Goal: Task Accomplishment & Management: Manage account settings

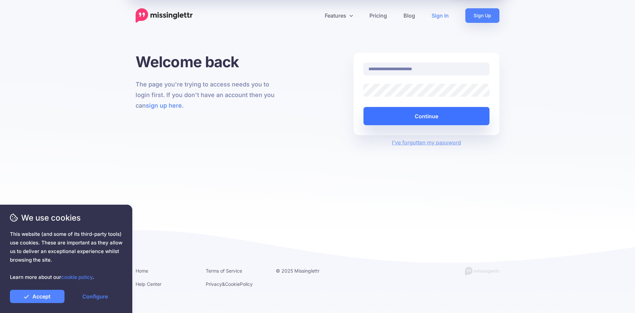
click at [423, 116] on button "Continue" at bounding box center [426, 116] width 126 height 18
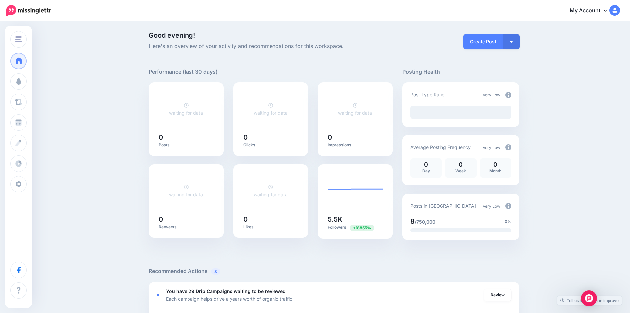
click at [41, 62] on span "Dashboard" at bounding box center [38, 61] width 25 height 6
click at [41, 80] on span "Campaigns" at bounding box center [39, 81] width 26 height 6
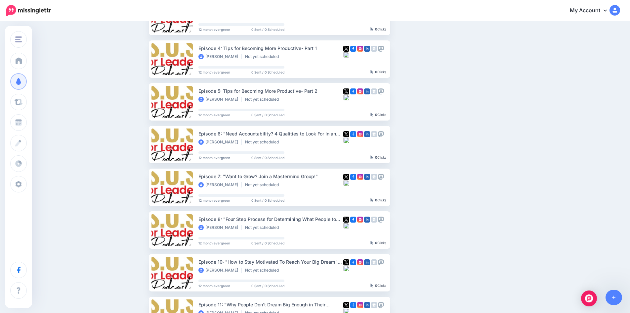
scroll to position [60, 0]
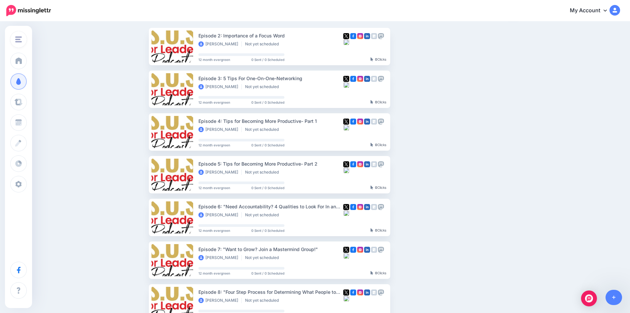
click at [45, 37] on span "S.O.S For Leaders Podcast" at bounding box center [54, 40] width 58 height 8
click at [65, 118] on link "Direct Impact Broadcasting" at bounding box center [51, 117] width 77 height 13
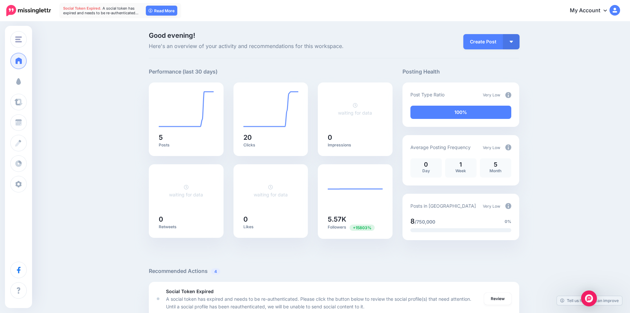
click at [43, 82] on span "Campaigns" at bounding box center [39, 81] width 26 height 6
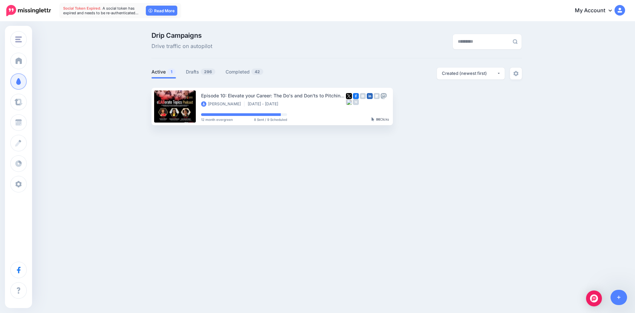
click at [192, 70] on link "Drafts 296" at bounding box center [201, 72] width 30 height 8
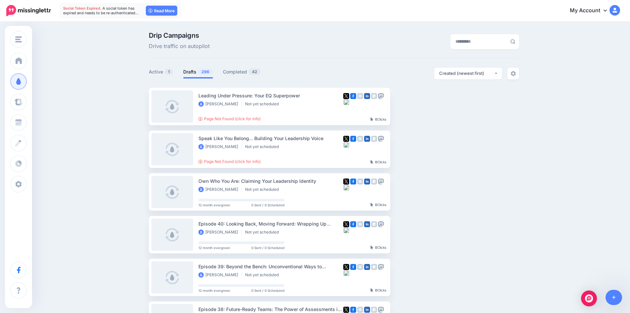
click at [229, 118] on link "Page Not Found (click for info)" at bounding box center [229, 118] width 62 height 5
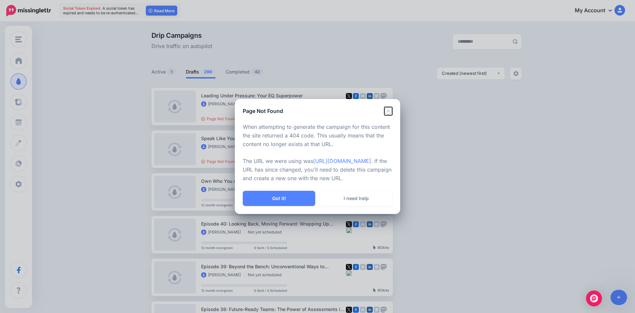
click at [388, 107] on icon "Close" at bounding box center [388, 111] width 8 height 8
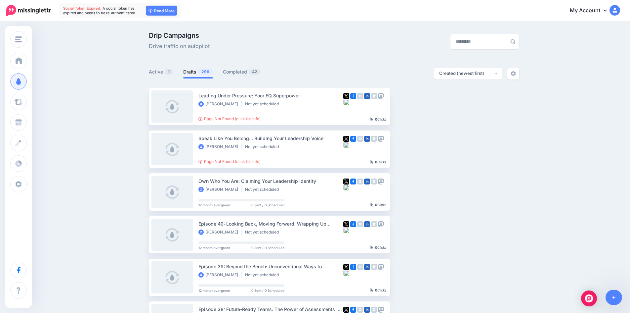
click at [142, 105] on ins at bounding box center [142, 106] width 7 height 7
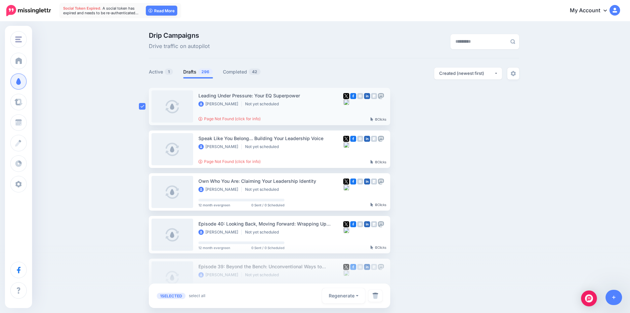
drag, startPoint x: 143, startPoint y: 149, endPoint x: 146, endPoint y: 167, distance: 18.4
click at [143, 149] on ins at bounding box center [142, 149] width 7 height 7
click at [145, 194] on ins at bounding box center [142, 191] width 7 height 7
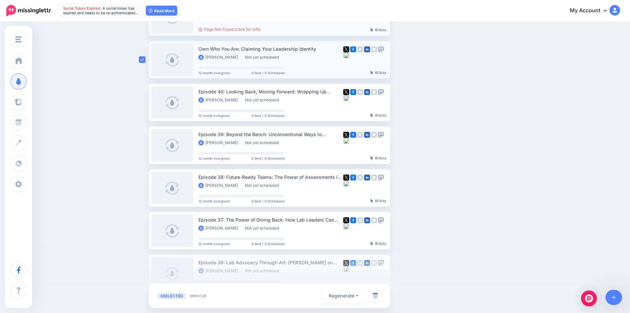
scroll to position [132, 0]
click at [141, 104] on ins at bounding box center [142, 102] width 7 height 7
click at [144, 144] on ins at bounding box center [142, 144] width 7 height 7
click at [146, 191] on div at bounding box center [144, 187] width 10 height 37
click at [143, 142] on ins at bounding box center [142, 144] width 7 height 7
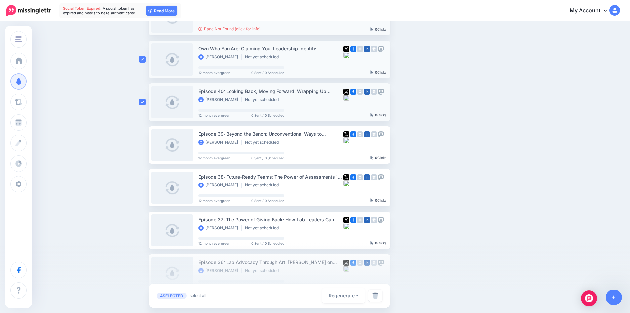
click at [144, 103] on ins at bounding box center [142, 102] width 7 height 7
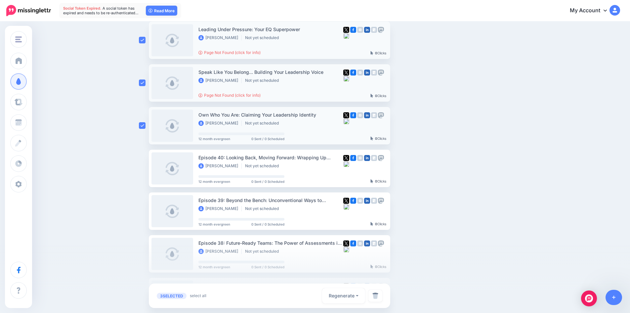
scroll to position [0, 0]
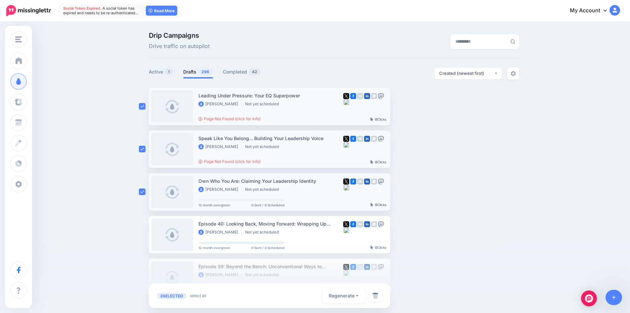
click at [451, 106] on img "button" at bounding box center [448, 106] width 5 height 2
click at [415, 200] on link "Delete Campaign" at bounding box center [412, 200] width 77 height 13
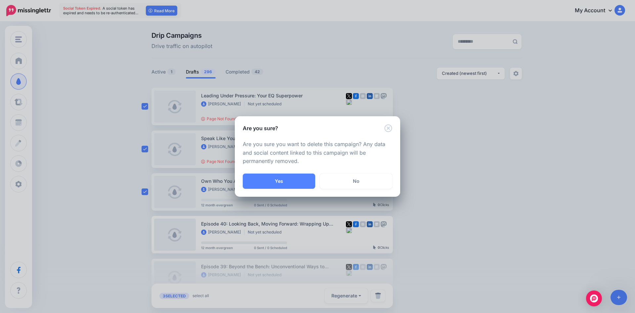
click at [280, 178] on button "Yes" at bounding box center [279, 180] width 72 height 15
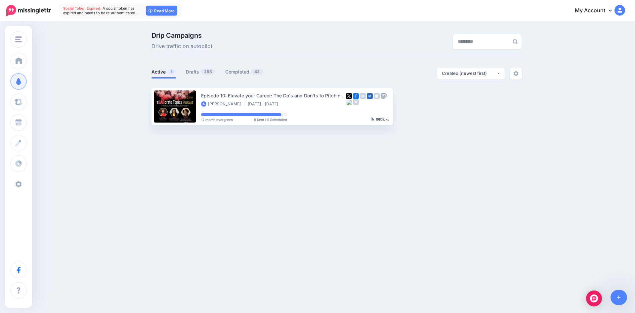
click at [27, 180] on link "Settings" at bounding box center [18, 184] width 17 height 17
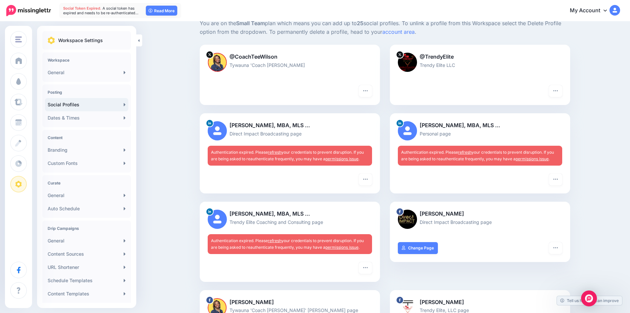
scroll to position [66, 0]
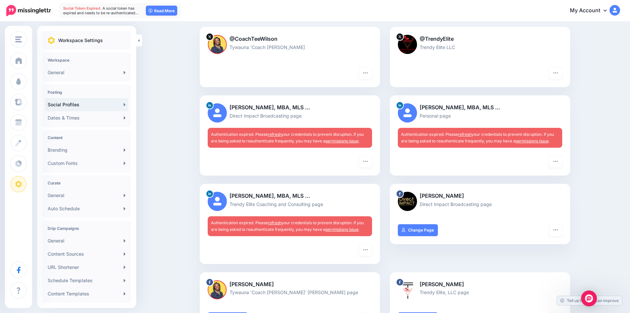
click at [279, 134] on link "refresh" at bounding box center [275, 134] width 14 height 5
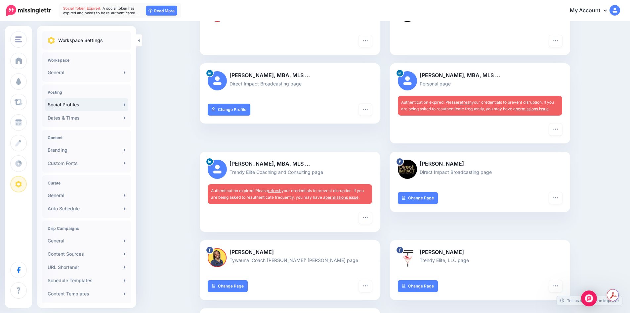
scroll to position [132, 0]
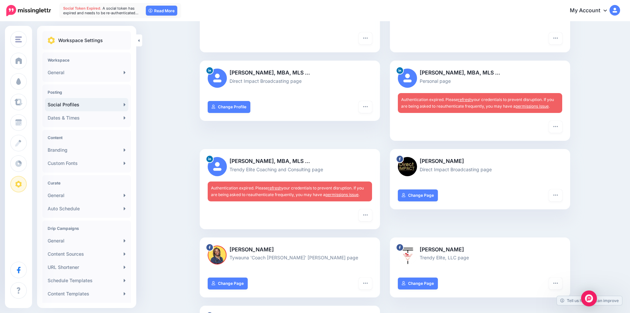
click at [469, 97] on link "refresh" at bounding box center [465, 99] width 14 height 5
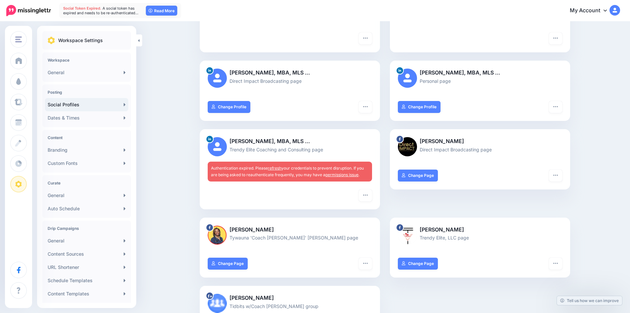
scroll to position [132, 0]
click at [279, 168] on link "refresh" at bounding box center [275, 167] width 14 height 5
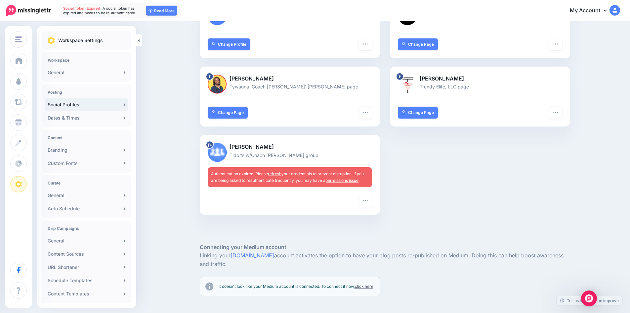
scroll to position [265, 0]
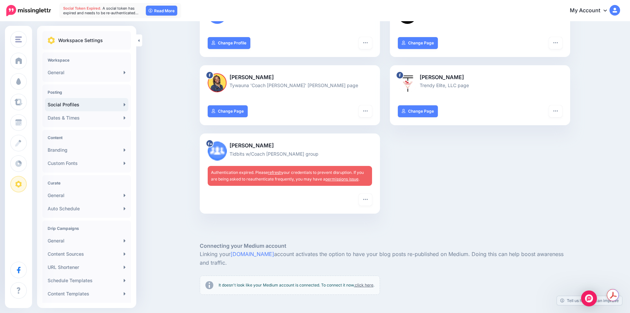
click at [368, 201] on icon "button" at bounding box center [365, 198] width 5 height 5
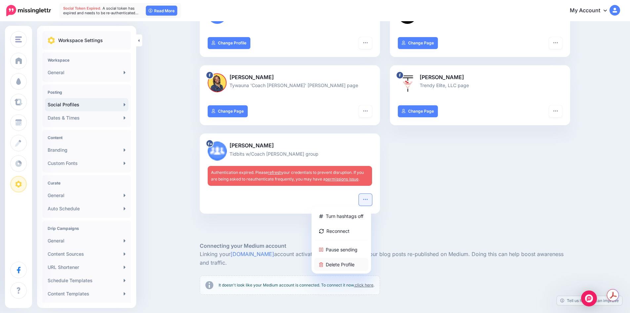
click at [347, 264] on link "Delete Profile" at bounding box center [341, 264] width 54 height 13
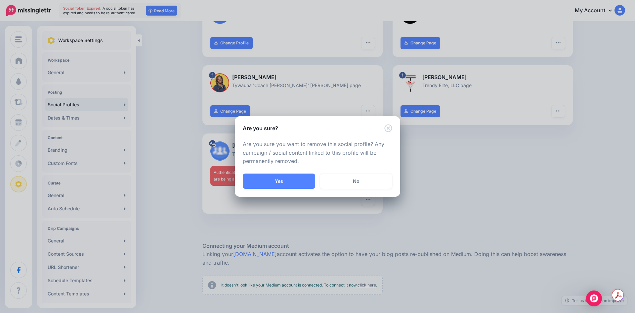
click at [283, 177] on button "Yes" at bounding box center [279, 180] width 72 height 15
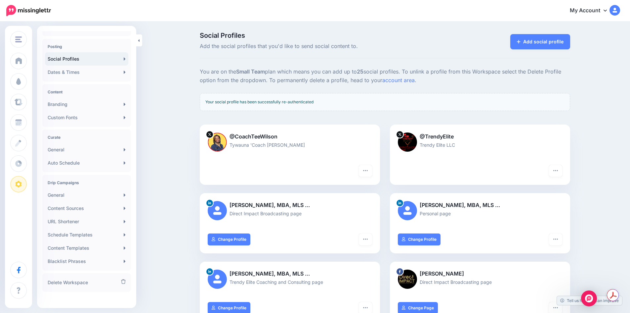
scroll to position [51, 0]
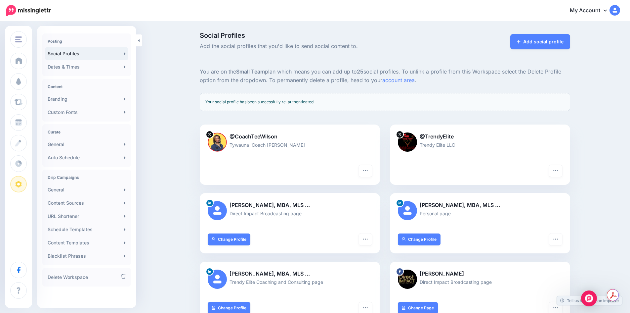
click at [84, 204] on link "Content Sources" at bounding box center [86, 202] width 83 height 13
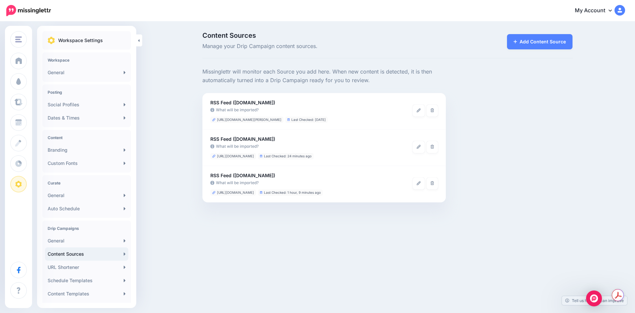
click at [434, 147] on icon at bounding box center [433, 147] width 4 height 4
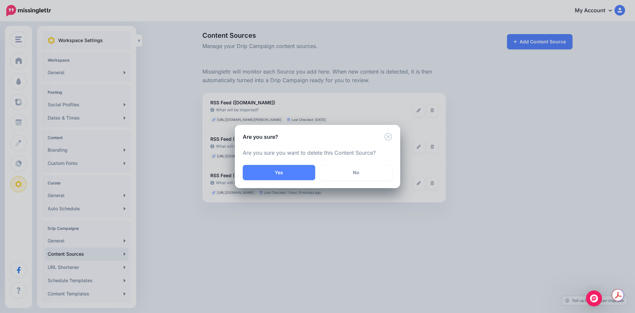
click at [278, 173] on button "Yes" at bounding box center [279, 172] width 72 height 15
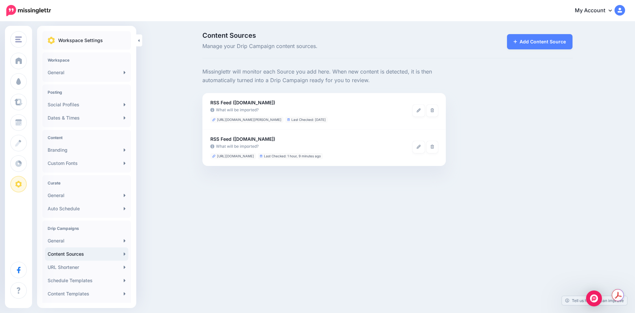
click at [542, 41] on link "Add Content Source" at bounding box center [540, 41] width 66 height 15
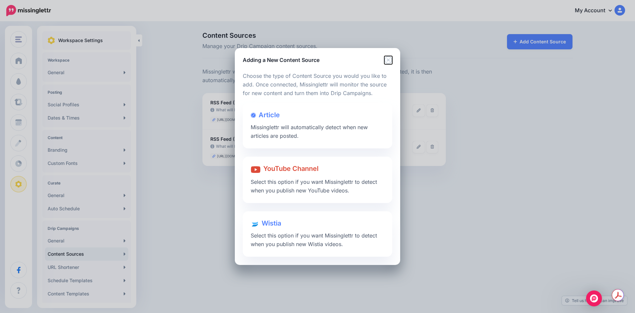
click at [388, 58] on icon "Close" at bounding box center [388, 60] width 8 height 8
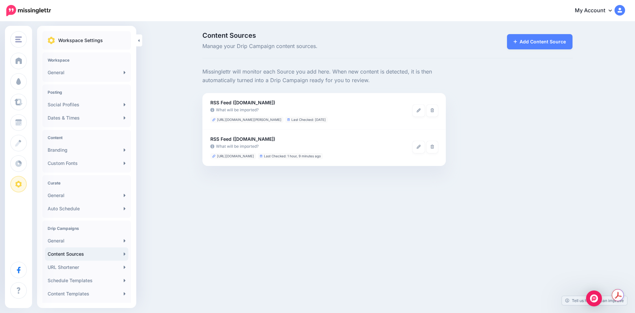
click at [419, 108] on icon at bounding box center [419, 110] width 4 height 4
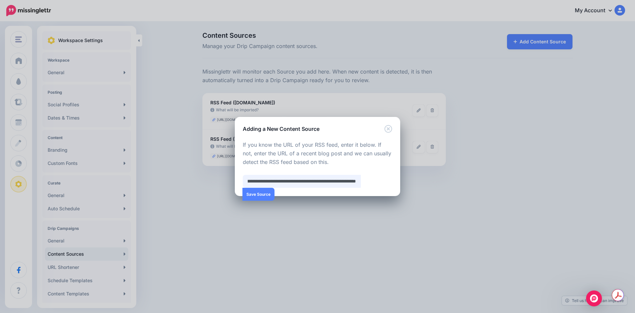
scroll to position [0, 43]
drag, startPoint x: 249, startPoint y: 181, endPoint x: 399, endPoint y: 184, distance: 150.2
click at [399, 184] on div "Loading Loading Choose the type of Content Source you would you like to add. On…" at bounding box center [317, 164] width 165 height 63
paste input "**********"
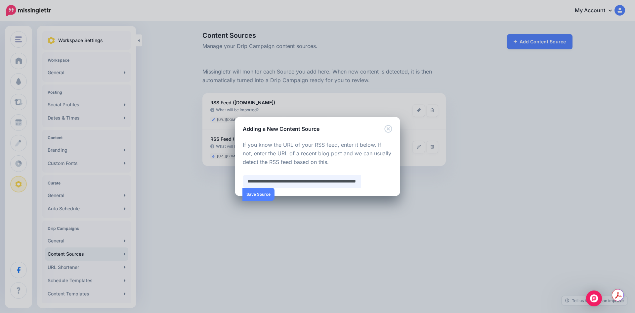
scroll to position [0, 470]
type input "**********"
click at [389, 128] on icon "Close" at bounding box center [388, 129] width 8 height 8
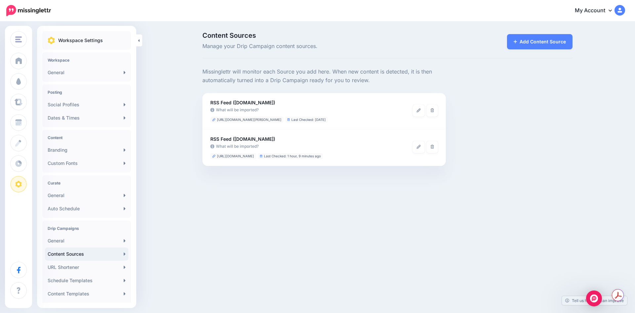
click at [543, 34] on link "Add Content Source" at bounding box center [540, 41] width 66 height 15
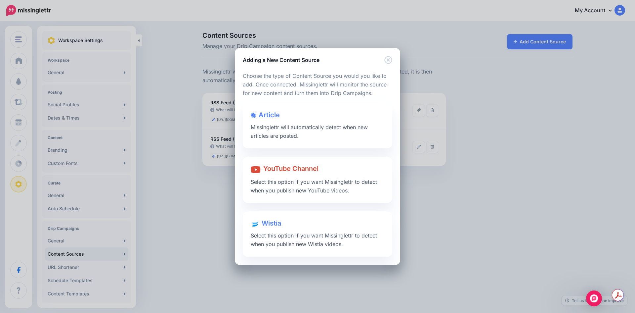
click at [322, 137] on div "Article Missinglettr will automatically detect when new articles are posted." at bounding box center [317, 125] width 149 height 45
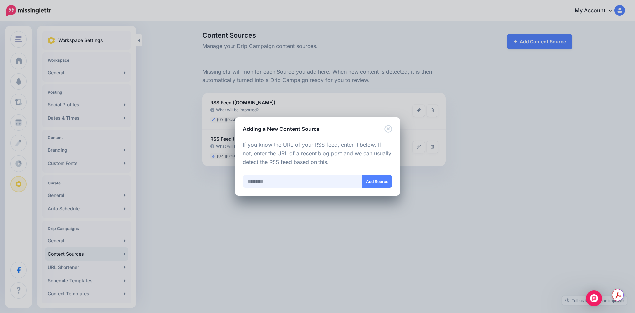
paste input "**********"
type input "**********"
click at [380, 181] on button "Add Source" at bounding box center [377, 181] width 30 height 13
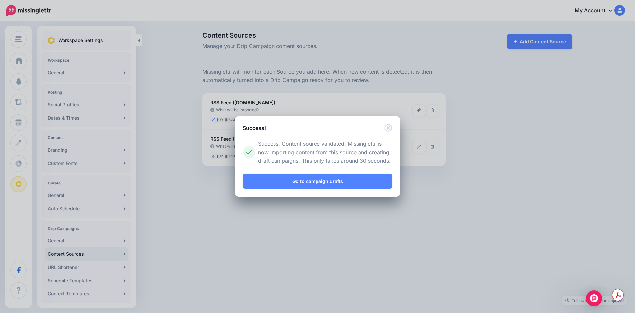
drag, startPoint x: 336, startPoint y: 178, endPoint x: 365, endPoint y: 187, distance: 30.4
click at [336, 178] on link "Go to campaign drafts" at bounding box center [317, 180] width 149 height 15
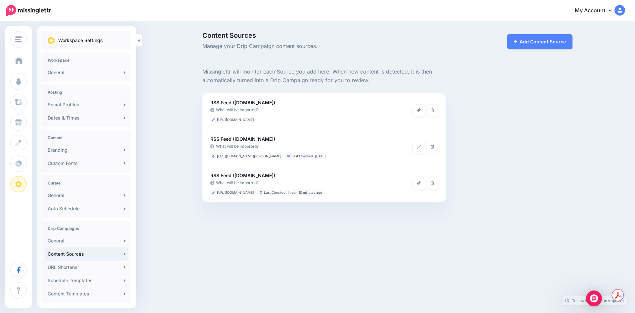
click at [39, 60] on span "Dashboard" at bounding box center [38, 61] width 25 height 6
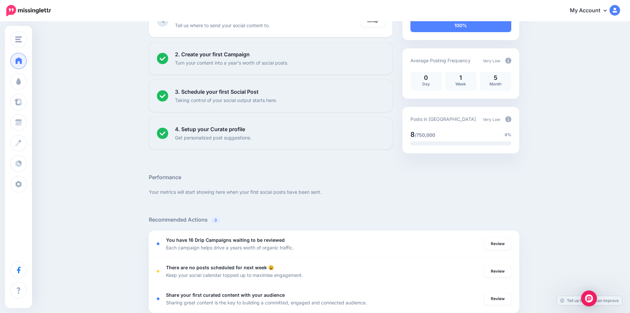
scroll to position [4, 0]
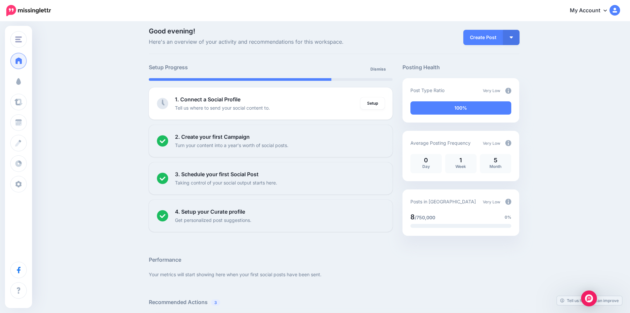
click at [49, 79] on span "Campaigns" at bounding box center [39, 81] width 26 height 6
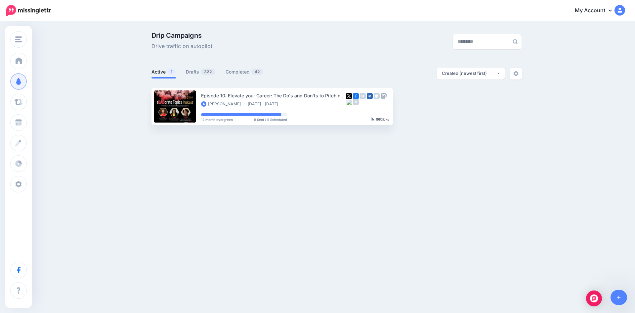
click at [189, 68] on link "Drafts 322" at bounding box center [201, 72] width 30 height 8
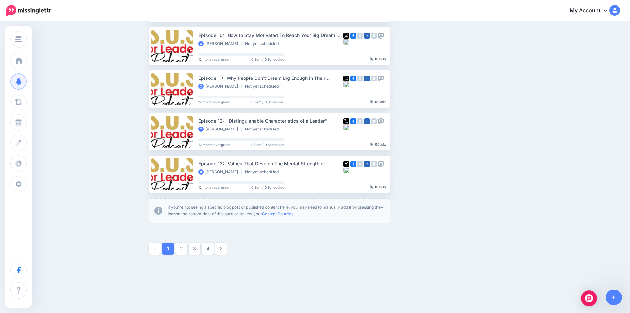
scroll to position [324, 0]
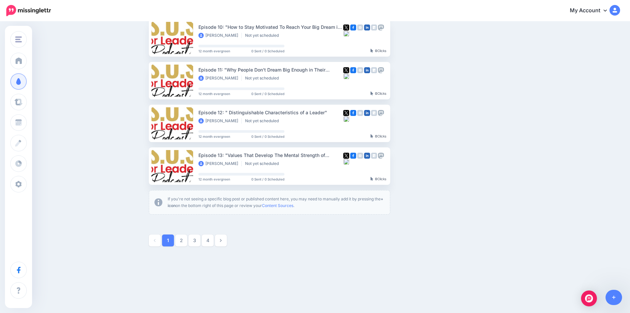
click at [145, 166] on ins at bounding box center [142, 165] width 7 height 7
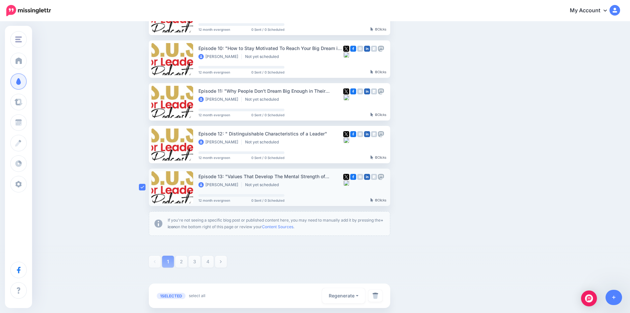
scroll to position [291, 0]
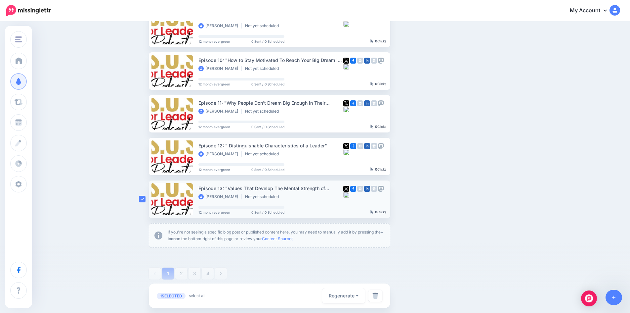
click at [144, 153] on ins at bounding box center [142, 156] width 7 height 7
click at [144, 94] on div "Drip Campaigns Drive traffic on autopilot Active 1 322 42" at bounding box center [315, 12] width 630 height 563
click at [145, 115] on ins at bounding box center [142, 113] width 7 height 7
click at [146, 70] on ins at bounding box center [142, 70] width 7 height 7
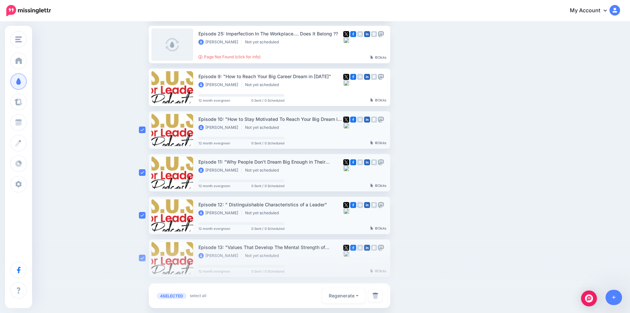
scroll to position [225, 0]
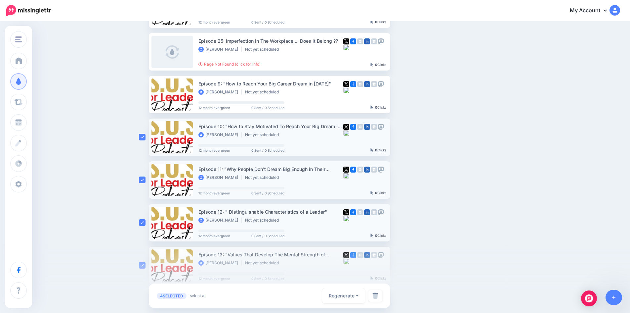
click at [141, 92] on ins at bounding box center [142, 94] width 7 height 7
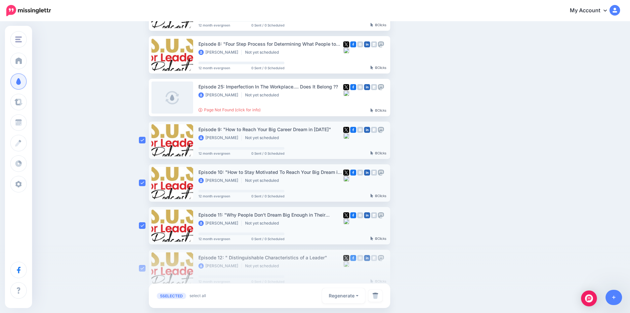
scroll to position [126, 0]
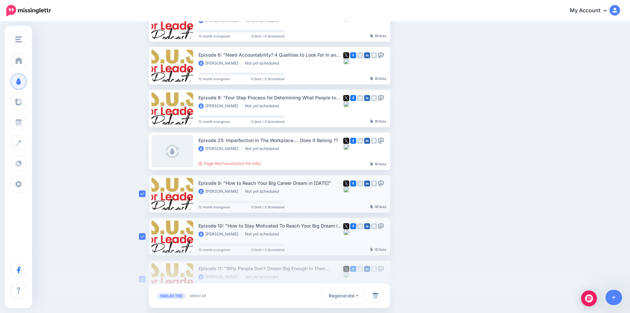
click at [146, 149] on ins at bounding box center [142, 151] width 7 height 7
click at [149, 108] on div at bounding box center [144, 108] width 10 height 37
click at [144, 108] on ins at bounding box center [142, 108] width 7 height 7
click at [145, 64] on ins at bounding box center [142, 65] width 7 height 7
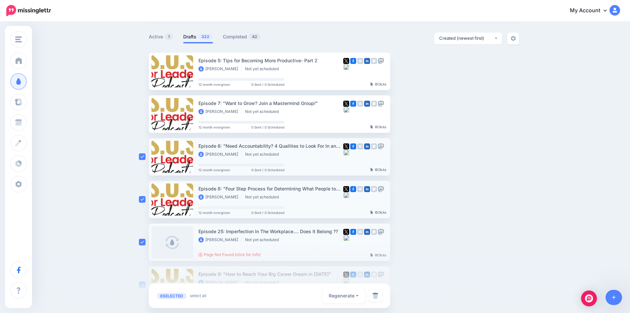
scroll to position [27, 0]
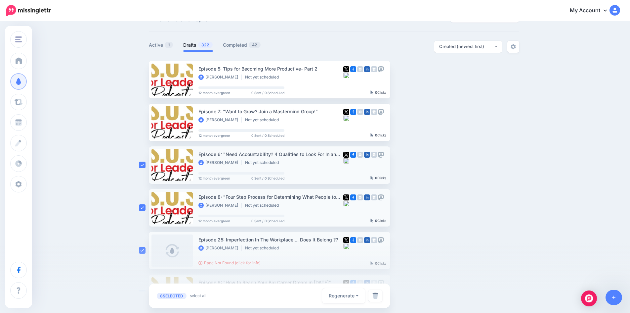
click at [145, 121] on ins at bounding box center [142, 122] width 7 height 7
click at [143, 75] on div at bounding box center [144, 79] width 10 height 37
click at [144, 81] on ins at bounding box center [142, 79] width 7 height 7
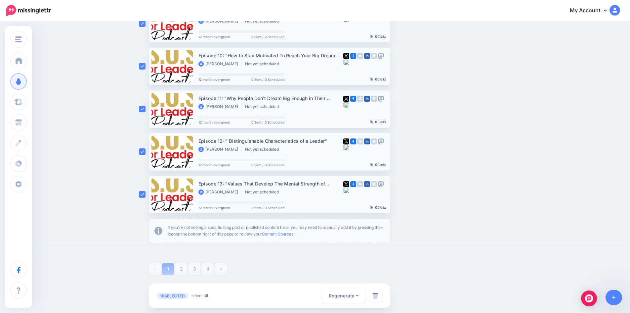
scroll to position [324, 0]
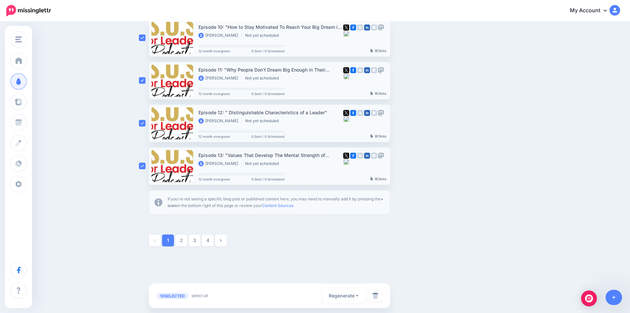
click at [378, 296] on img at bounding box center [375, 295] width 6 height 7
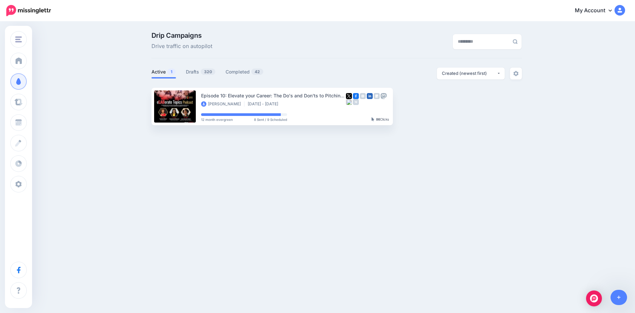
click at [190, 75] on link "Drafts 320" at bounding box center [201, 72] width 30 height 8
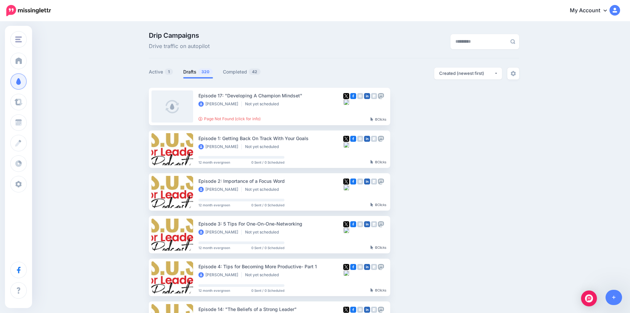
click at [143, 106] on ins at bounding box center [142, 106] width 7 height 7
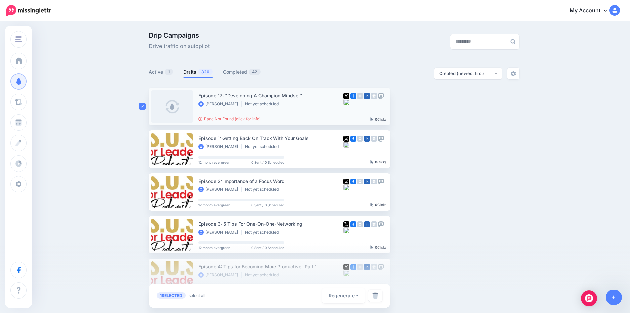
click at [146, 147] on ins at bounding box center [142, 149] width 7 height 7
click at [145, 194] on ins at bounding box center [142, 191] width 7 height 7
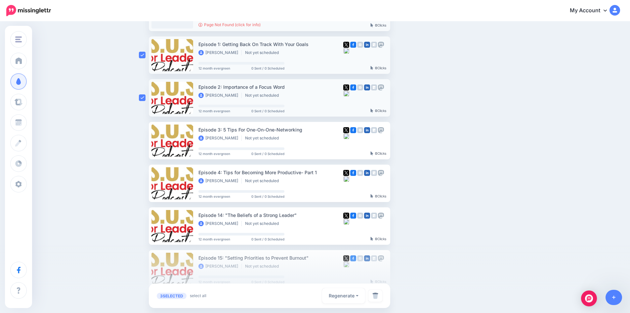
scroll to position [132, 0]
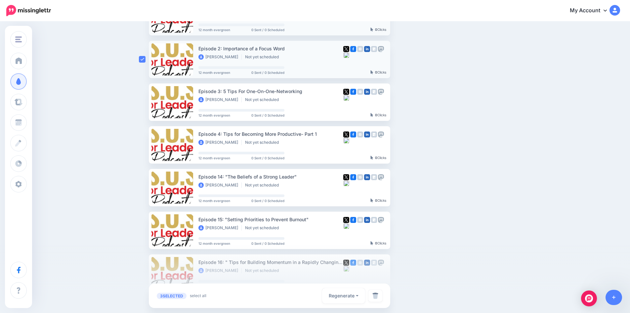
click at [152, 108] on li "Episode 3: 5 Tips For One-On-One-Networking [PERSON_NAME] Not yet scheduled 12 …" at bounding box center [269, 101] width 241 height 37
click at [146, 145] on ins at bounding box center [142, 144] width 7 height 7
click at [143, 103] on ins at bounding box center [142, 102] width 7 height 7
click at [143, 189] on ins at bounding box center [142, 187] width 7 height 7
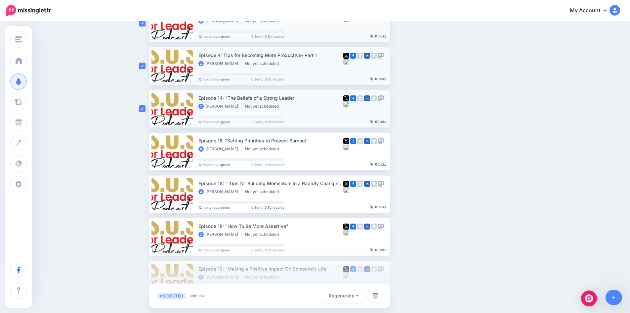
scroll to position [232, 0]
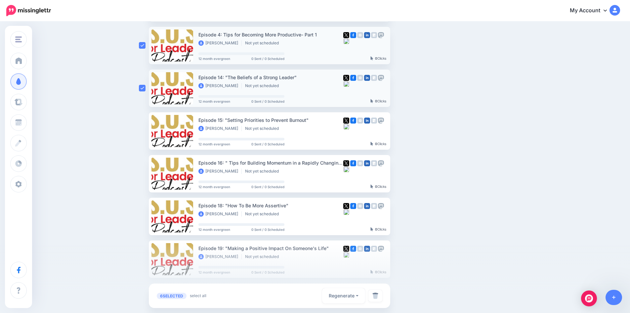
drag, startPoint x: 147, startPoint y: 173, endPoint x: 140, endPoint y: 135, distance: 39.0
click at [146, 173] on ins at bounding box center [142, 173] width 7 height 7
drag, startPoint x: 143, startPoint y: 123, endPoint x: 144, endPoint y: 130, distance: 7.0
click at [144, 130] on div at bounding box center [144, 130] width 10 height 37
click at [144, 130] on ins at bounding box center [142, 130] width 7 height 7
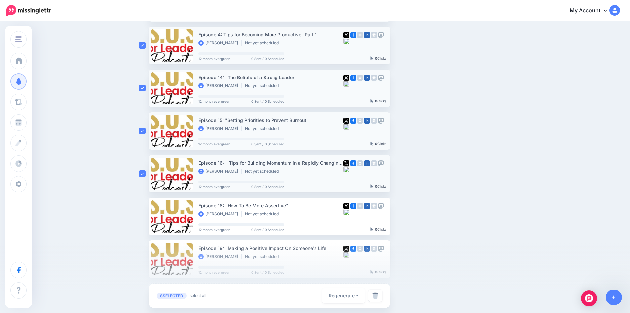
click at [144, 218] on ins at bounding box center [142, 216] width 7 height 7
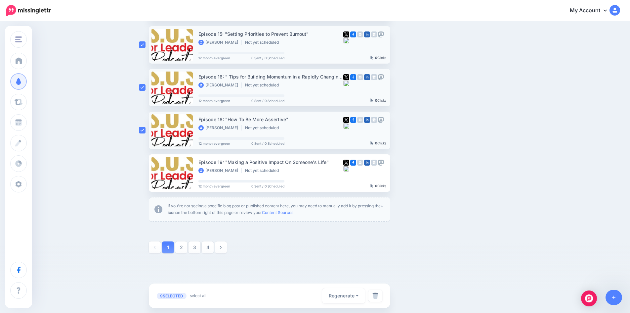
scroll to position [324, 0]
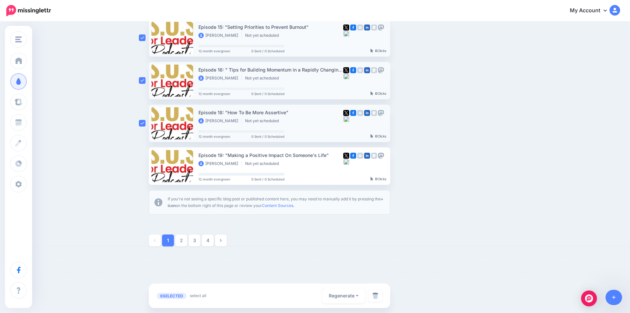
click at [146, 165] on ins at bounding box center [142, 165] width 7 height 7
click at [381, 297] on link at bounding box center [375, 295] width 14 height 12
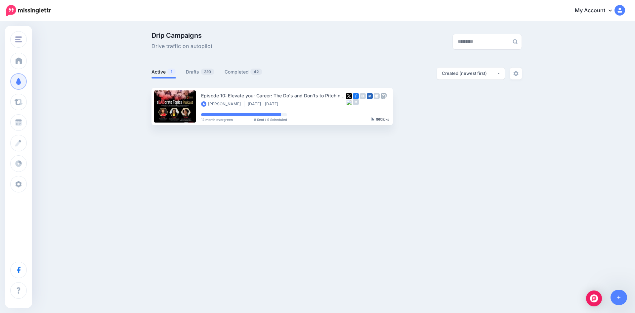
click at [197, 71] on link "Drafts 310" at bounding box center [200, 72] width 29 height 8
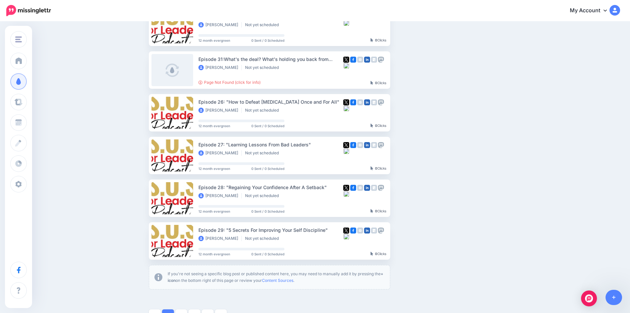
scroll to position [324, 0]
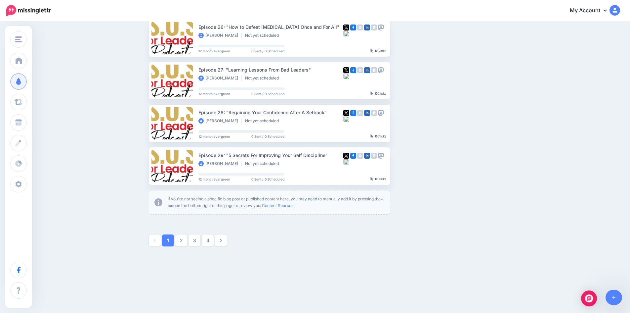
click at [144, 164] on ins at bounding box center [142, 165] width 7 height 7
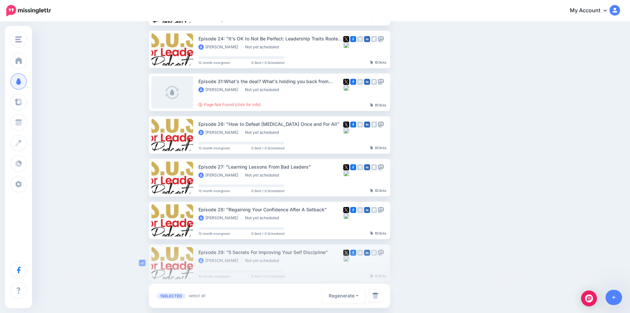
scroll to position [225, 0]
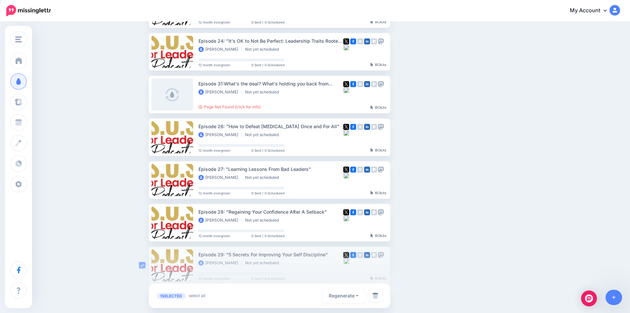
click at [143, 137] on ins at bounding box center [142, 137] width 7 height 7
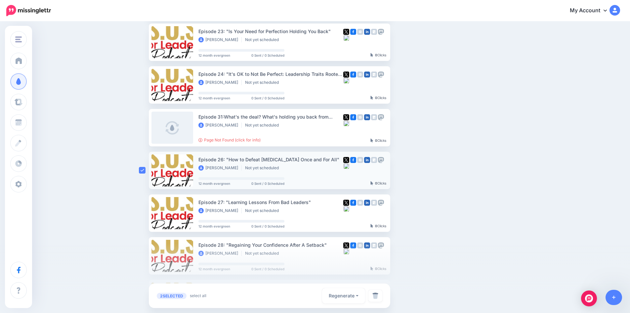
scroll to position [159, 0]
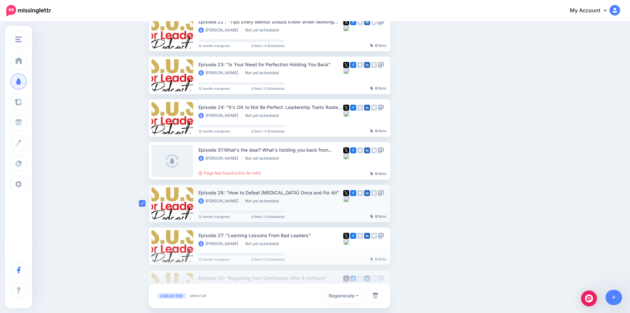
click at [143, 161] on ins at bounding box center [142, 160] width 7 height 7
drag, startPoint x: 145, startPoint y: 119, endPoint x: 136, endPoint y: 100, distance: 20.6
click at [145, 119] on ins at bounding box center [142, 117] width 7 height 7
click at [144, 76] on ins at bounding box center [142, 75] width 7 height 7
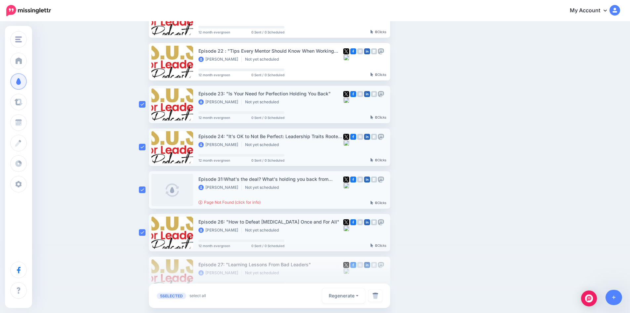
scroll to position [60, 0]
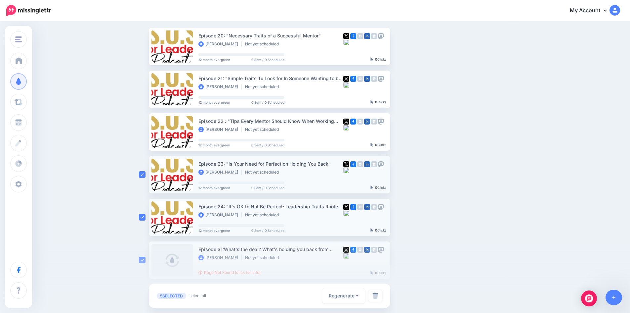
click at [144, 133] on ins at bounding box center [142, 131] width 7 height 7
click at [141, 91] on ins at bounding box center [142, 89] width 7 height 7
click at [146, 46] on ins at bounding box center [142, 46] width 7 height 7
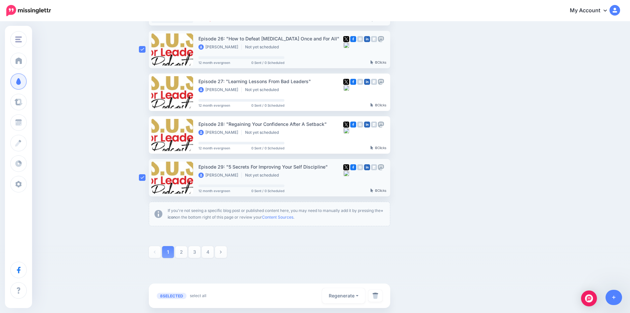
scroll to position [324, 0]
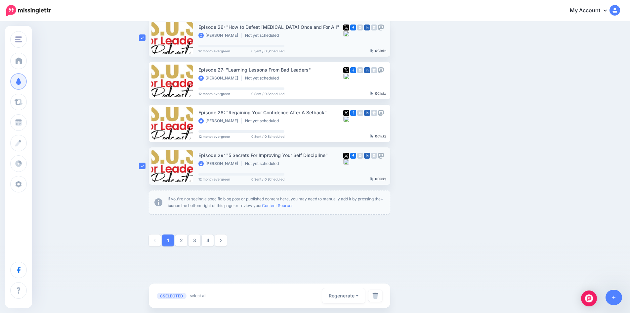
click at [378, 296] on img at bounding box center [375, 295] width 6 height 7
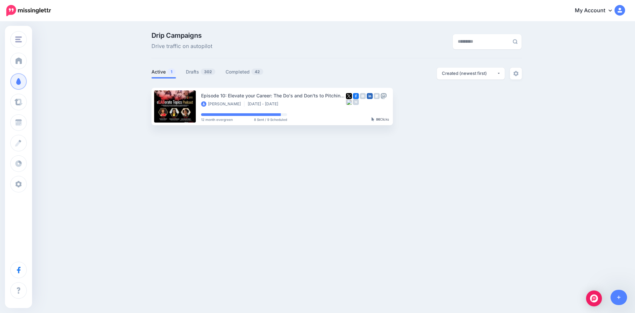
click at [451, 106] on img "button" at bounding box center [449, 106] width 5 height 2
click at [202, 173] on div "Direct Impact Broadcasting Coach [PERSON_NAME] Blog S.O.S For Leaders Podcast L…" at bounding box center [317, 106] width 635 height 169
click at [240, 72] on link "Completed 42" at bounding box center [245, 72] width 38 height 8
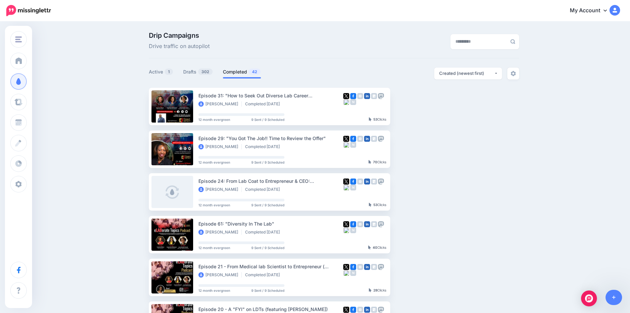
click at [195, 70] on link "Drafts 302" at bounding box center [198, 72] width 30 height 8
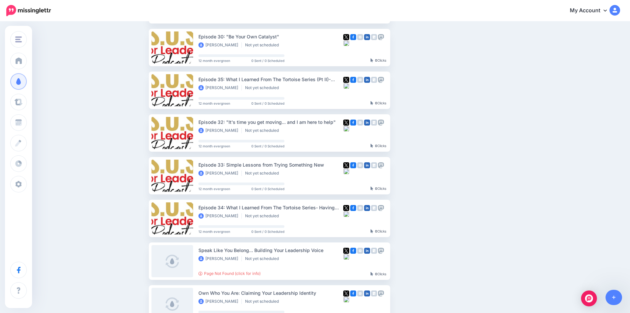
scroll to position [27, 0]
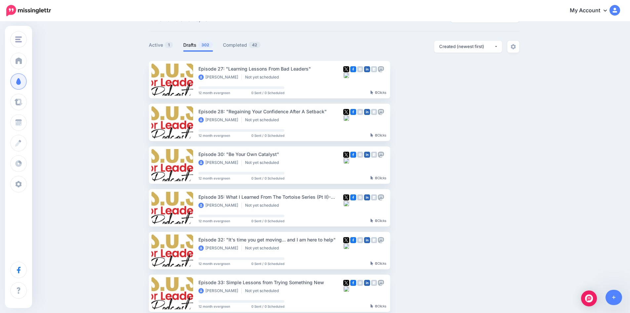
click at [146, 79] on ins at bounding box center [142, 79] width 7 height 7
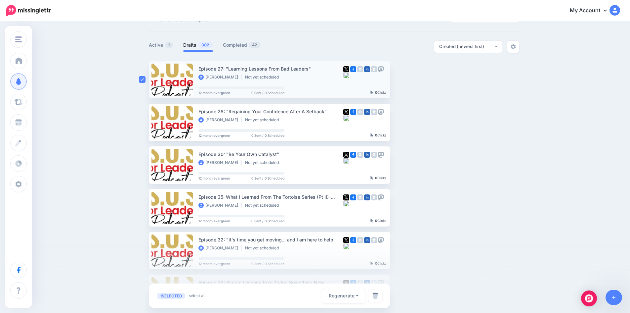
click at [141, 123] on div "Drip Campaigns Drive traffic on autopilot Active 1 302 42" at bounding box center [315, 276] width 630 height 563
click at [144, 121] on ins at bounding box center [142, 122] width 7 height 7
click at [145, 123] on ins at bounding box center [142, 122] width 7 height 7
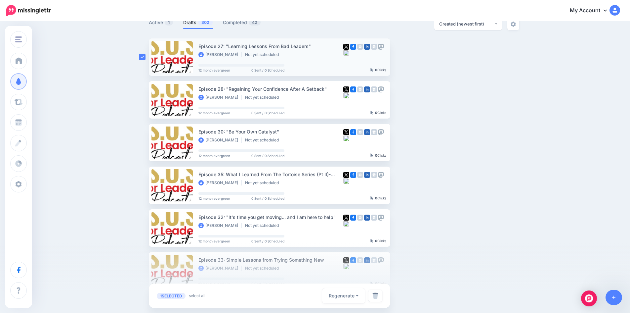
scroll to position [60, 0]
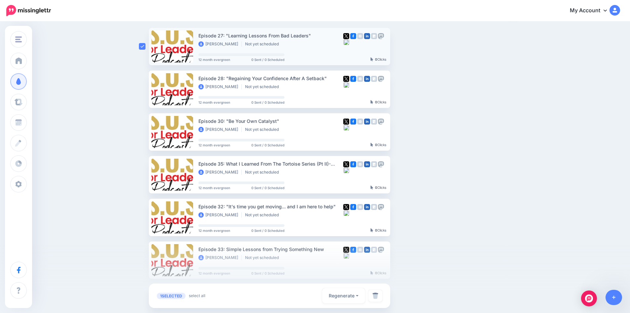
click at [143, 173] on ins at bounding box center [142, 174] width 7 height 7
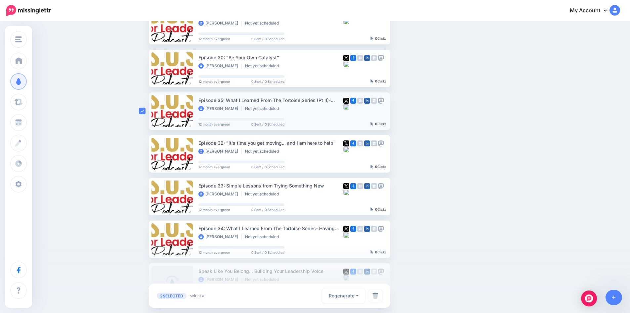
scroll to position [126, 0]
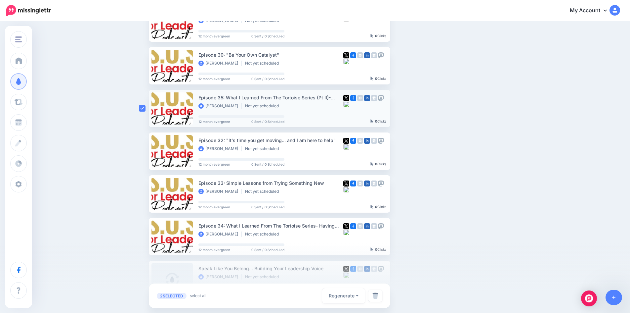
click at [145, 150] on ins at bounding box center [142, 151] width 7 height 7
click at [146, 194] on ins at bounding box center [142, 193] width 7 height 7
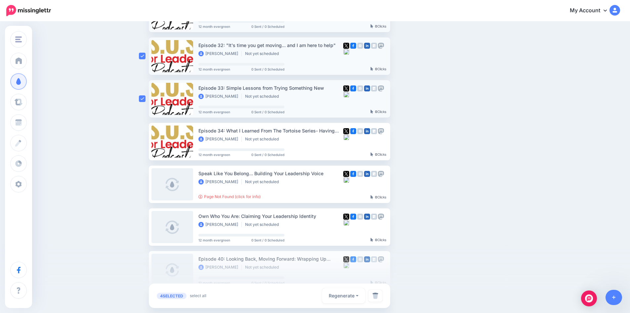
scroll to position [225, 0]
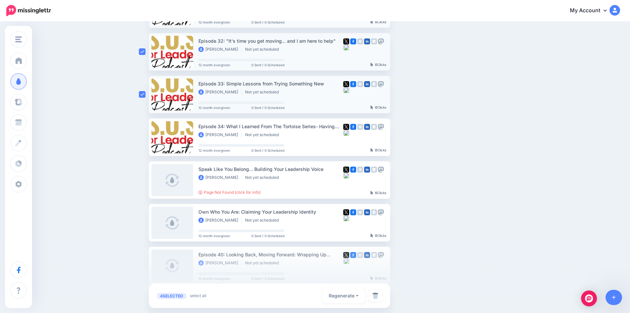
click at [142, 134] on ins at bounding box center [142, 137] width 7 height 7
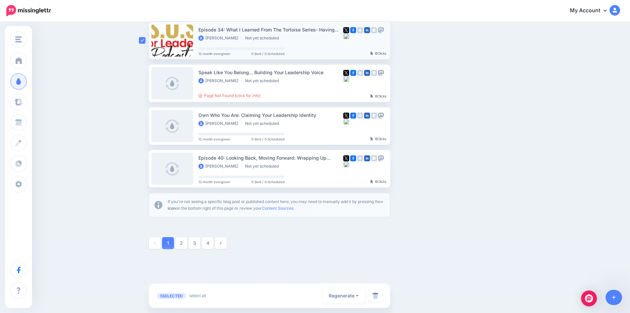
scroll to position [324, 0]
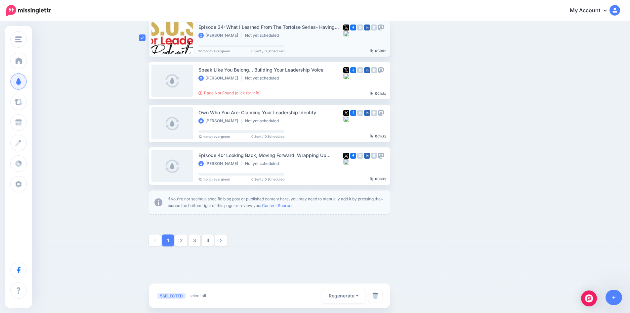
click at [378, 295] on img at bounding box center [375, 295] width 6 height 7
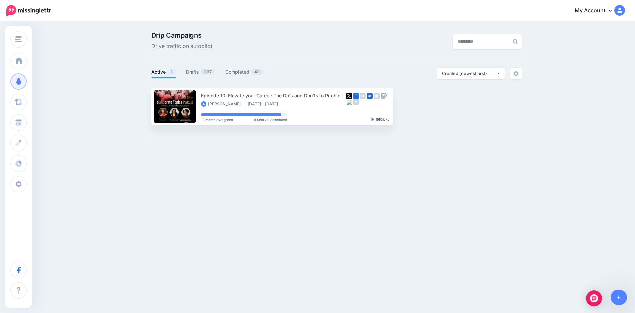
click at [195, 71] on link "Drafts 297" at bounding box center [200, 72] width 29 height 8
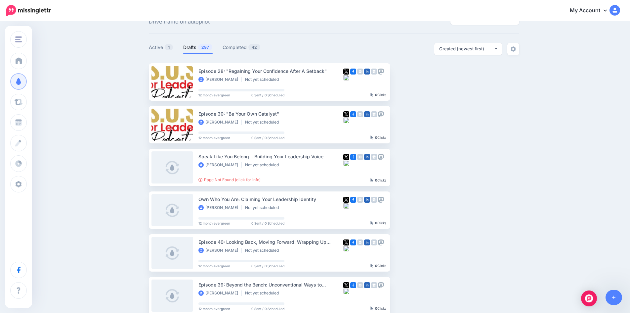
scroll to position [132, 0]
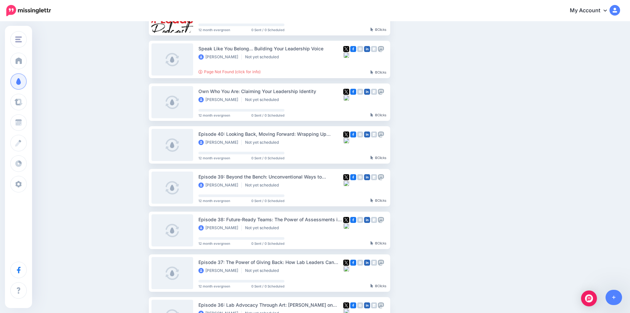
click at [222, 70] on link "Page Not Found (click for info)" at bounding box center [229, 71] width 62 height 5
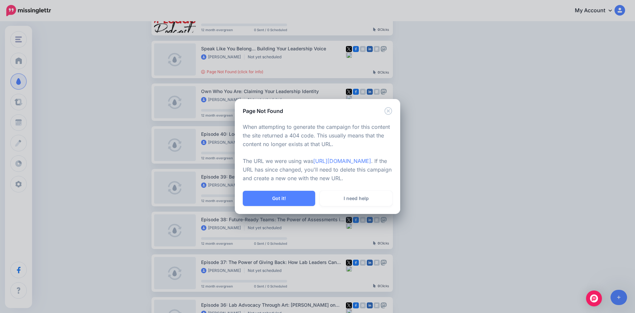
click at [222, 70] on div "Page Not Found When attempting to generate the campaign for this content the si…" at bounding box center [317, 156] width 635 height 313
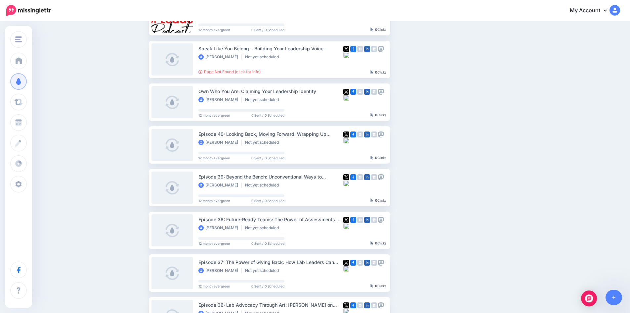
click at [222, 70] on link "Page Not Found (click for info)" at bounding box center [229, 71] width 62 height 5
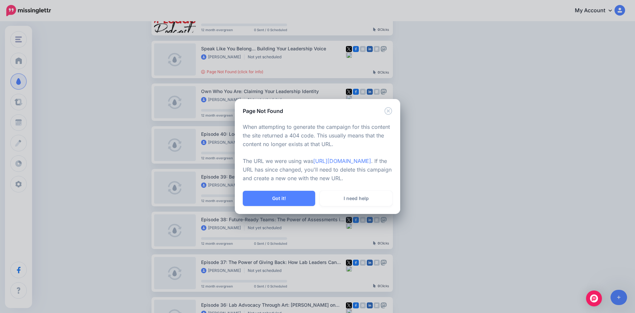
click at [258, 126] on p "When attempting to generate the campaign for this content the site returned a 4…" at bounding box center [317, 153] width 149 height 60
click at [293, 135] on p "When attempting to generate the campaign for this content the site returned a 4…" at bounding box center [317, 153] width 149 height 60
click at [295, 206] on button "Got it!" at bounding box center [279, 197] width 72 height 15
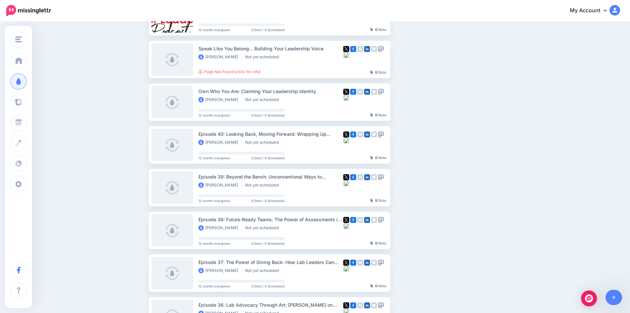
click at [451, 59] on img "button" at bounding box center [448, 59] width 5 height 2
click at [416, 156] on link "Delete Campaign" at bounding box center [412, 153] width 77 height 13
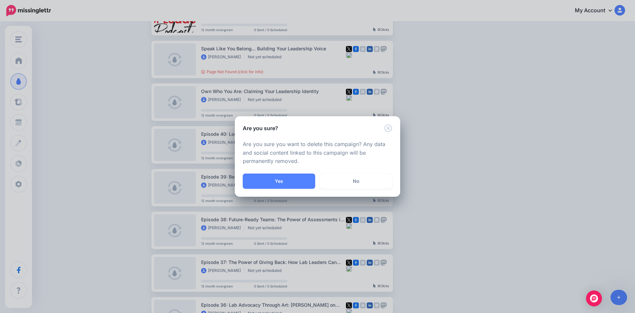
click at [291, 180] on button "Yes" at bounding box center [279, 180] width 72 height 15
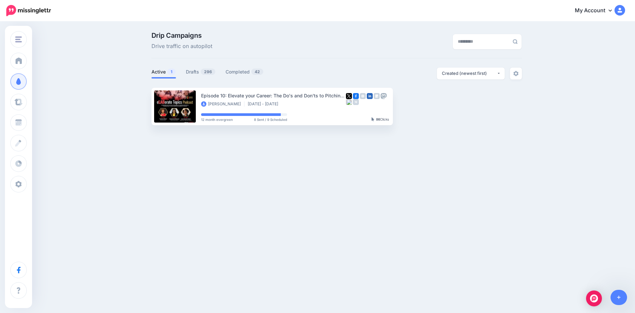
click at [194, 70] on link "Drafts 296" at bounding box center [201, 72] width 30 height 8
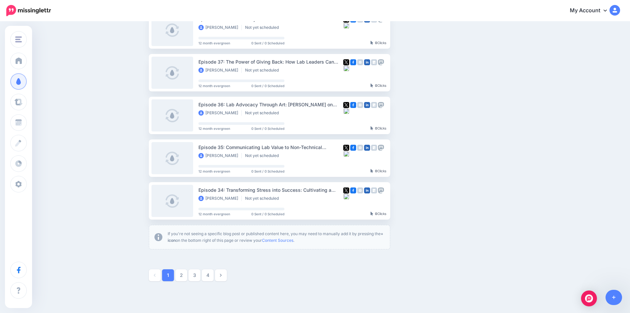
scroll to position [324, 0]
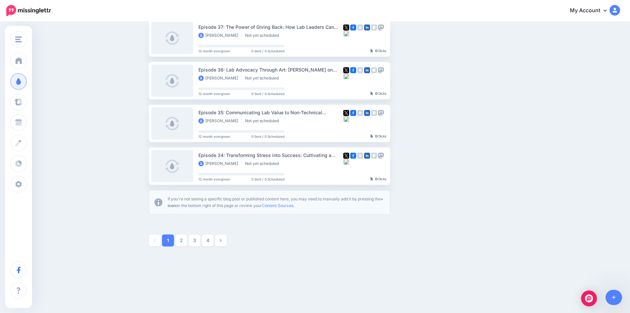
click at [209, 244] on link "4" at bounding box center [208, 240] width 12 height 12
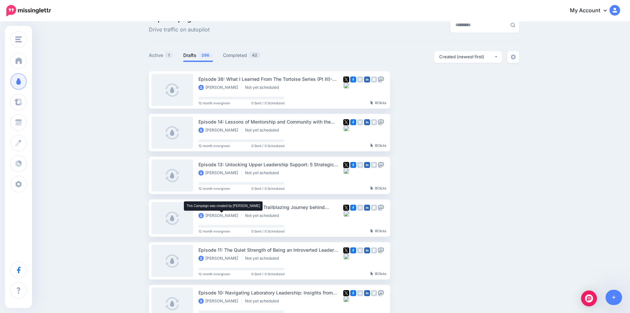
scroll to position [33, 0]
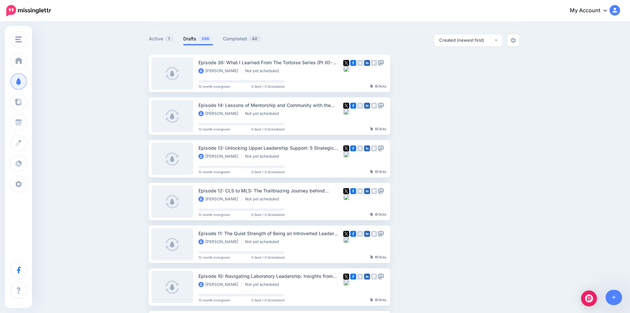
click at [200, 38] on link "Drafts 296" at bounding box center [198, 39] width 30 height 8
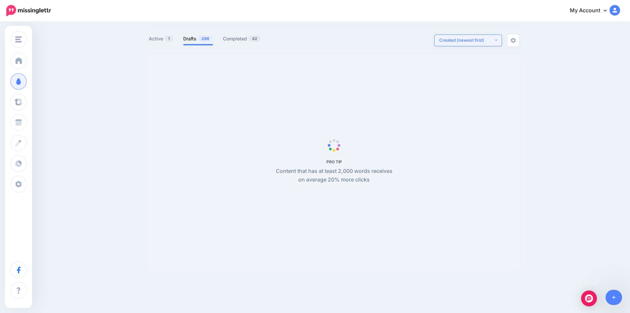
click at [500, 41] on button "Created (newest first)" at bounding box center [468, 40] width 68 height 12
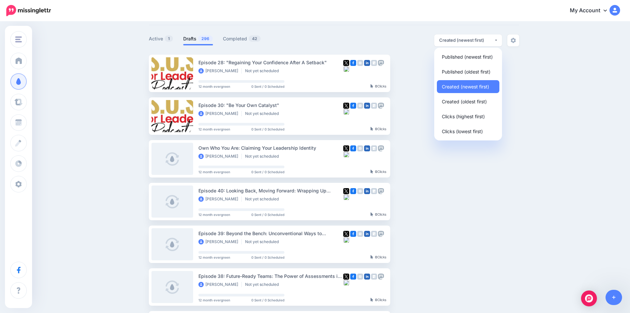
click at [516, 40] on img at bounding box center [513, 40] width 5 height 5
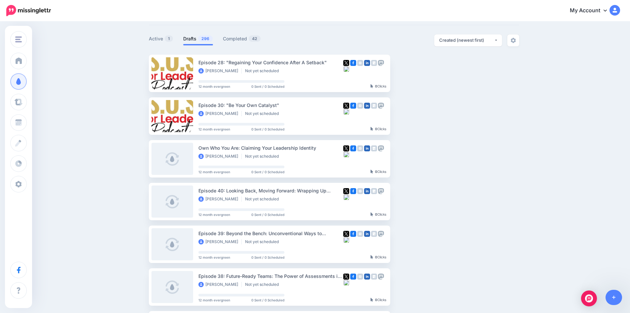
click at [516, 40] on img at bounding box center [513, 40] width 5 height 5
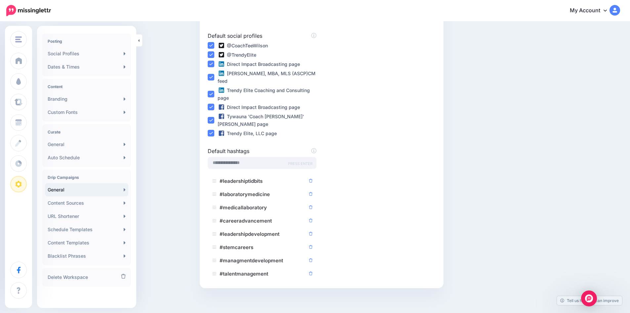
scroll to position [232, 0]
click at [75, 244] on link "Content Templates" at bounding box center [86, 242] width 83 height 13
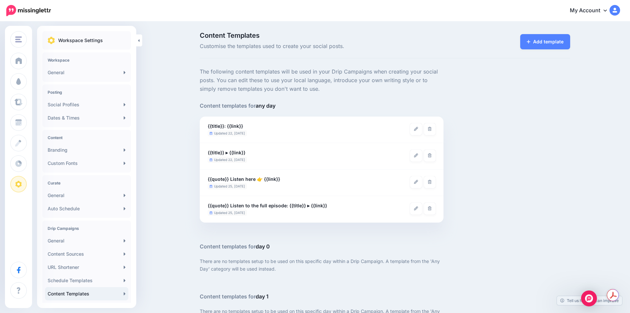
click at [72, 73] on link "General" at bounding box center [86, 72] width 83 height 13
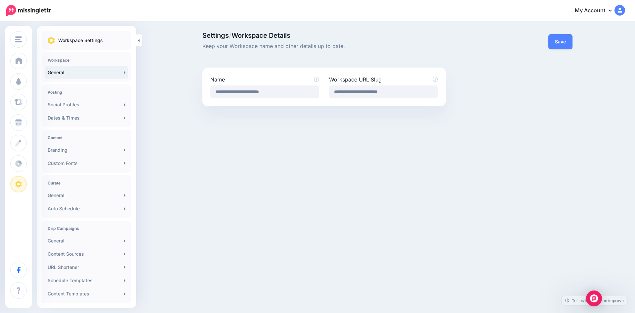
click at [27, 185] on link "Settings" at bounding box center [18, 184] width 17 height 17
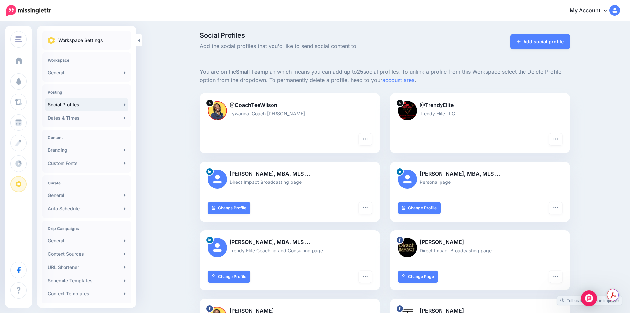
click at [38, 62] on span "Dashboard" at bounding box center [38, 61] width 25 height 6
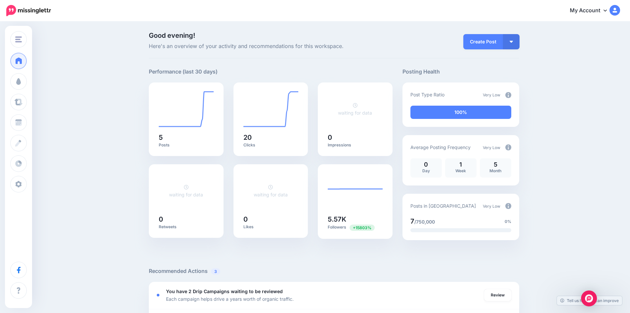
click at [508, 43] on button "button" at bounding box center [511, 41] width 17 height 15
click at [515, 75] on link "Create Campaign" at bounding box center [492, 74] width 48 height 13
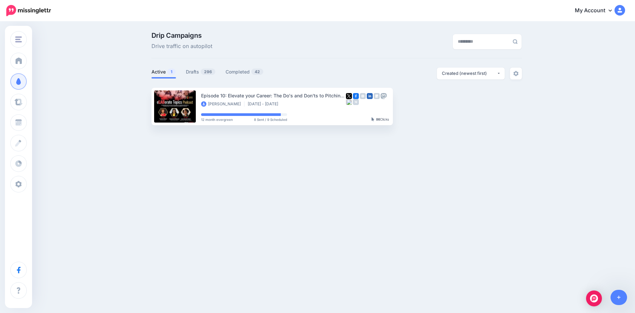
click at [192, 73] on link "Drafts 296" at bounding box center [201, 72] width 30 height 8
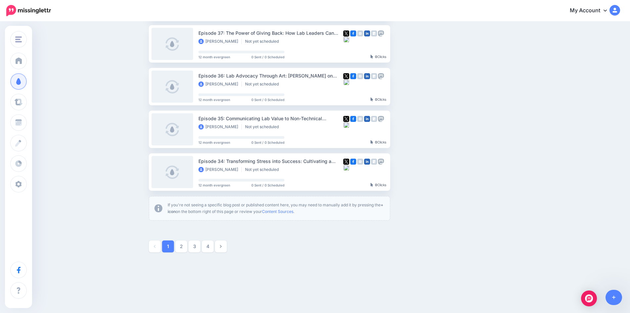
scroll to position [324, 0]
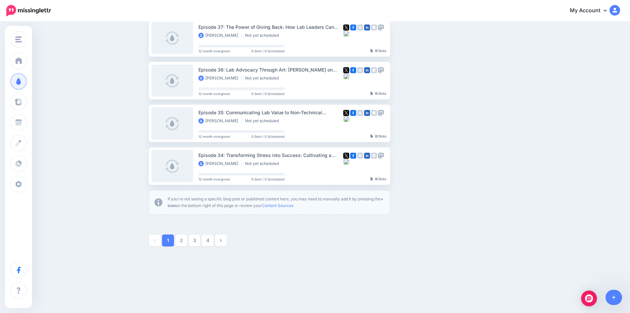
click at [210, 244] on link "4" at bounding box center [208, 240] width 12 height 12
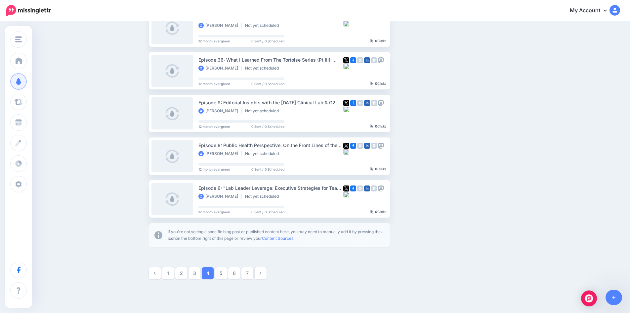
scroll to position [291, 0]
click at [144, 198] on ins at bounding box center [142, 198] width 7 height 7
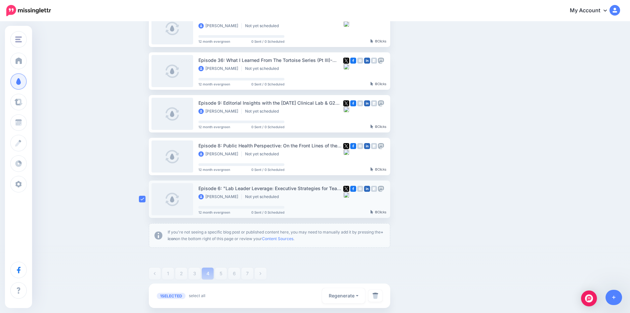
click at [143, 155] on ins at bounding box center [142, 156] width 7 height 7
click at [146, 113] on ins at bounding box center [142, 113] width 7 height 7
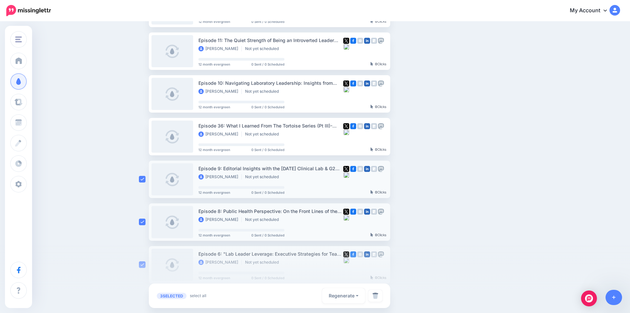
scroll to position [225, 0]
click at [144, 133] on div at bounding box center [144, 136] width 10 height 37
drag, startPoint x: 143, startPoint y: 136, endPoint x: 141, endPoint y: 96, distance: 40.1
click at [143, 136] on ins at bounding box center [142, 137] width 7 height 7
click at [144, 97] on ins at bounding box center [142, 94] width 7 height 7
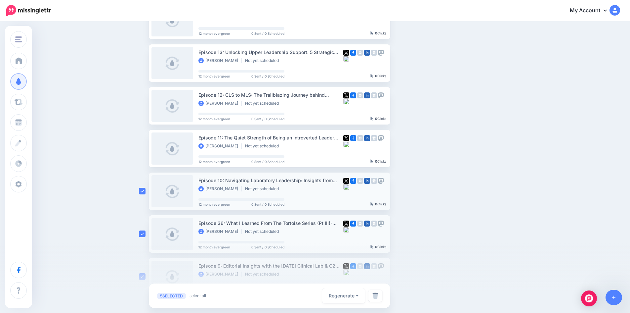
scroll to position [126, 0]
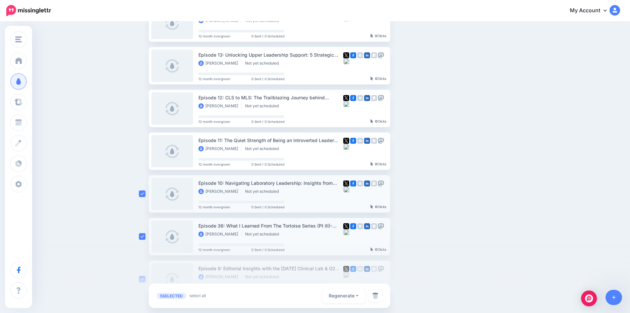
click at [142, 151] on ins at bounding box center [142, 151] width 7 height 7
click at [144, 106] on ins at bounding box center [142, 108] width 7 height 7
click at [144, 66] on ins at bounding box center [142, 65] width 7 height 7
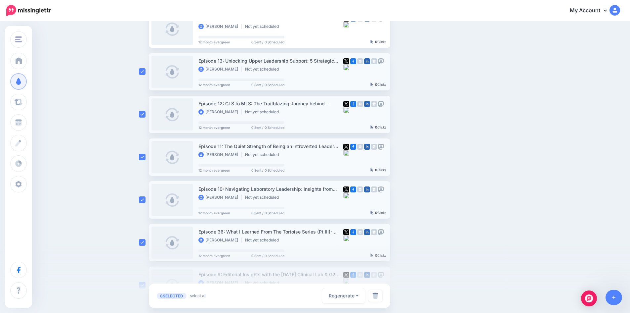
scroll to position [27, 0]
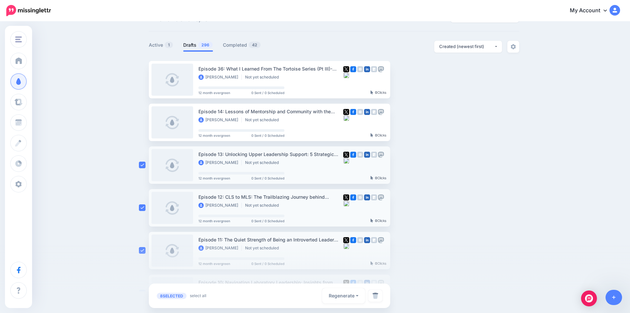
click at [143, 124] on ins at bounding box center [142, 122] width 7 height 7
click at [146, 80] on ins at bounding box center [142, 79] width 7 height 7
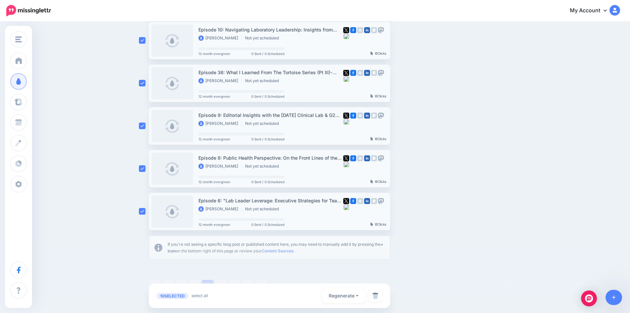
scroll to position [324, 0]
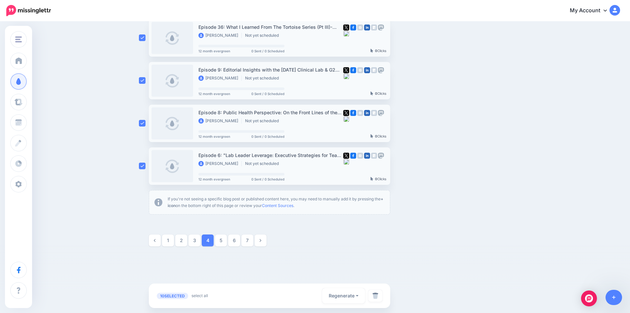
click at [205, 295] on link "select all" at bounding box center [199, 295] width 17 height 7
click at [378, 295] on img at bounding box center [375, 295] width 6 height 7
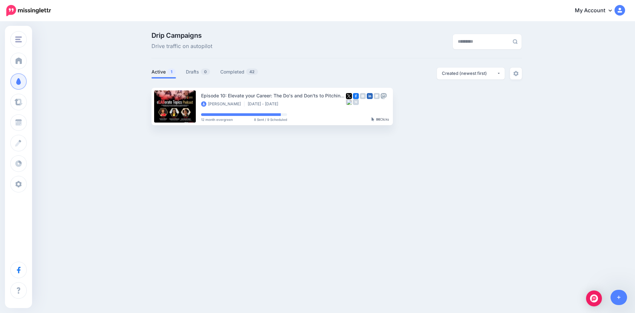
click at [449, 107] on img "button" at bounding box center [449, 106] width 5 height 2
click at [418, 233] on link "Delete Campaign" at bounding box center [414, 230] width 77 height 13
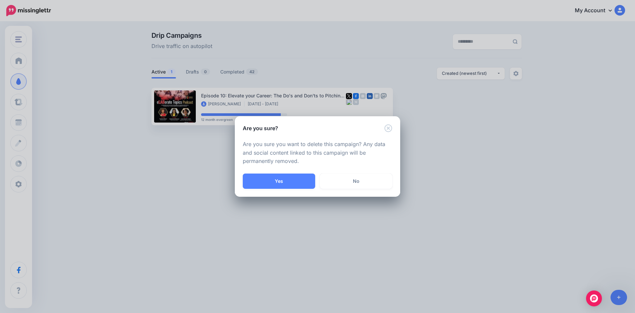
click at [368, 180] on link "No" at bounding box center [356, 180] width 72 height 15
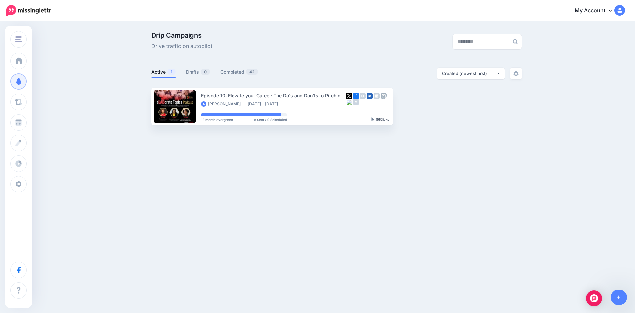
click at [234, 201] on div "Direct Impact Broadcasting Coach [PERSON_NAME] Blog S.O.S For Leaders Podcast L…" at bounding box center [317, 156] width 635 height 313
click at [48, 82] on span "Campaigns" at bounding box center [39, 81] width 26 height 6
click at [27, 184] on link "Settings" at bounding box center [18, 184] width 17 height 17
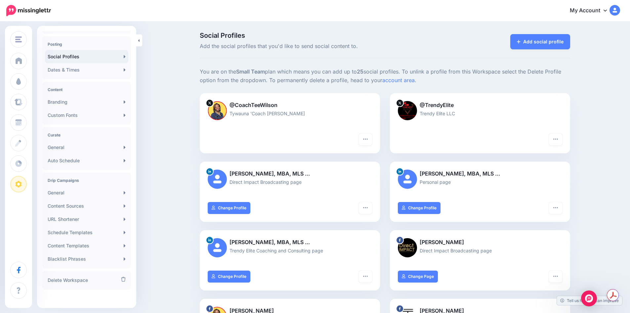
scroll to position [51, 0]
click at [79, 205] on link "Content Sources" at bounding box center [86, 202] width 83 height 13
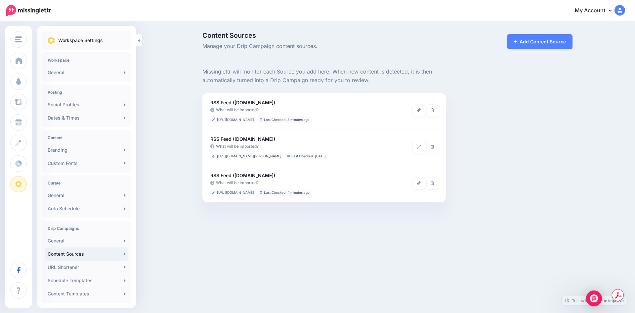
click at [434, 147] on link at bounding box center [433, 147] width 12 height 12
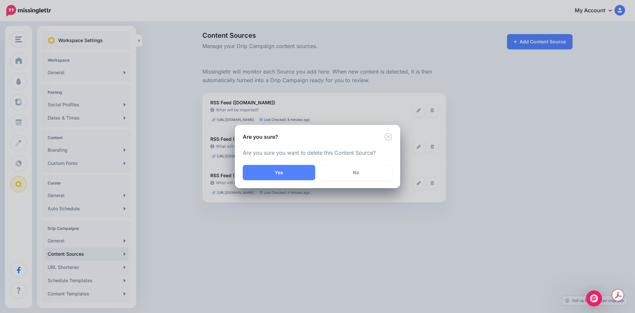
click at [364, 246] on div "Are you sure? Are you sure you want to delete this Content Source? Yes No" at bounding box center [317, 156] width 635 height 313
click at [372, 223] on div "Are you sure? Are you sure you want to delete this Content Source? Yes No" at bounding box center [317, 156] width 635 height 313
click at [390, 136] on icon "Close" at bounding box center [388, 137] width 8 height 8
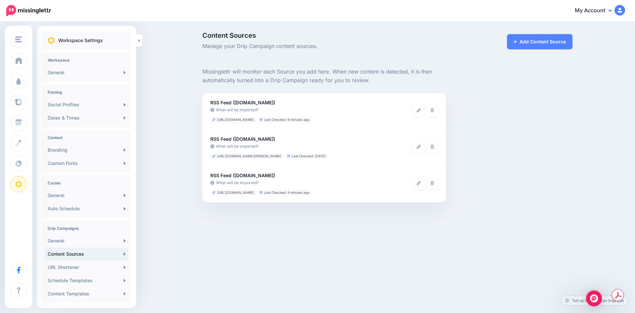
click at [417, 112] on icon at bounding box center [419, 110] width 4 height 4
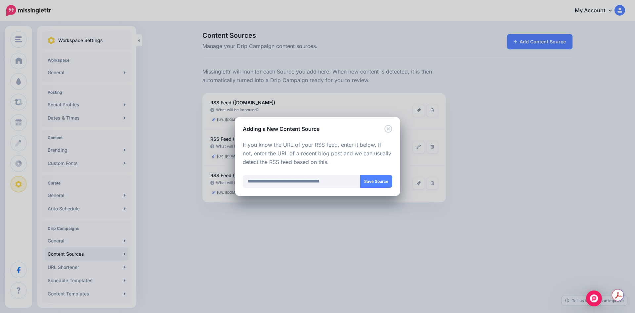
click at [376, 179] on button "Save Source" at bounding box center [376, 181] width 32 height 13
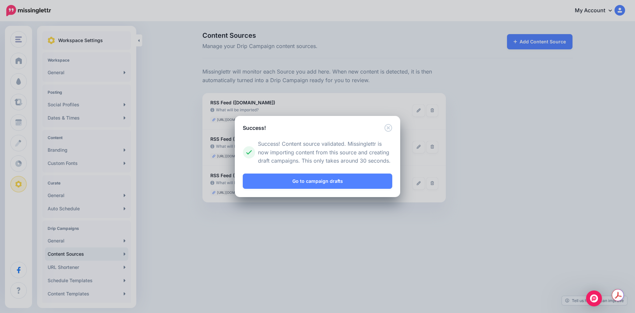
click at [319, 183] on link "Go to campaign drafts" at bounding box center [317, 180] width 149 height 15
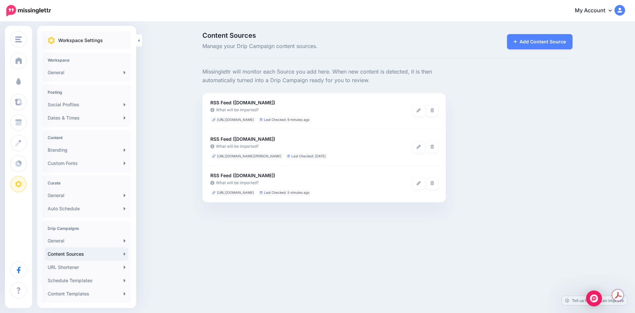
click at [36, 80] on span "Campaigns" at bounding box center [39, 81] width 26 height 6
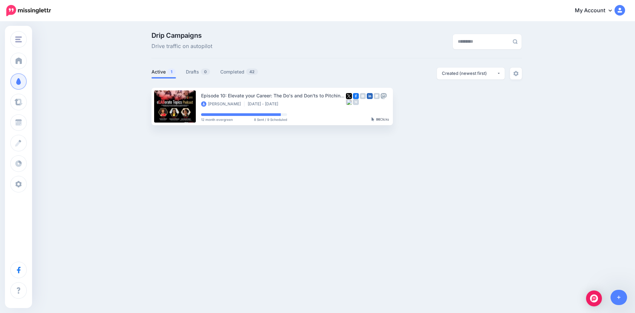
click at [196, 70] on link "Drafts 0" at bounding box center [198, 72] width 24 height 8
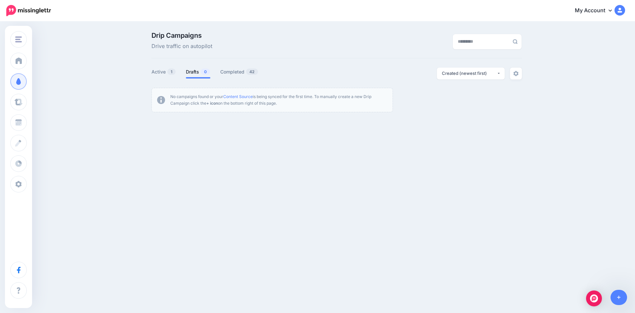
click at [235, 97] on link "Content Source" at bounding box center [237, 96] width 29 height 5
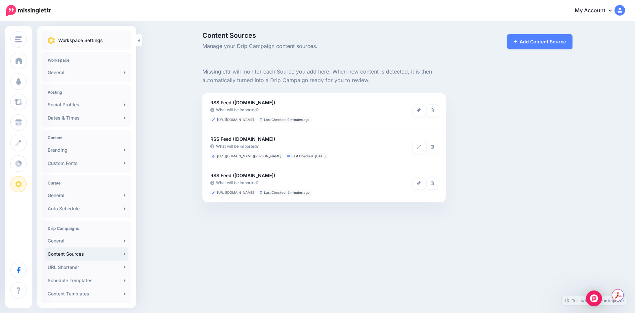
click at [433, 108] on icon at bounding box center [433, 110] width 4 height 4
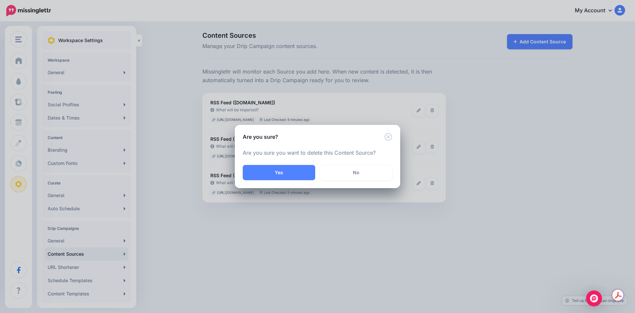
click at [291, 167] on button "Yes" at bounding box center [279, 172] width 72 height 15
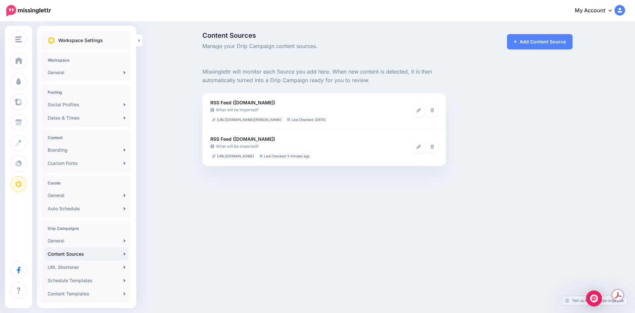
click at [537, 46] on link "Add Content Source" at bounding box center [540, 41] width 66 height 15
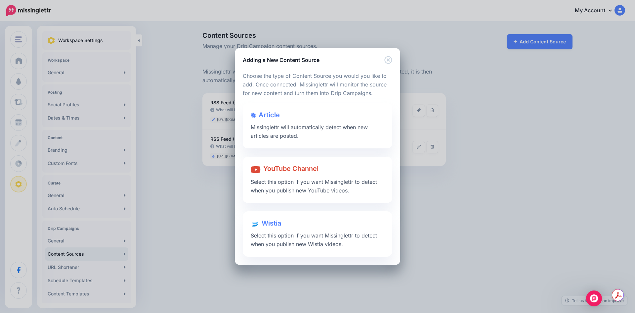
click at [343, 186] on div "YouTube Channel Select this option if you want Missinglettr to detect when you …" at bounding box center [317, 179] width 149 height 46
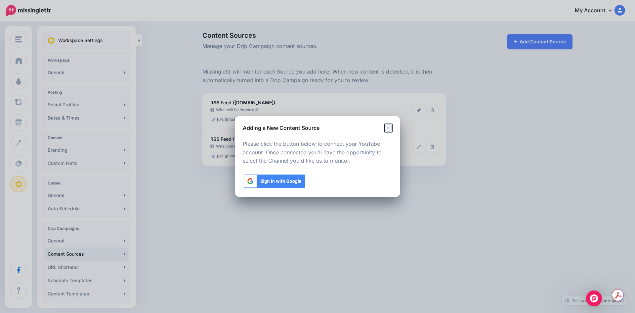
click at [387, 129] on icon "Close" at bounding box center [388, 128] width 8 height 8
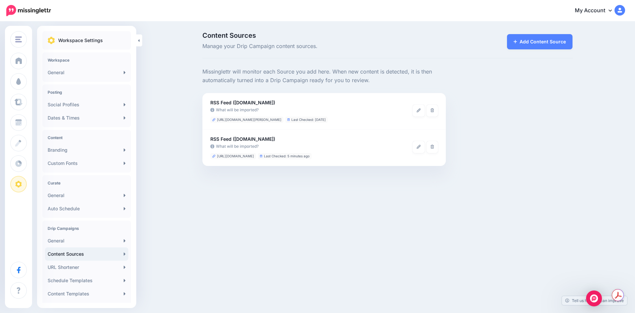
click at [546, 46] on link "Add Content Source" at bounding box center [540, 41] width 66 height 15
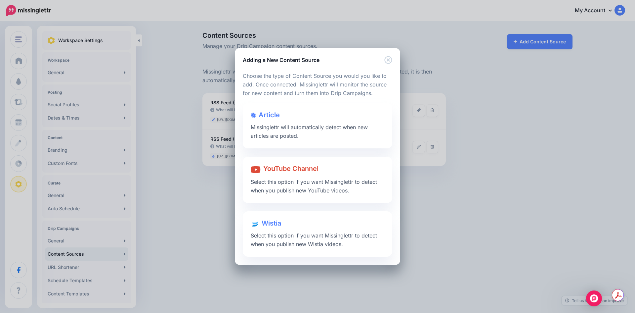
click at [305, 128] on span "Missinglettr will automatically detect when new articles are posted." at bounding box center [309, 131] width 117 height 15
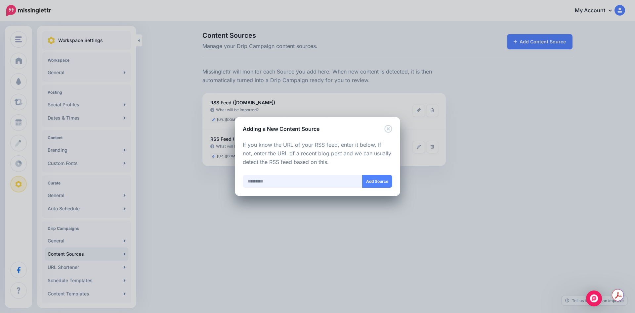
paste input "**********"
type input "**********"
click at [377, 183] on button "Add Source" at bounding box center [377, 181] width 30 height 13
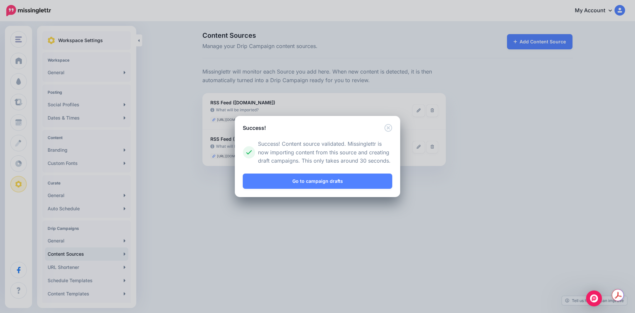
click at [332, 183] on link "Go to campaign drafts" at bounding box center [317, 180] width 149 height 15
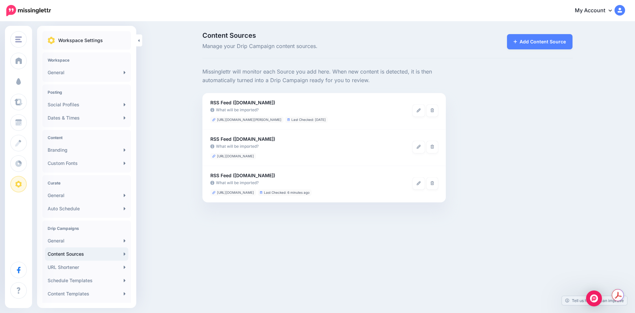
click at [38, 84] on span "Campaigns" at bounding box center [39, 81] width 26 height 6
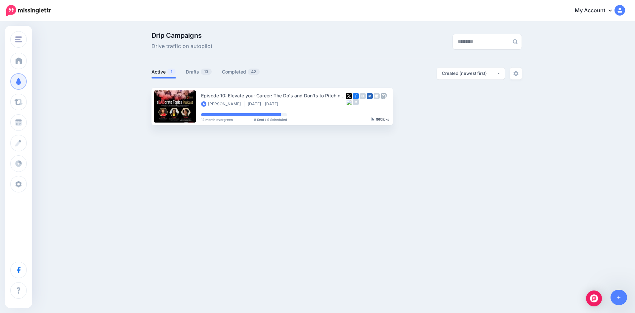
click at [197, 68] on link "Drafts 13" at bounding box center [199, 72] width 26 height 8
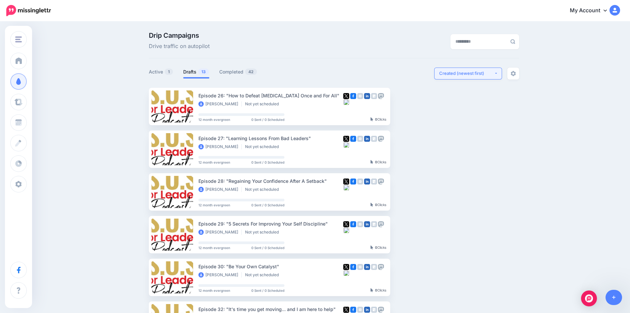
click at [494, 73] on div "Created (newest first)" at bounding box center [466, 73] width 55 height 6
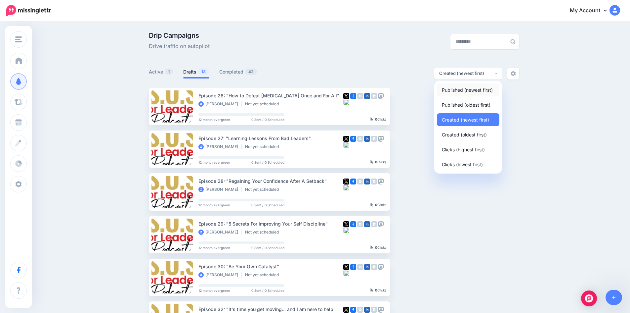
click at [485, 92] on span "Published (newest first)" at bounding box center [467, 90] width 51 height 8
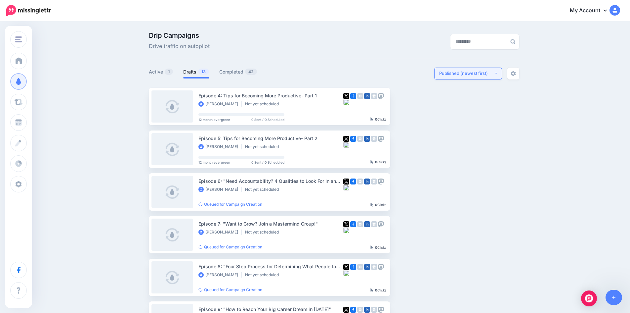
click at [493, 72] on div "Published (newest first)" at bounding box center [466, 73] width 55 height 6
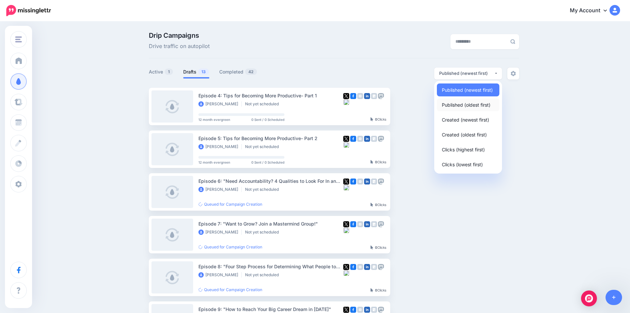
click at [474, 105] on span "Published (oldest first)" at bounding box center [466, 105] width 49 height 8
select select "**********"
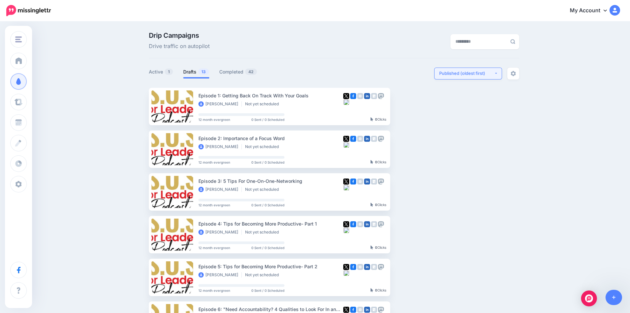
click at [146, 106] on ins at bounding box center [142, 106] width 7 height 7
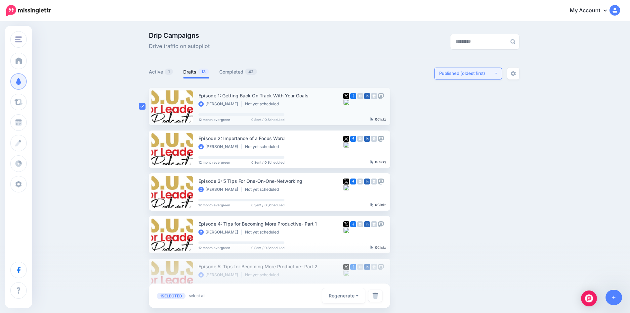
click at [145, 147] on ins at bounding box center [142, 149] width 7 height 7
click at [146, 189] on ins at bounding box center [142, 191] width 7 height 7
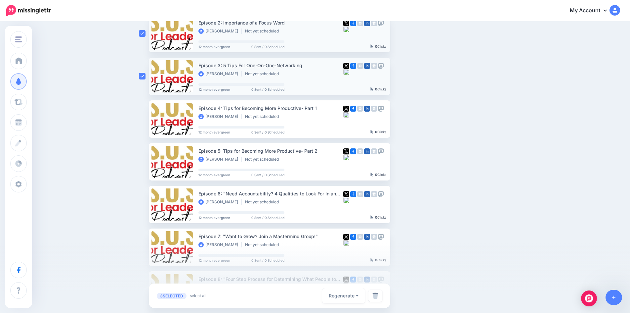
scroll to position [132, 0]
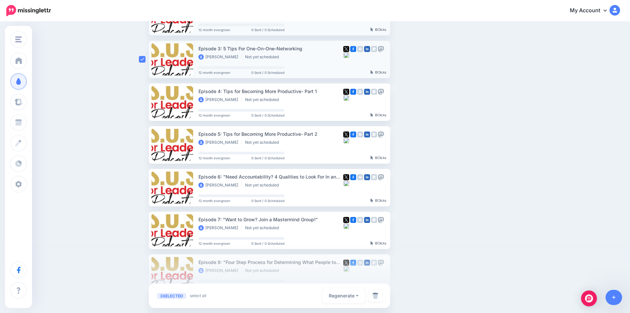
click at [146, 104] on ins at bounding box center [142, 102] width 7 height 7
click at [146, 143] on ins at bounding box center [142, 144] width 7 height 7
click at [143, 191] on div at bounding box center [144, 187] width 10 height 37
click at [143, 187] on ins at bounding box center [142, 187] width 7 height 7
click at [146, 230] on ins at bounding box center [142, 230] width 7 height 7
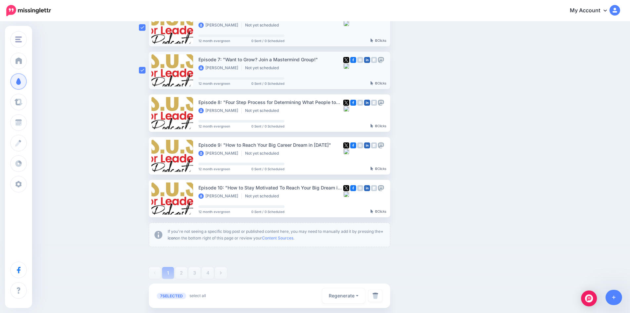
scroll to position [298, 0]
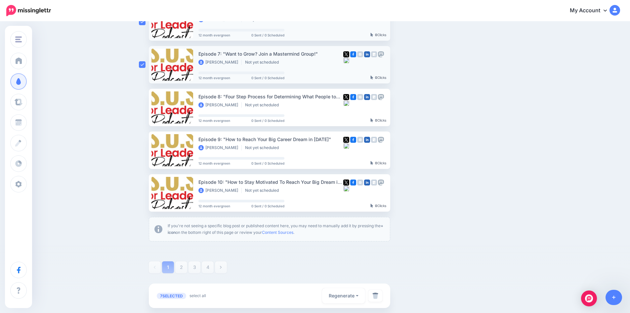
drag, startPoint x: 145, startPoint y: 109, endPoint x: 146, endPoint y: 125, distance: 15.6
click at [145, 109] on ins at bounding box center [142, 107] width 7 height 7
click at [145, 148] on ins at bounding box center [142, 150] width 7 height 7
click at [143, 191] on ins at bounding box center [142, 192] width 7 height 7
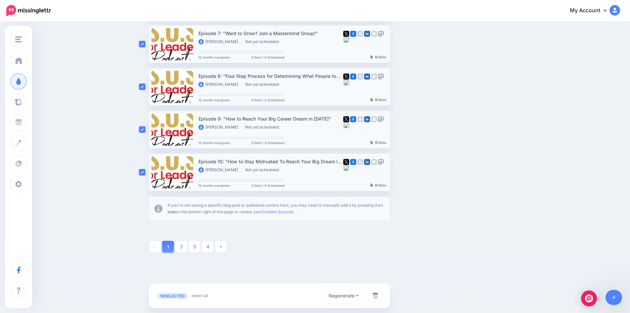
scroll to position [324, 0]
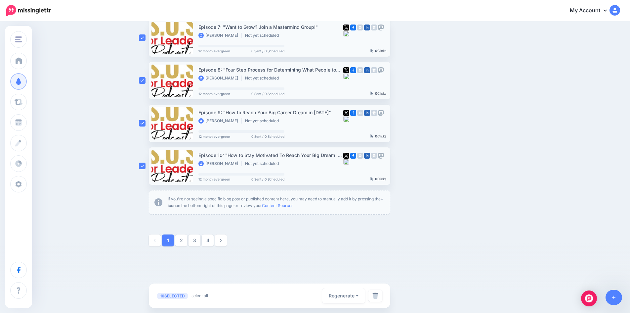
click at [378, 295] on img at bounding box center [375, 295] width 6 height 7
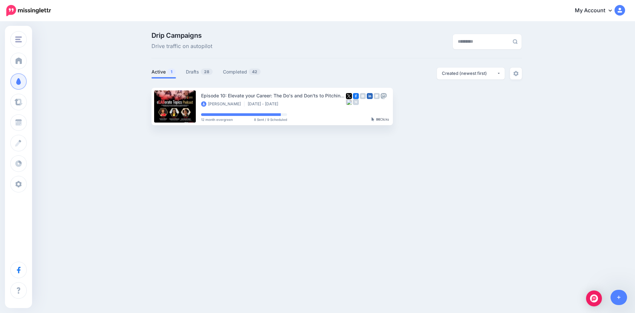
click at [197, 74] on link "Drafts 28" at bounding box center [199, 72] width 27 height 8
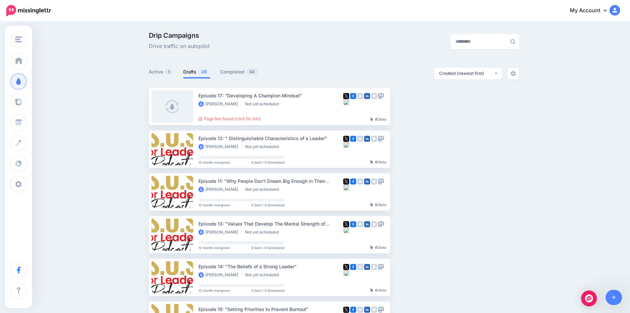
click at [143, 106] on ins at bounding box center [142, 106] width 7 height 7
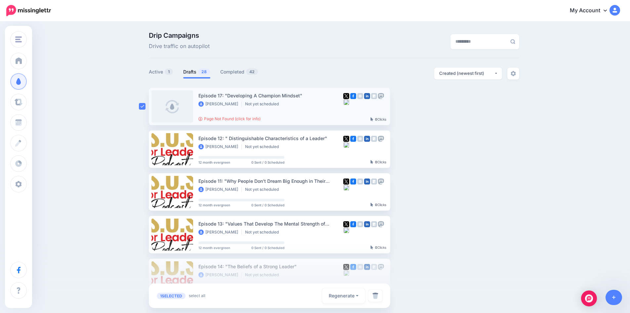
click at [145, 139] on div at bounding box center [144, 148] width 10 height 37
click at [146, 149] on ins at bounding box center [142, 149] width 7 height 7
click at [144, 188] on div at bounding box center [144, 191] width 10 height 37
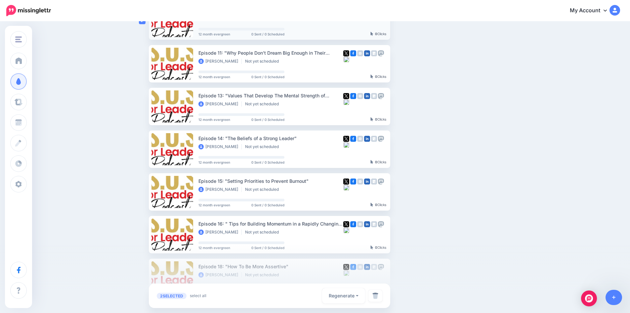
scroll to position [132, 0]
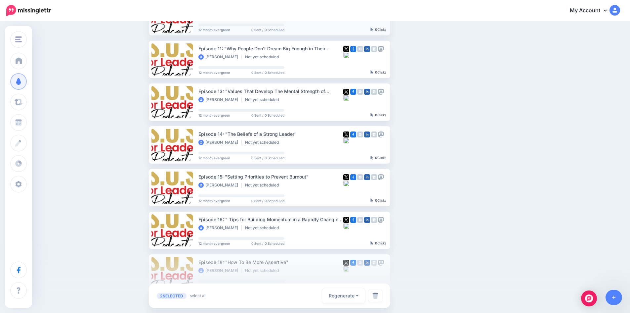
click at [143, 103] on ins at bounding box center [142, 102] width 7 height 7
click at [144, 58] on ins at bounding box center [142, 59] width 7 height 7
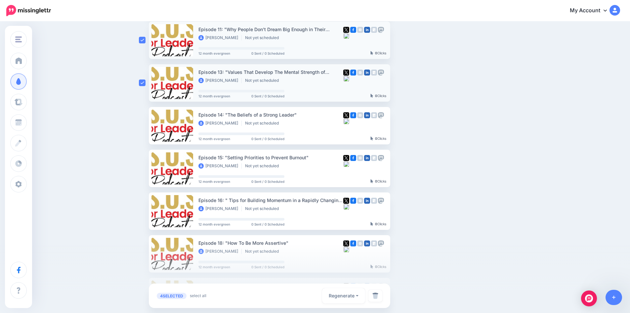
scroll to position [165, 0]
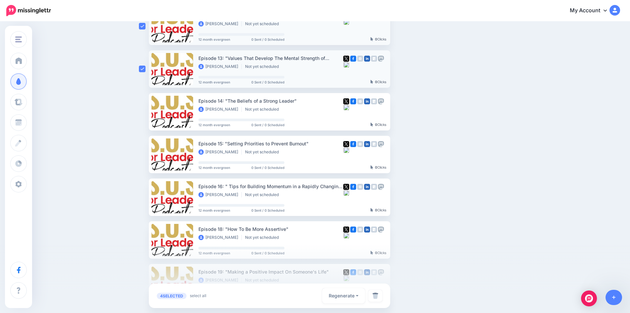
click at [143, 110] on ins at bounding box center [142, 111] width 7 height 7
click at [146, 153] on ins at bounding box center [142, 154] width 7 height 7
click at [145, 195] on ins at bounding box center [142, 196] width 7 height 7
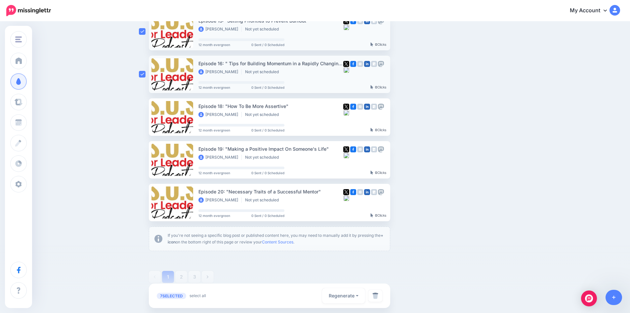
scroll to position [298, 0]
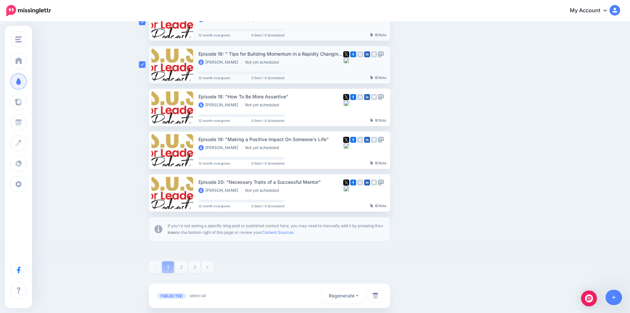
click at [146, 148] on ins at bounding box center [142, 150] width 7 height 7
click at [145, 194] on ins at bounding box center [142, 192] width 7 height 7
click at [144, 105] on ins at bounding box center [142, 107] width 7 height 7
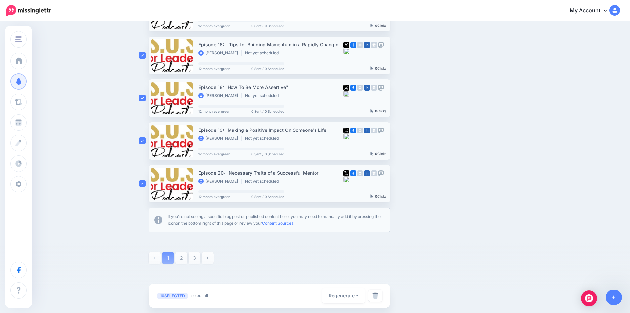
scroll to position [291, 0]
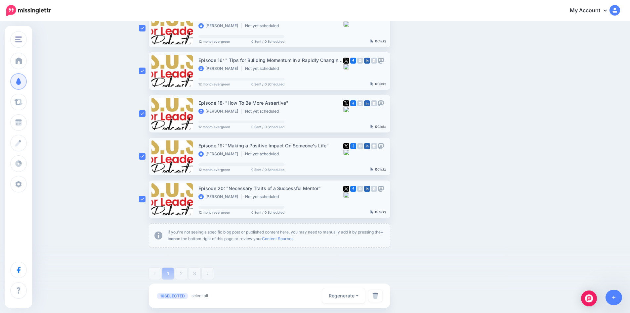
click at [145, 114] on ins at bounding box center [142, 113] width 7 height 7
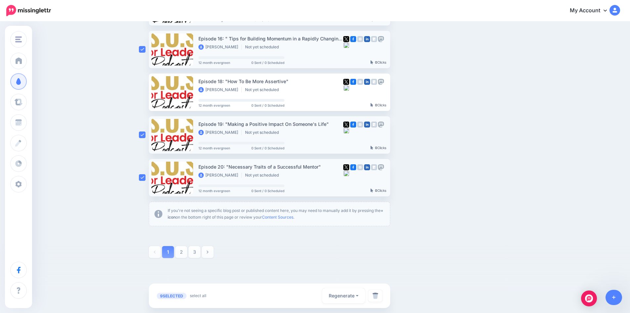
scroll to position [324, 0]
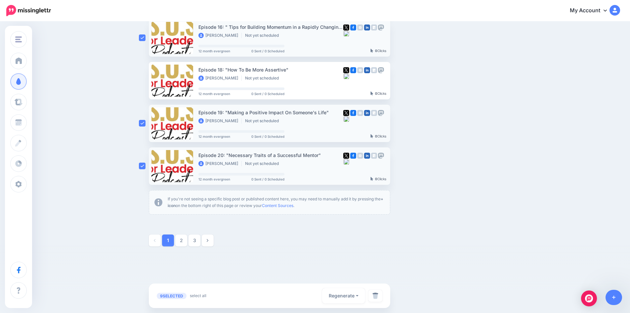
click at [378, 297] on img at bounding box center [375, 295] width 6 height 7
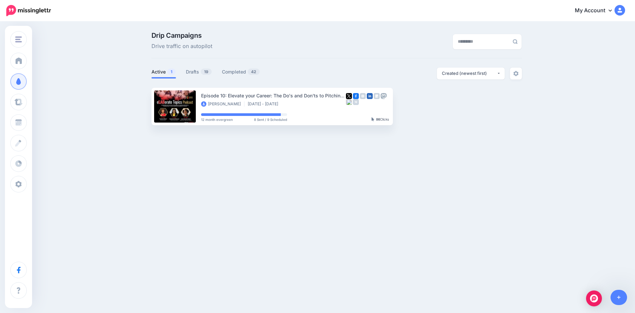
drag, startPoint x: 190, startPoint y: 72, endPoint x: 194, endPoint y: 73, distance: 4.7
click at [190, 72] on link "Drafts 19" at bounding box center [199, 72] width 26 height 8
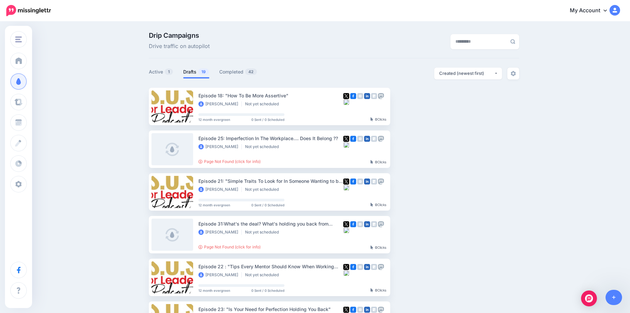
click at [143, 148] on ins at bounding box center [142, 149] width 7 height 7
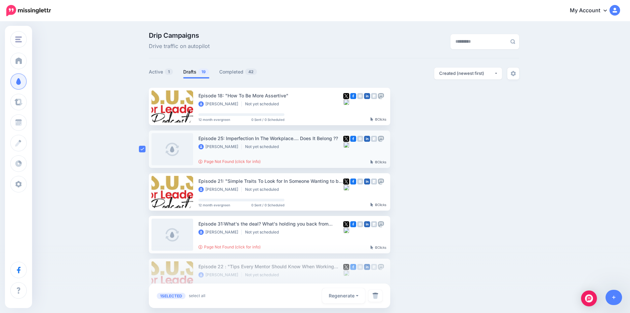
click at [145, 193] on ins at bounding box center [142, 191] width 7 height 7
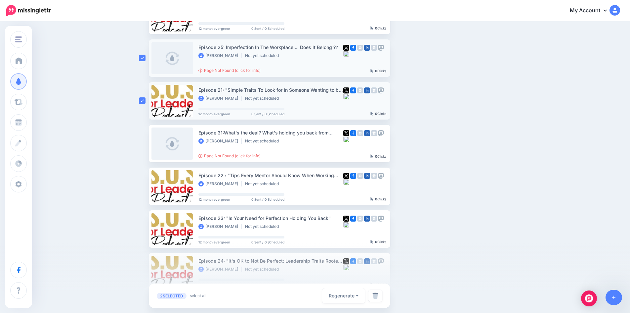
scroll to position [99, 0]
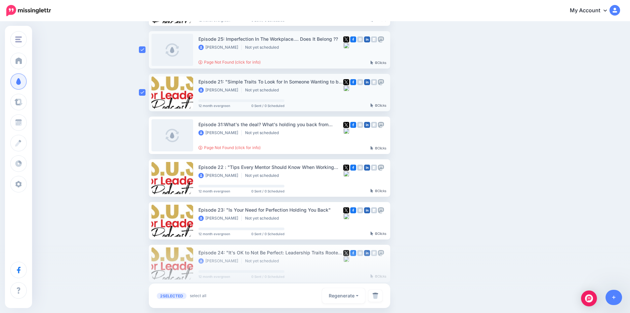
click at [146, 178] on ins at bounding box center [142, 177] width 7 height 7
click at [143, 136] on ins at bounding box center [142, 135] width 7 height 7
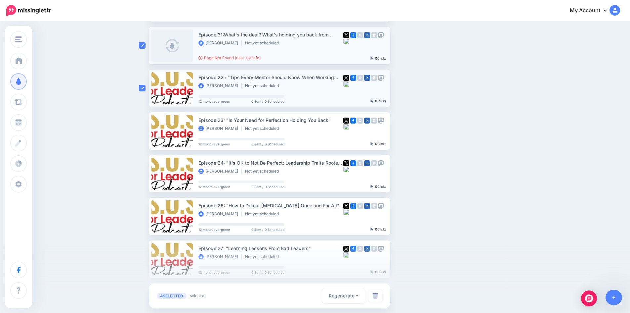
scroll to position [198, 0]
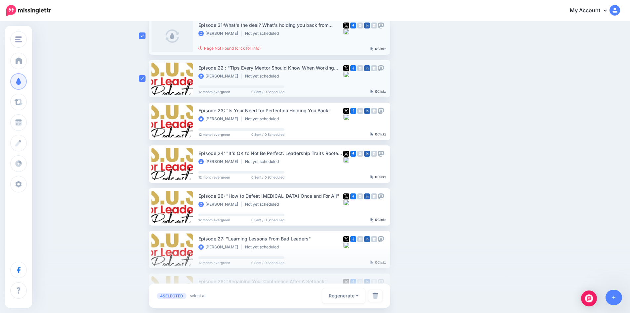
click ins
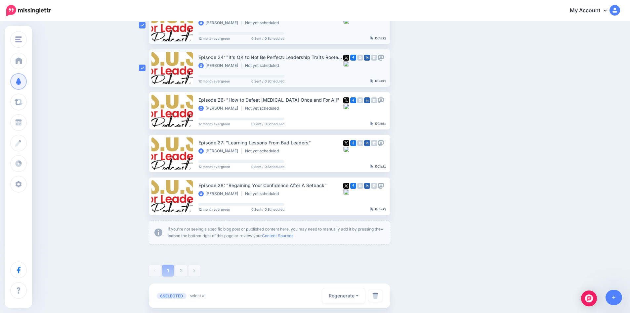
scroll to position [298, 0]
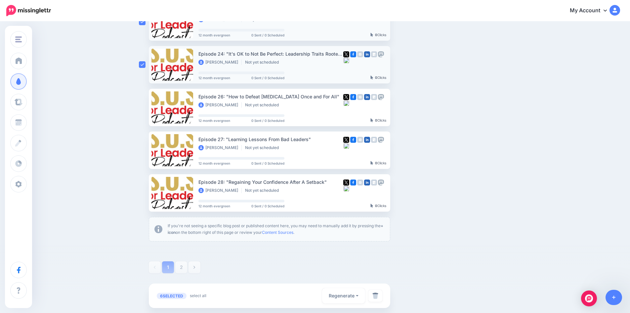
click ins
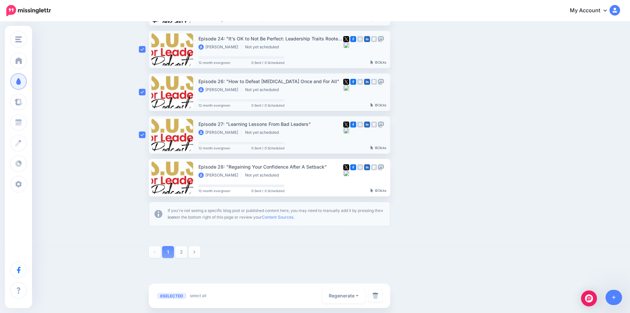
scroll to position [324, 0]
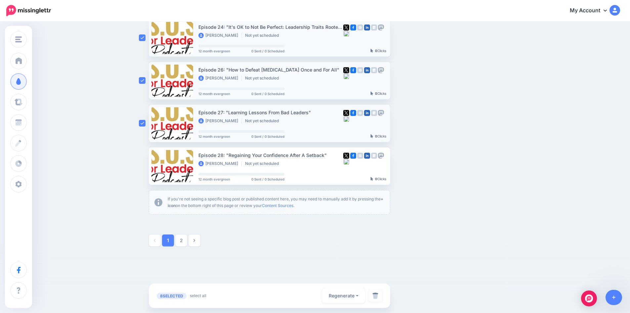
click img
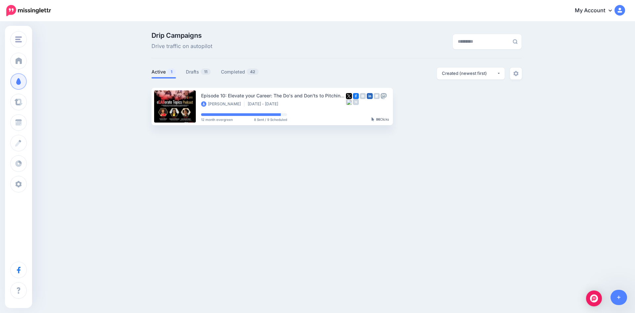
click at [195, 71] on link "Drafts 11" at bounding box center [198, 72] width 25 height 8
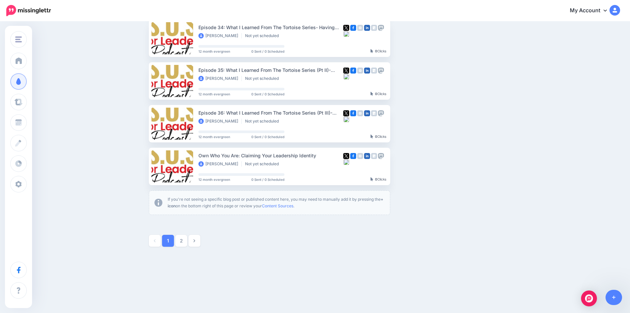
scroll to position [324, 0]
click at [145, 121] on ins at bounding box center [142, 123] width 7 height 7
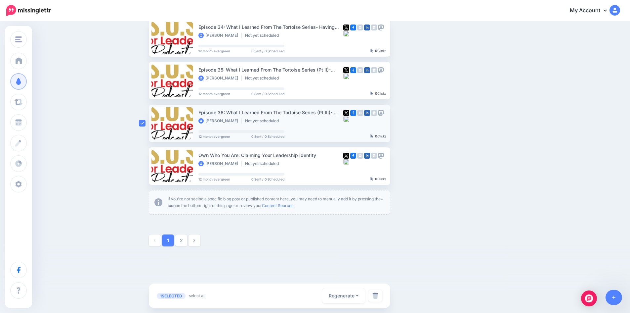
click at [144, 81] on ins at bounding box center [142, 80] width 7 height 7
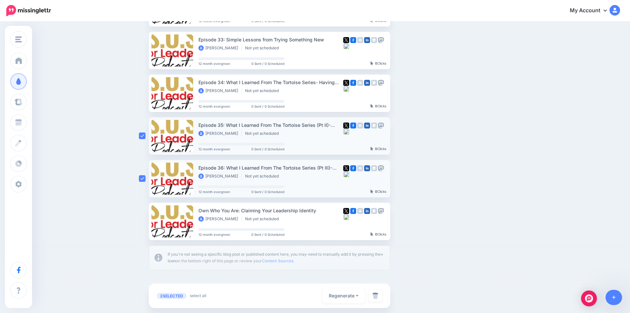
scroll to position [258, 0]
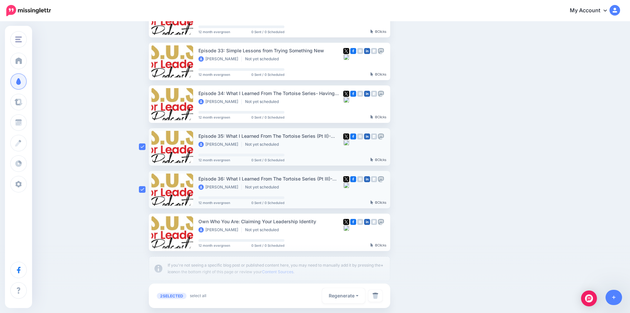
click at [144, 104] on ins at bounding box center [142, 104] width 7 height 7
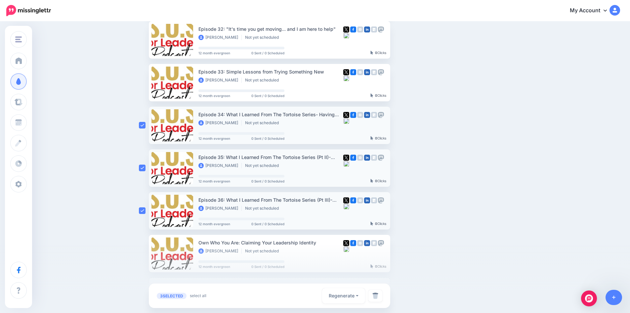
scroll to position [225, 0]
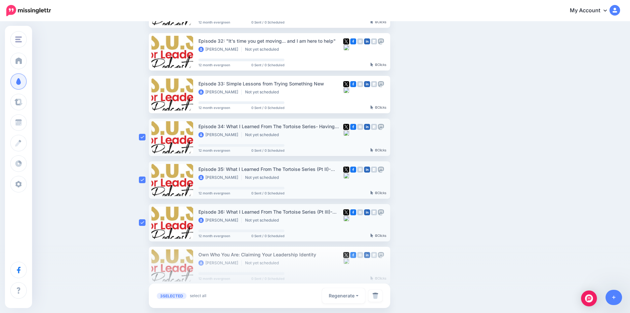
click at [146, 95] on ins at bounding box center [142, 94] width 7 height 7
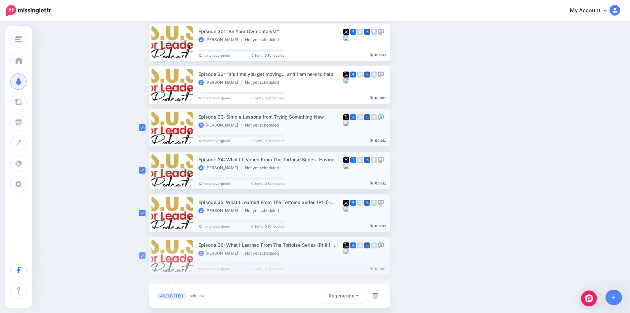
click at [144, 82] on ins at bounding box center [142, 84] width 7 height 7
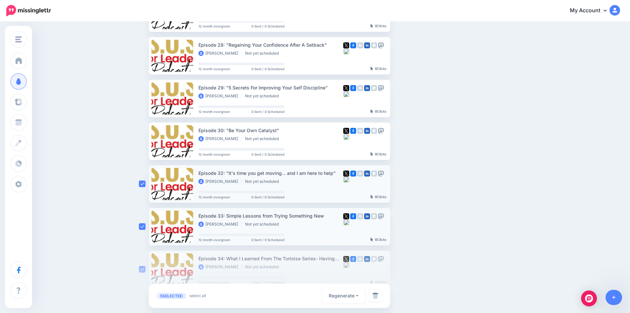
scroll to position [93, 0]
click at [143, 97] on ins at bounding box center [142, 98] width 7 height 7
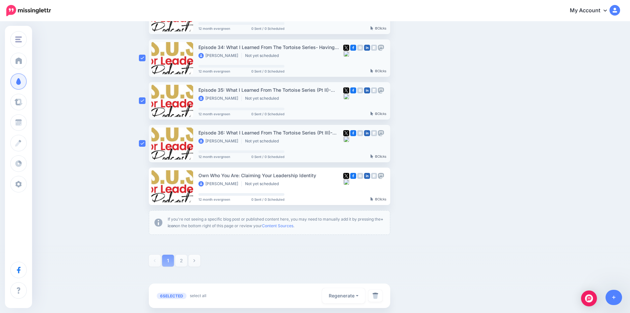
scroll to position [324, 0]
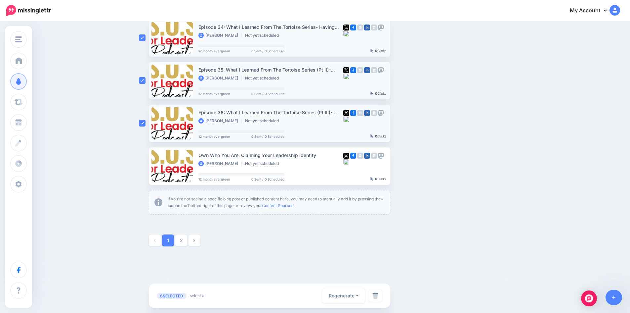
click at [378, 293] on img at bounding box center [375, 295] width 6 height 7
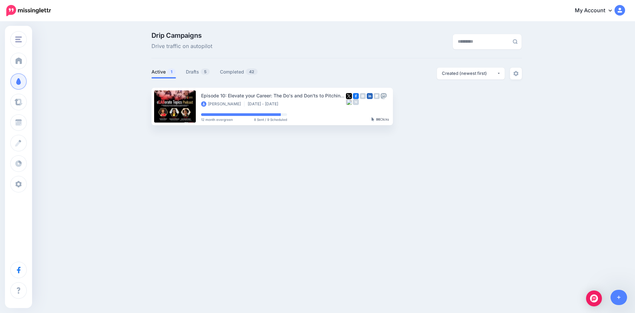
click at [192, 69] on link "Drafts 5" at bounding box center [198, 72] width 24 height 8
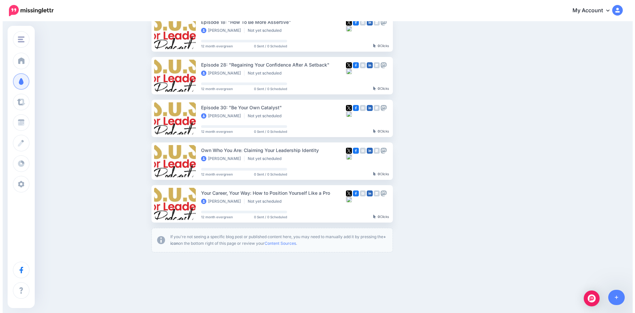
scroll to position [79, 0]
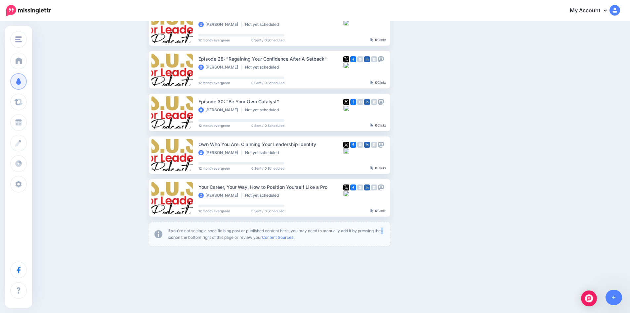
drag, startPoint x: 171, startPoint y: 237, endPoint x: 175, endPoint y: 239, distance: 3.7
click at [174, 238] on b "+ icon" at bounding box center [276, 234] width 216 height 12
drag, startPoint x: 397, startPoint y: 290, endPoint x: 481, endPoint y: 281, distance: 84.4
click at [399, 290] on div "Direct Impact Broadcasting Coach Tee Wilson Blog S.O.S For Leaders Podcast Lead…" at bounding box center [315, 128] width 630 height 370
click at [622, 298] on link at bounding box center [614, 296] width 17 height 15
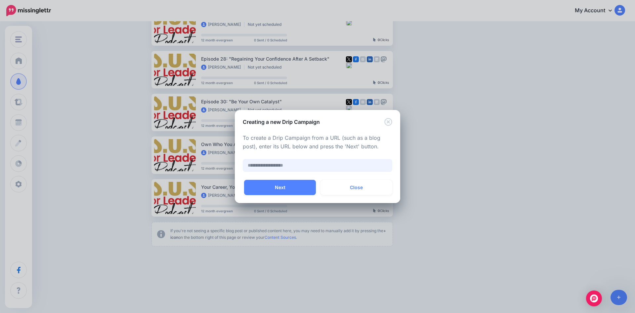
click at [322, 162] on input "text" at bounding box center [317, 165] width 149 height 13
paste input "**********"
type input "**********"
click at [302, 182] on button "Next" at bounding box center [280, 187] width 72 height 15
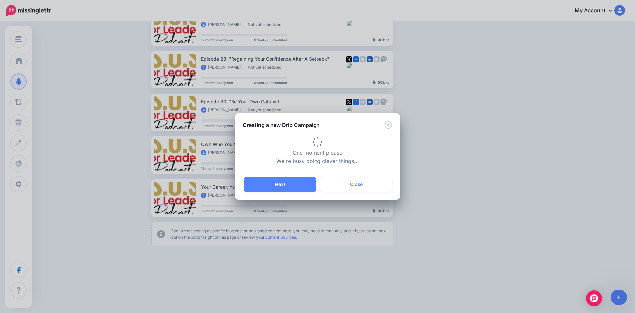
scroll to position [0, 0]
type input "**********"
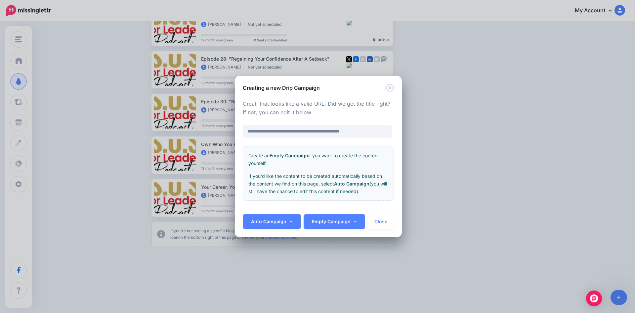
click at [291, 218] on link "Auto Campaign" at bounding box center [272, 221] width 58 height 15
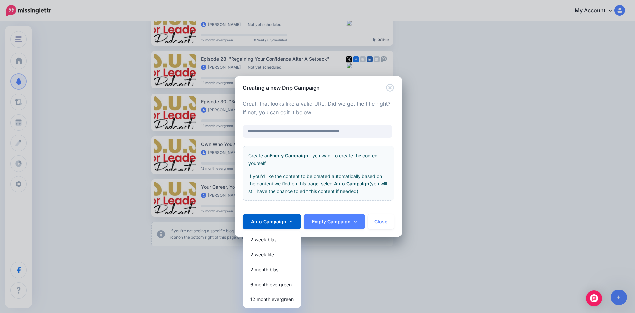
click at [279, 220] on link "Auto Campaign" at bounding box center [272, 221] width 58 height 15
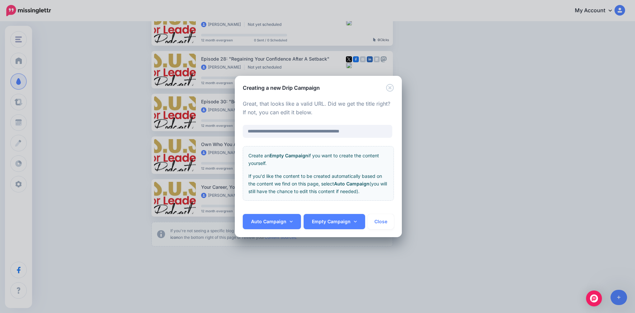
click at [292, 220] on link "Auto Campaign" at bounding box center [272, 221] width 58 height 15
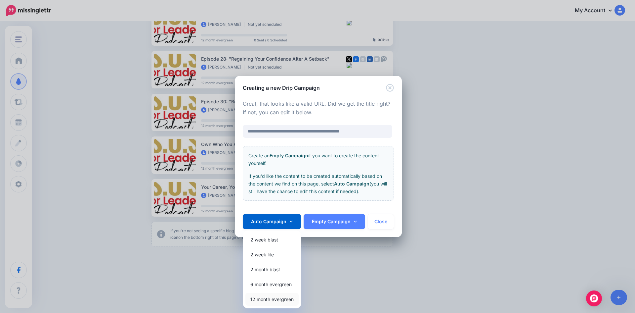
click at [274, 299] on link "12 month evergreen" at bounding box center [271, 298] width 53 height 13
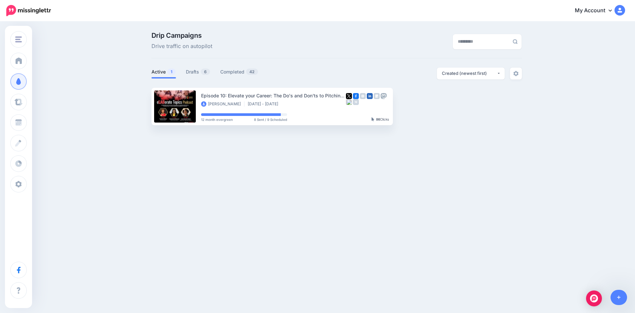
click at [198, 73] on link "Drafts 6" at bounding box center [198, 72] width 24 height 8
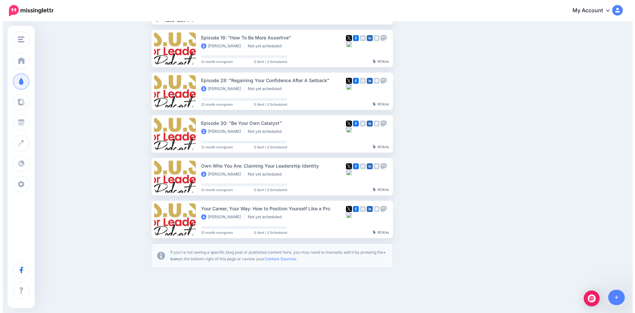
scroll to position [89, 0]
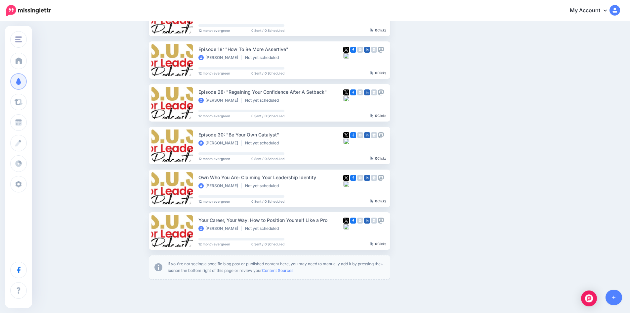
click at [616, 295] on link at bounding box center [614, 296] width 17 height 15
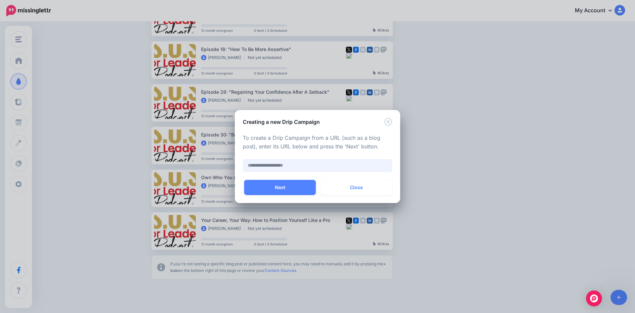
paste input "**********"
type input "**********"
click at [286, 185] on button "Next" at bounding box center [280, 187] width 72 height 15
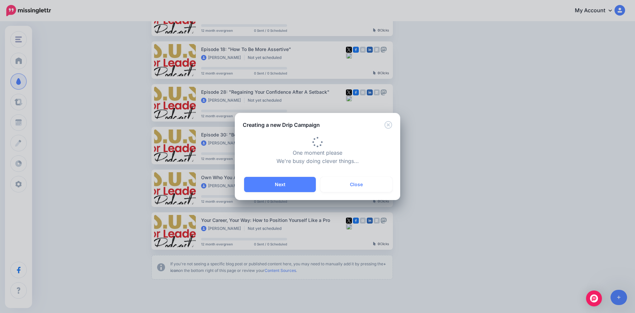
type input "**********"
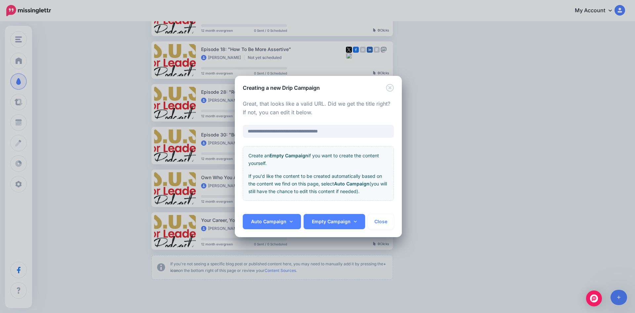
click at [286, 221] on link "Auto Campaign" at bounding box center [272, 221] width 58 height 15
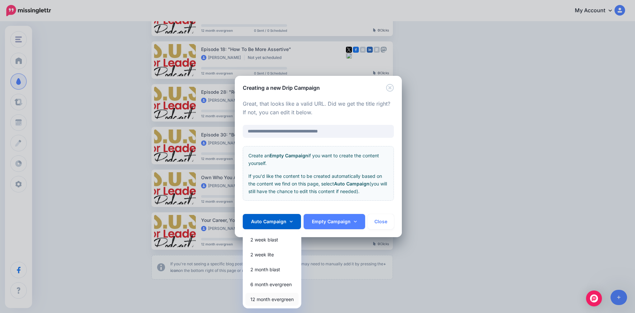
click at [281, 295] on link "12 month evergreen" at bounding box center [271, 298] width 53 height 13
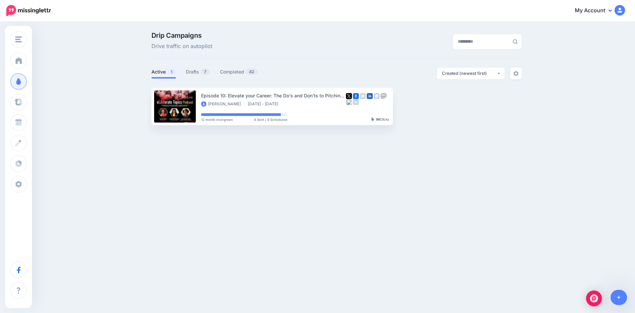
click at [193, 69] on link "Drafts 7" at bounding box center [198, 72] width 24 height 8
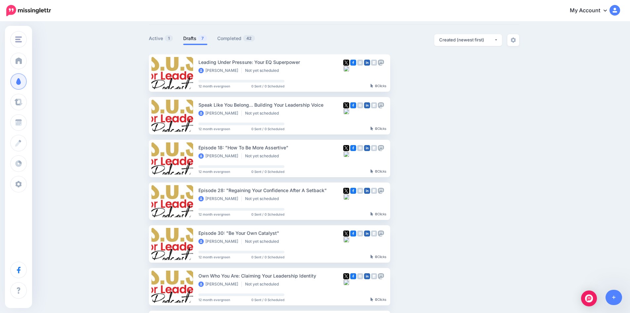
scroll to position [165, 0]
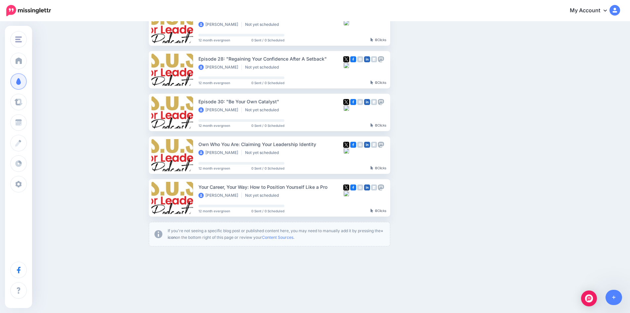
click at [454, 154] on button "button" at bounding box center [449, 155] width 12 height 12
click at [417, 231] on link "View Original Source" at bounding box center [412, 230] width 77 height 13
drag, startPoint x: 451, startPoint y: 156, endPoint x: 443, endPoint y: 156, distance: 8.3
click at [451, 156] on button "button" at bounding box center [449, 155] width 12 height 12
click at [422, 202] on link "Update Source URL" at bounding box center [412, 200] width 77 height 13
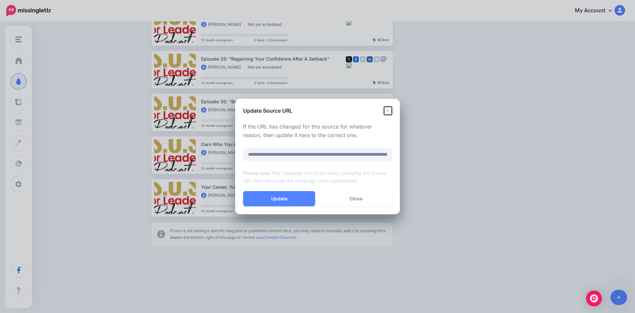
click at [391, 111] on icon "Close" at bounding box center [388, 110] width 8 height 8
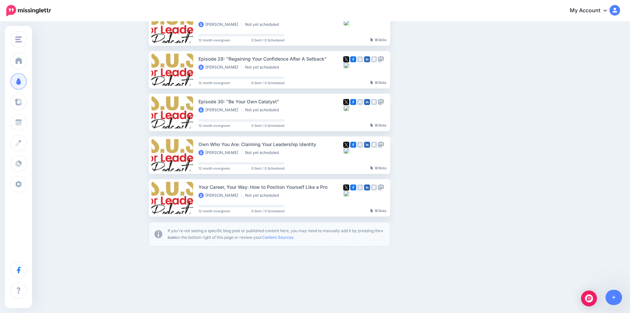
click at [451, 154] on img "button" at bounding box center [448, 155] width 5 height 2
click at [408, 171] on link "Review Campaign" at bounding box center [412, 171] width 77 height 13
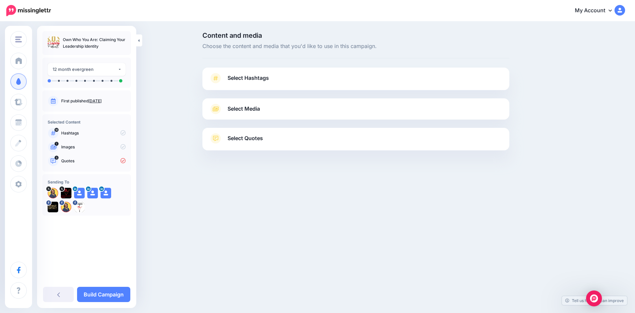
click at [251, 106] on span "Select Media" at bounding box center [244, 108] width 32 height 9
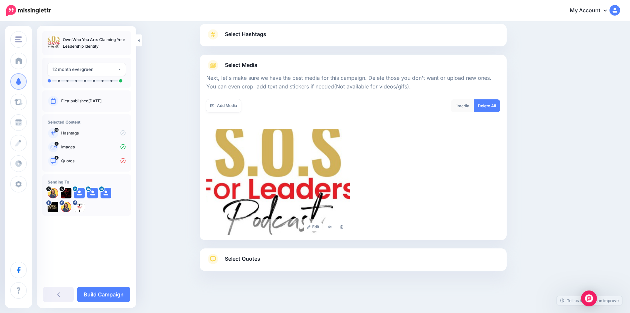
scroll to position [45, 0]
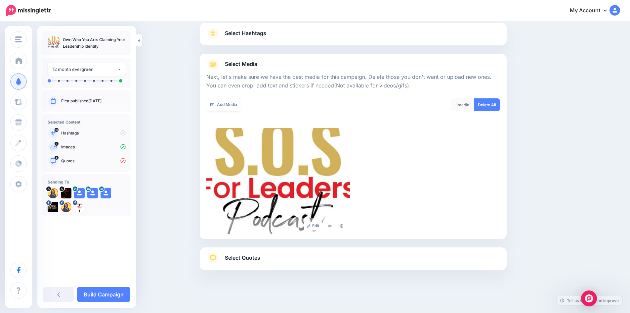
click at [313, 181] on img at bounding box center [278, 181] width 144 height 106
click at [231, 106] on link "Add Media" at bounding box center [223, 104] width 35 height 13
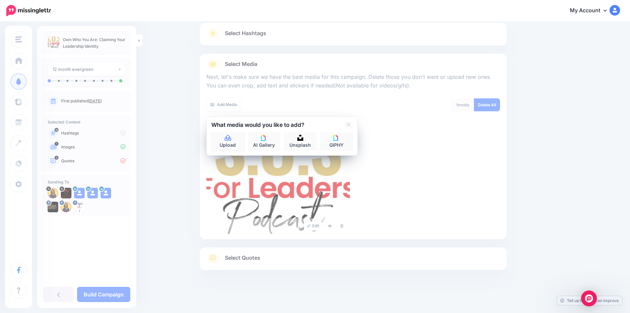
click at [232, 134] on link "Upload" at bounding box center [227, 141] width 33 height 19
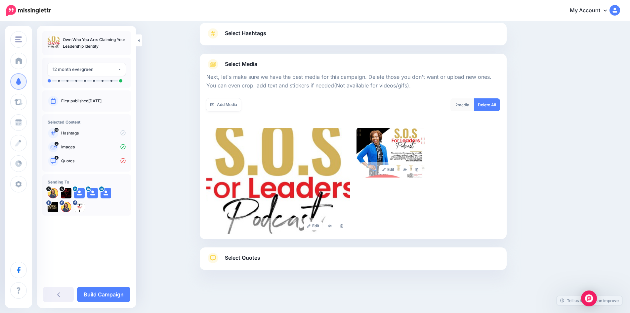
click at [237, 106] on link "Add Media" at bounding box center [223, 104] width 35 height 13
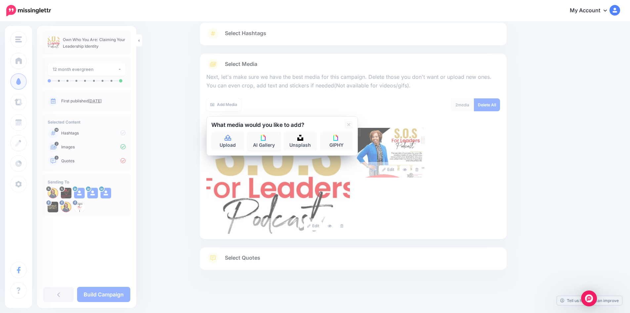
click at [262, 142] on link "AI Gallery" at bounding box center [264, 141] width 33 height 19
drag, startPoint x: 220, startPoint y: 124, endPoint x: 227, endPoint y: 128, distance: 7.8
click at [219, 124] on icon at bounding box center [217, 124] width 3 height 3
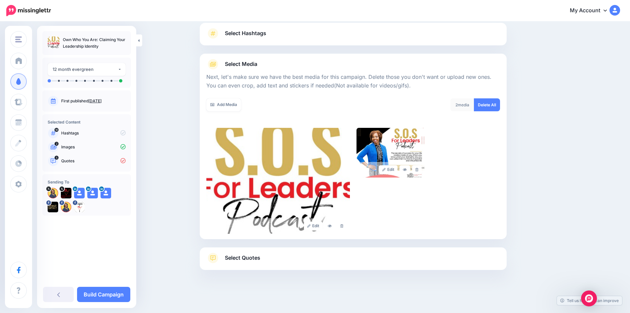
drag, startPoint x: 244, startPoint y: 31, endPoint x: 255, endPoint y: 36, distance: 11.4
click at [245, 31] on span "Select Hashtags" at bounding box center [245, 33] width 41 height 9
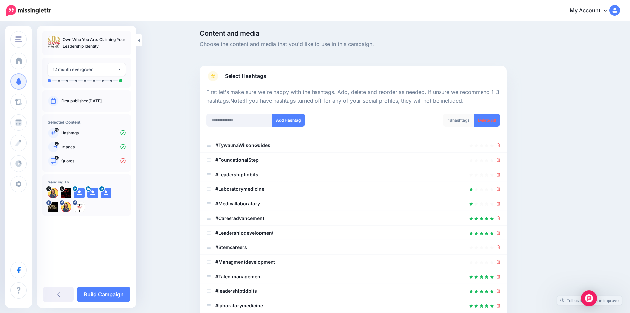
scroll to position [0, 0]
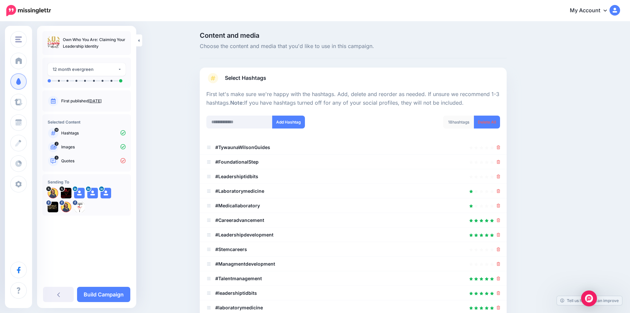
click at [629, 86] on div "Content and media Choose the content and media that you'd like to use in this c…" at bounding box center [315, 263] width 630 height 483
click at [556, 103] on div "Content and media Choose the content and media that you'd like to use in this c…" at bounding box center [385, 263] width 380 height 463
click at [583, 141] on div "Content and media Choose the content and media that you'd like to use in this c…" at bounding box center [315, 263] width 630 height 483
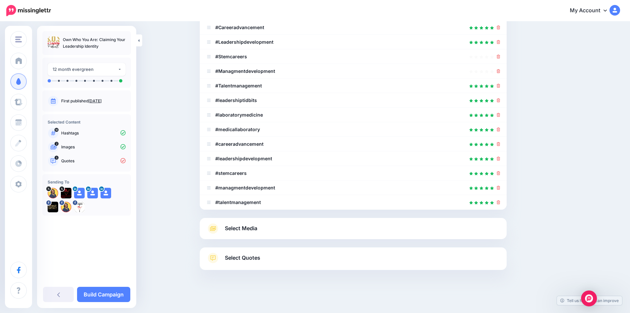
scroll to position [60, 0]
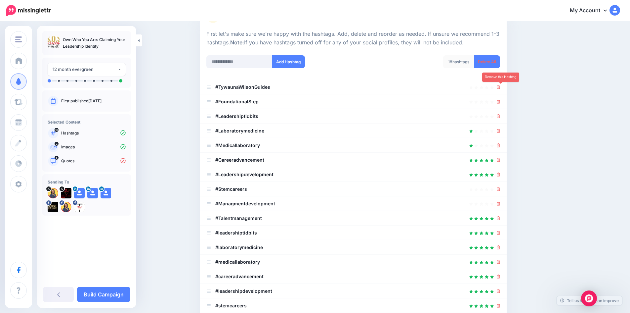
click at [500, 88] on icon at bounding box center [499, 87] width 4 height 4
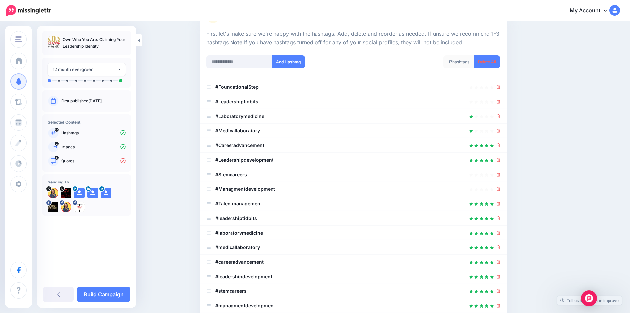
click at [504, 85] on li "#FoundationalStep" at bounding box center [353, 87] width 307 height 15
click at [500, 87] on icon at bounding box center [499, 87] width 4 height 4
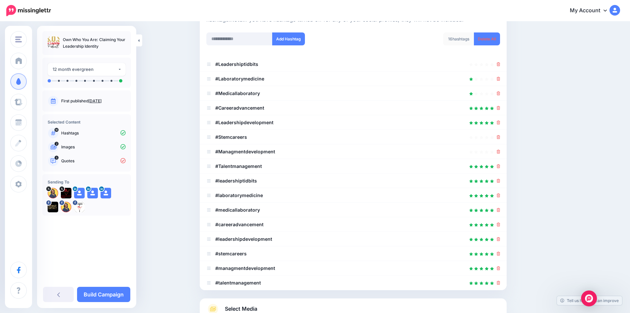
scroll to position [73, 0]
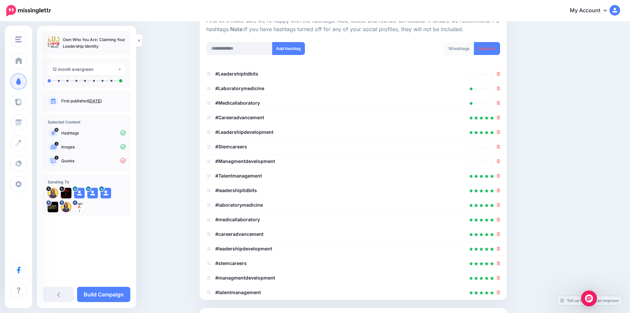
click at [243, 72] on b "#Leadershiptidbits" at bounding box center [236, 74] width 43 height 6
click at [211, 75] on icon at bounding box center [208, 73] width 5 height 5
click at [500, 88] on icon at bounding box center [499, 88] width 4 height 4
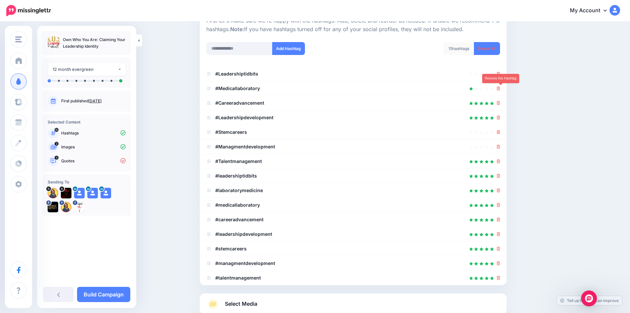
click at [500, 91] on link at bounding box center [499, 88] width 4 height 6
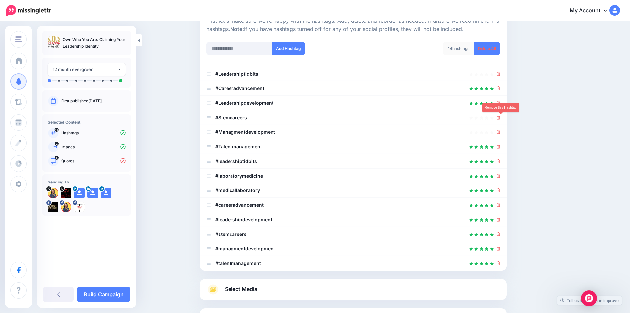
click at [500, 116] on icon at bounding box center [499, 117] width 4 height 4
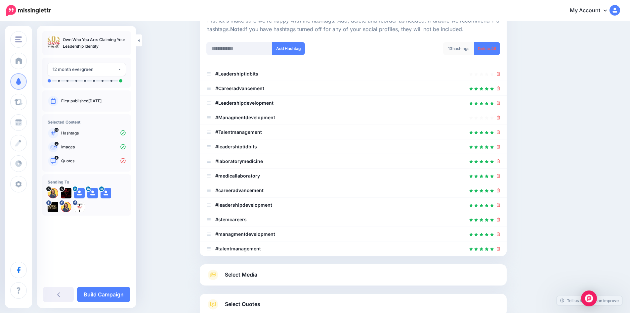
click at [500, 120] on div at bounding box center [499, 117] width 4 height 8
click at [500, 117] on icon at bounding box center [499, 117] width 4 height 4
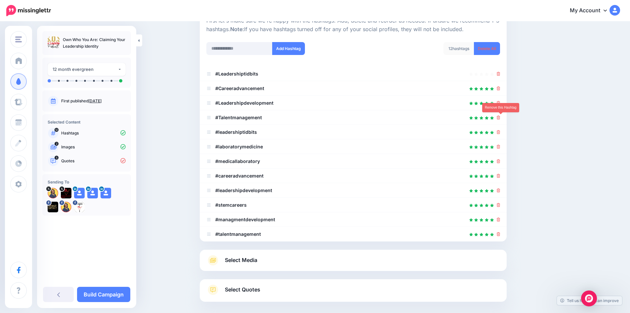
click at [500, 116] on icon at bounding box center [499, 117] width 4 height 4
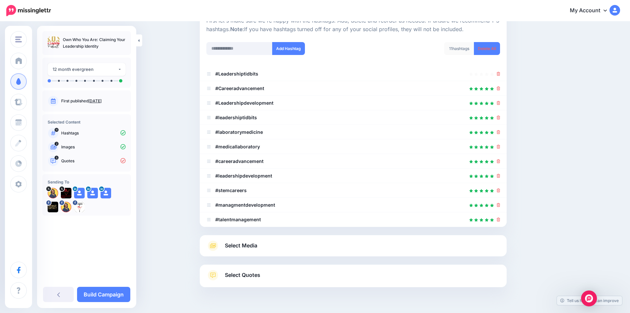
click at [500, 75] on icon at bounding box center [499, 74] width 4 height 4
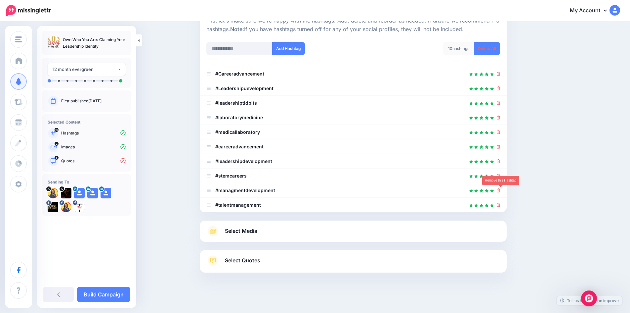
click at [500, 190] on icon at bounding box center [499, 190] width 4 height 4
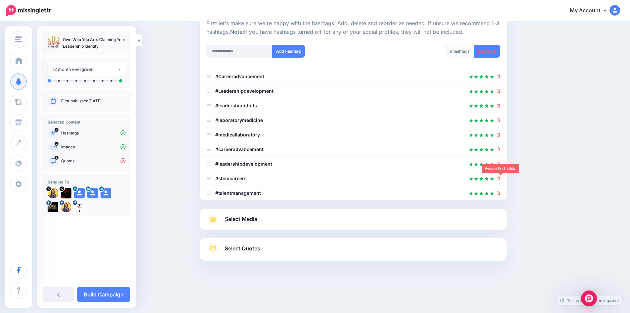
click at [500, 178] on icon at bounding box center [499, 178] width 4 height 4
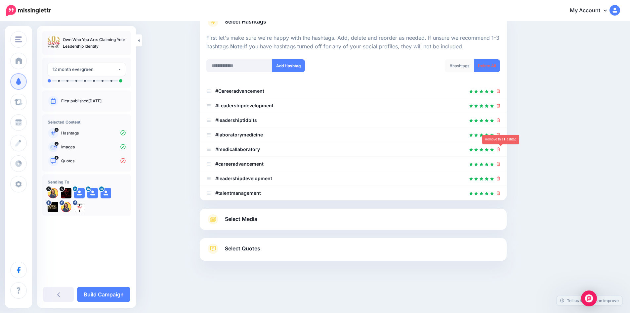
click at [500, 148] on icon at bounding box center [499, 149] width 4 height 4
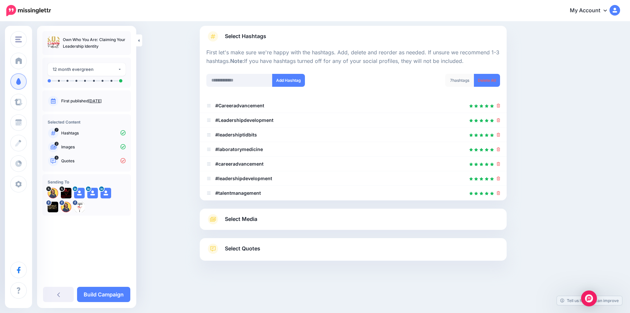
scroll to position [42, 0]
click at [500, 134] on icon at bounding box center [499, 135] width 4 height 4
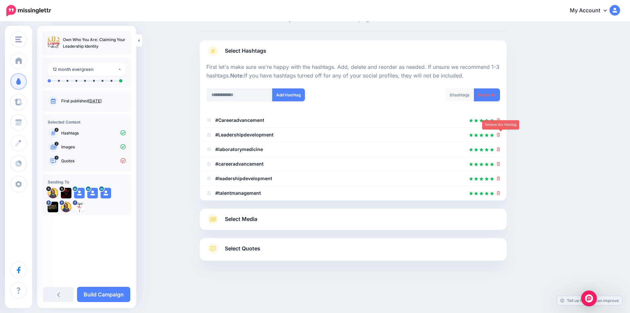
scroll to position [27, 0]
click at [229, 100] on input "text" at bounding box center [239, 94] width 66 height 13
click at [236, 94] on input "**********" at bounding box center [239, 94] width 66 height 13
type input "**********"
click at [286, 95] on button "Add Hashtag" at bounding box center [288, 94] width 33 height 13
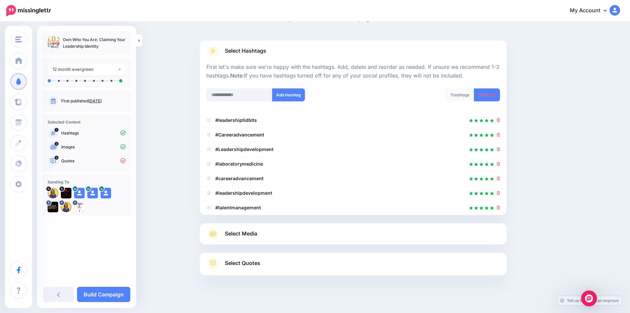
scroll to position [42, 0]
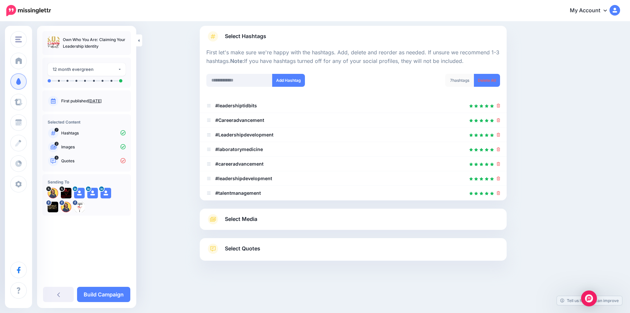
click at [500, 149] on icon at bounding box center [499, 149] width 4 height 4
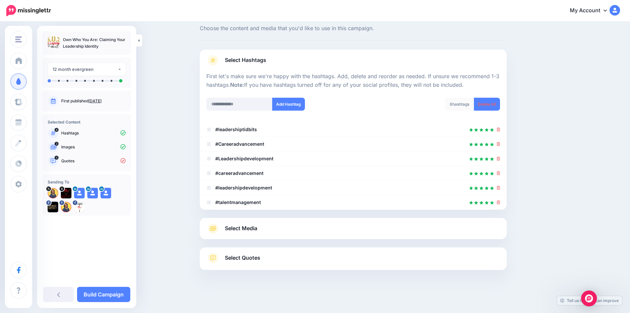
scroll to position [18, 0]
click at [501, 149] on li "#Careeradvancement" at bounding box center [353, 144] width 307 height 15
click at [506, 144] on li "#Careeradvancement" at bounding box center [353, 144] width 307 height 15
click at [500, 144] on icon at bounding box center [499, 144] width 4 height 4
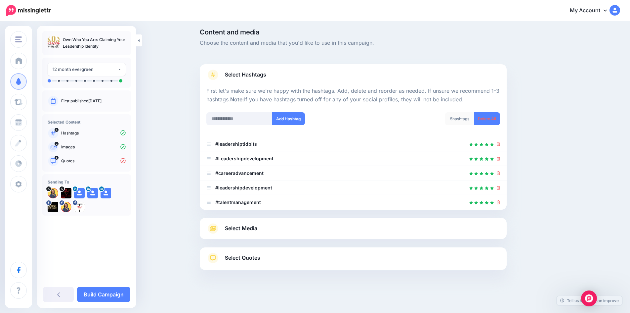
scroll to position [3, 0]
click at [500, 157] on icon at bounding box center [499, 158] width 4 height 4
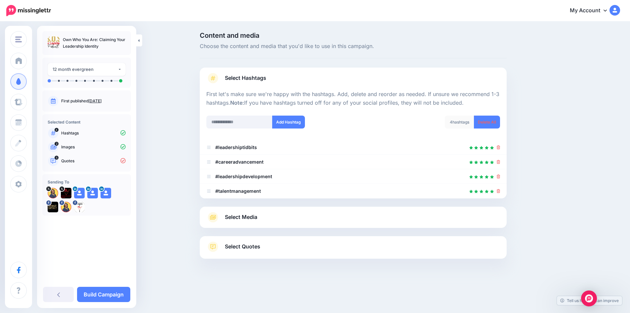
scroll to position [0, 0]
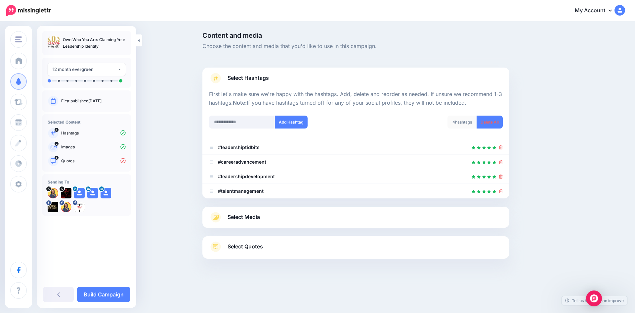
click at [247, 217] on span "Select Media" at bounding box center [244, 216] width 32 height 9
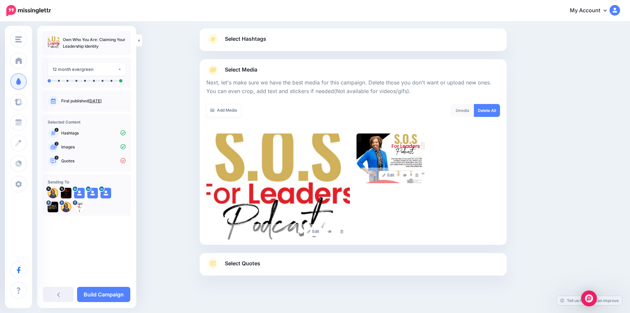
scroll to position [45, 0]
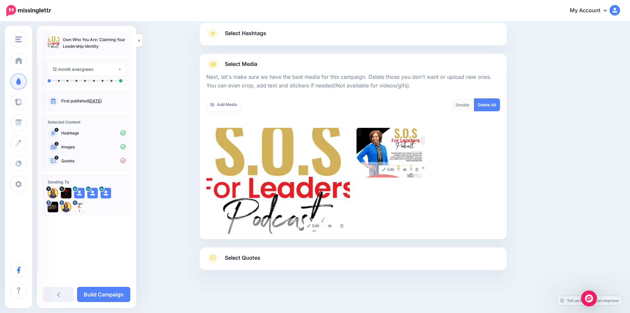
click at [247, 260] on span "Select Quotes" at bounding box center [242, 257] width 35 height 9
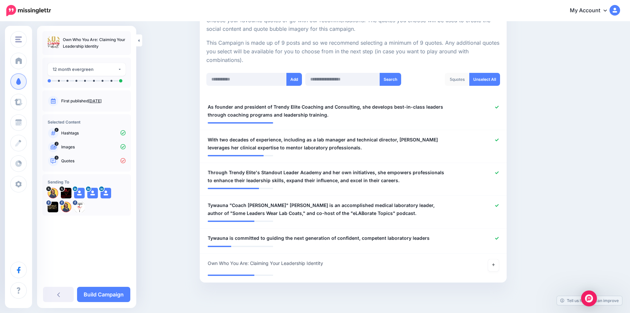
scroll to position [147, 0]
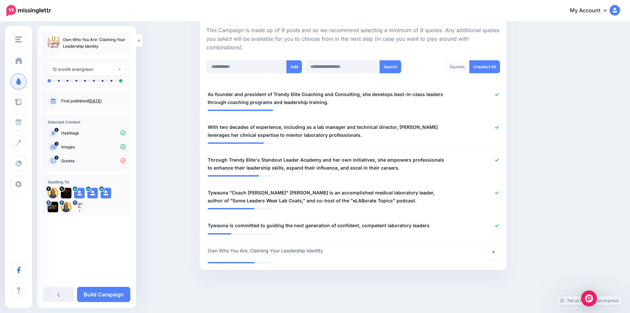
click at [389, 64] on button "Search" at bounding box center [390, 66] width 21 height 13
click at [499, 96] on icon at bounding box center [497, 95] width 4 height 4
click at [498, 126] on icon at bounding box center [497, 127] width 4 height 4
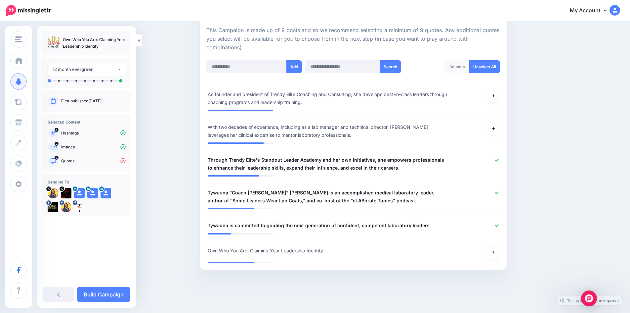
click at [497, 159] on icon at bounding box center [497, 160] width 4 height 4
click at [499, 190] on div at bounding box center [479, 197] width 50 height 16
click at [501, 226] on div at bounding box center [479, 225] width 50 height 8
click at [499, 226] on icon at bounding box center [497, 226] width 4 height 4
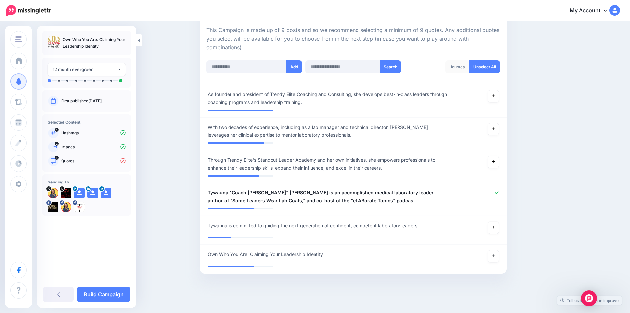
click at [502, 191] on div at bounding box center [479, 197] width 50 height 16
click at [499, 193] on icon at bounding box center [497, 192] width 4 height 3
click at [266, 66] on input "text" at bounding box center [246, 66] width 80 height 13
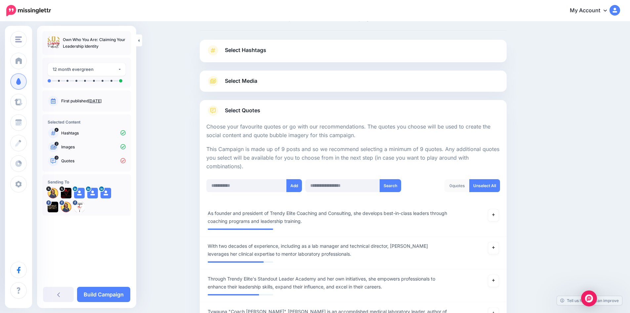
scroll to position [66, 0]
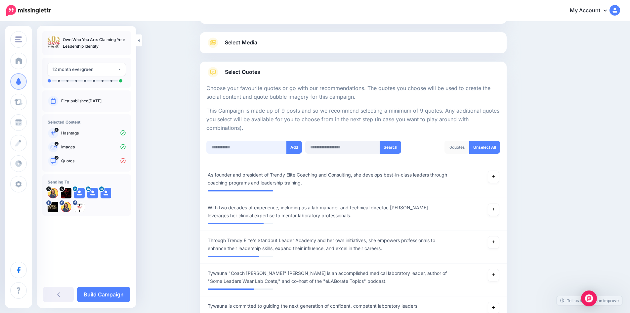
click at [223, 148] on input "text" at bounding box center [246, 147] width 80 height 13
paste input "**********"
type input "**********"
click at [298, 145] on button "Add" at bounding box center [294, 147] width 16 height 13
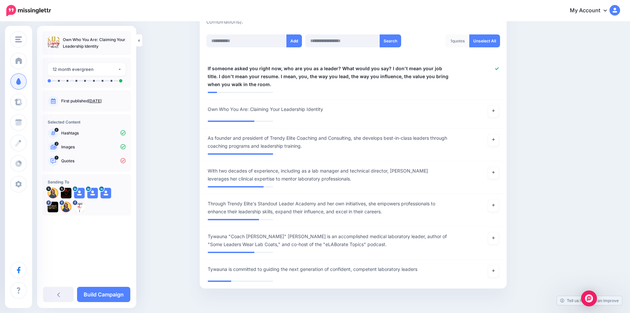
scroll to position [158, 0]
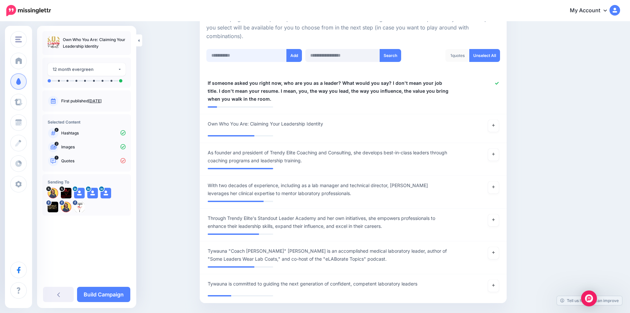
click at [230, 53] on input "text" at bounding box center [246, 55] width 80 height 13
paste input "**********"
type input "**********"
click at [301, 56] on button "Add" at bounding box center [294, 55] width 16 height 13
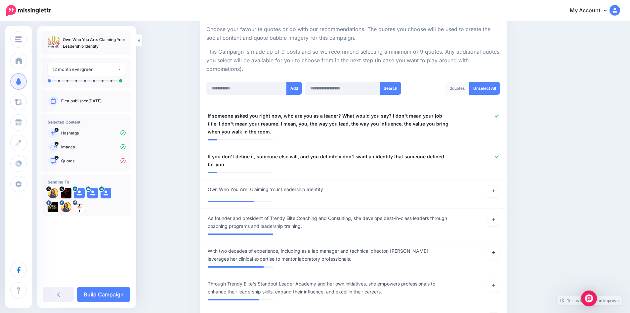
scroll to position [124, 0]
click at [246, 90] on input "text" at bounding box center [246, 88] width 80 height 13
paste input "**********"
type input "**********"
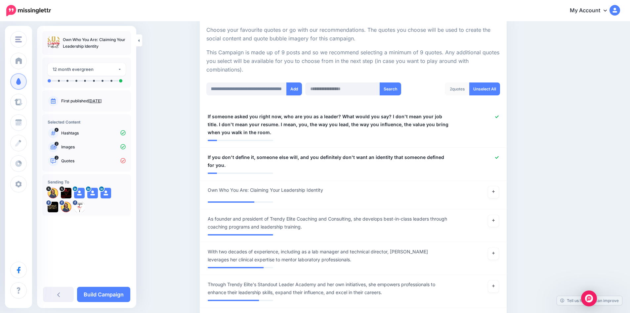
click at [296, 88] on button "Add" at bounding box center [294, 88] width 16 height 13
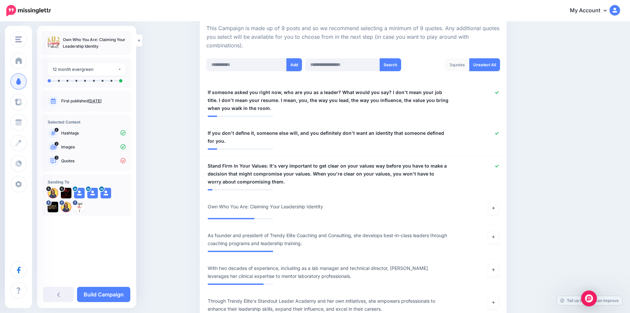
scroll to position [165, 0]
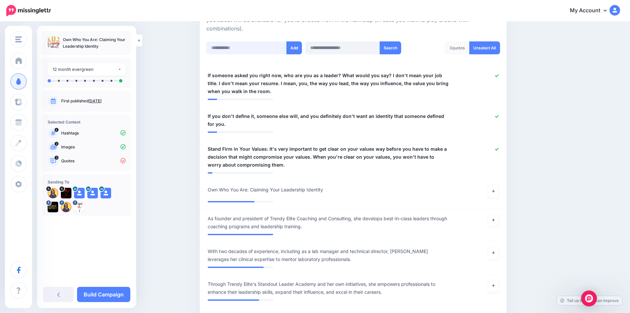
click at [232, 49] on input "text" at bounding box center [246, 47] width 80 height 13
paste input "**********"
type input "**********"
click at [295, 53] on button "Add" at bounding box center [294, 47] width 16 height 13
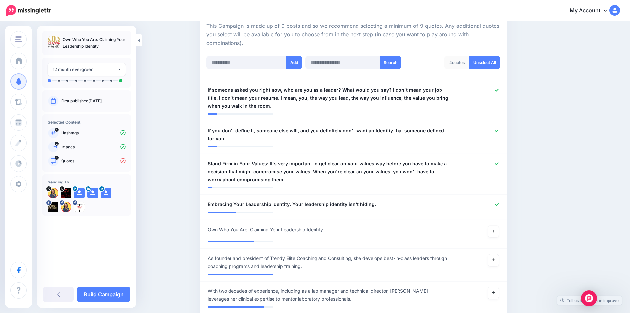
scroll to position [132, 0]
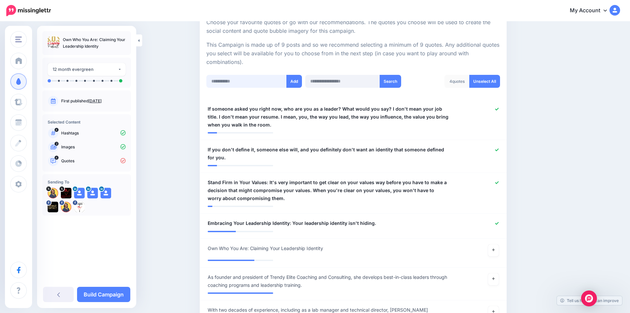
click at [228, 83] on input "text" at bounding box center [246, 81] width 80 height 13
paste input "**********"
type input "**********"
click at [297, 82] on button "Add" at bounding box center [294, 81] width 16 height 13
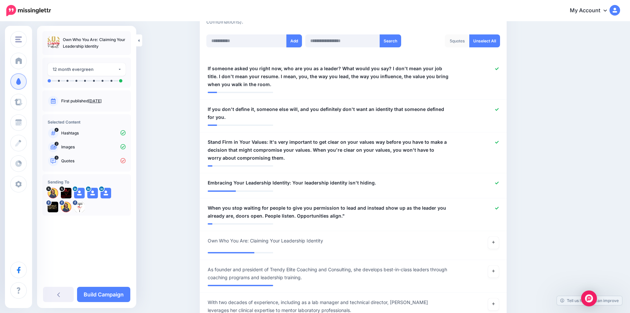
scroll to position [165, 0]
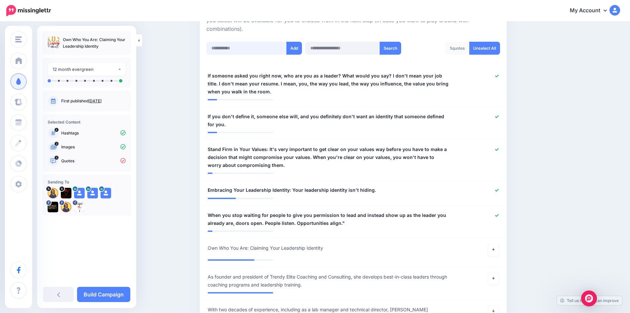
click at [228, 49] on input "text" at bounding box center [246, 48] width 80 height 13
paste input "**********"
type input "**********"
click at [297, 48] on button "Add" at bounding box center [294, 48] width 16 height 13
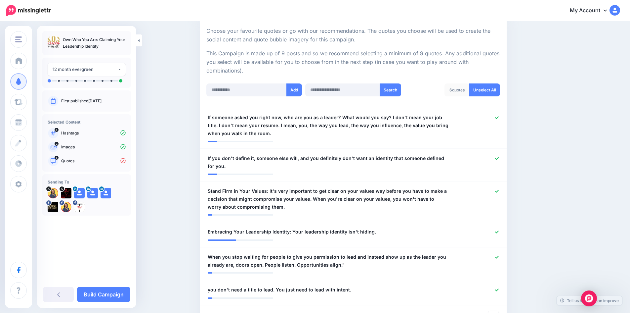
scroll to position [99, 0]
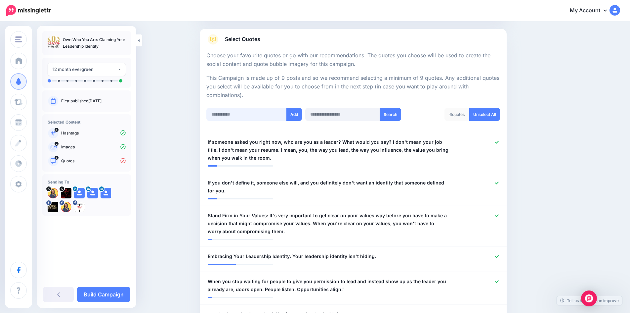
click at [220, 115] on input "text" at bounding box center [246, 114] width 80 height 13
paste input "**********"
type input "**********"
click at [301, 113] on button "Add" at bounding box center [294, 114] width 16 height 13
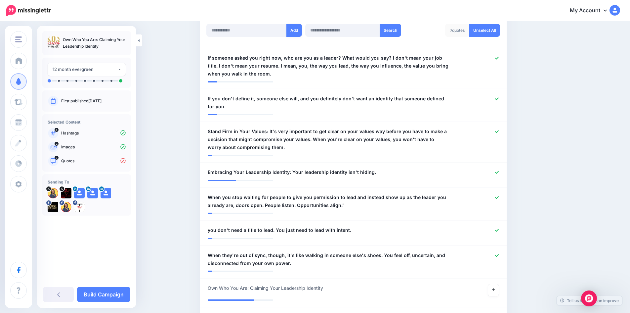
scroll to position [182, 0]
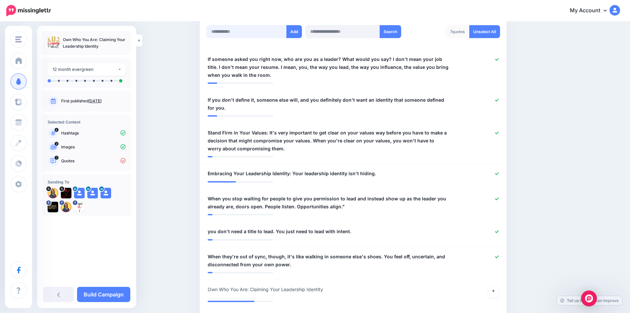
click at [217, 32] on input "text" at bounding box center [246, 31] width 80 height 13
paste input "**********"
type input "**********"
click at [296, 29] on button "Add" at bounding box center [294, 31] width 16 height 13
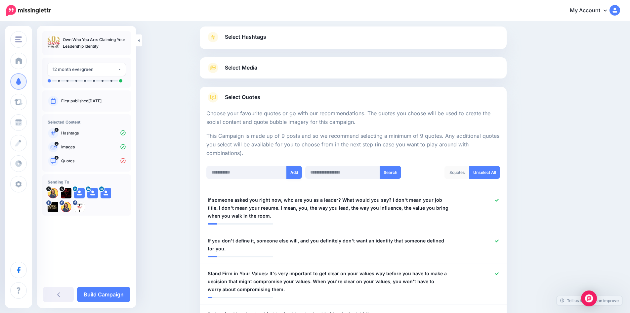
scroll to position [115, 0]
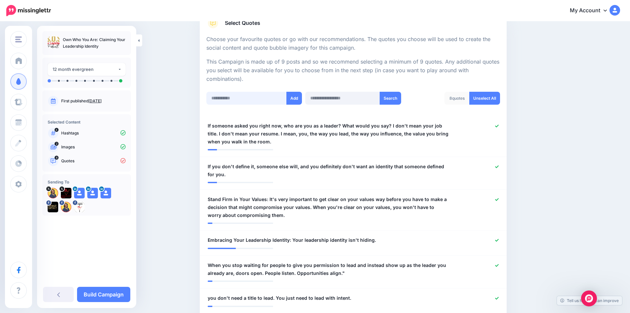
click at [225, 98] on input "text" at bounding box center [246, 98] width 80 height 13
paste input "**********"
type input "**********"
click at [298, 96] on button "Add" at bounding box center [294, 98] width 16 height 13
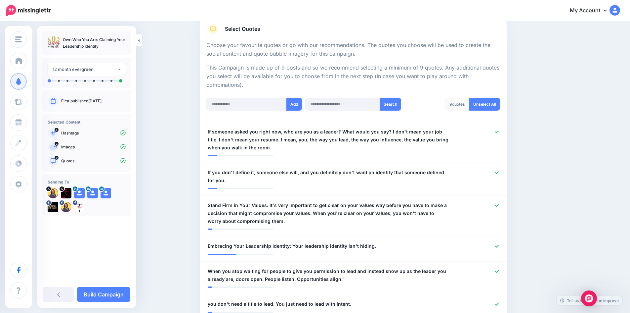
scroll to position [16, 0]
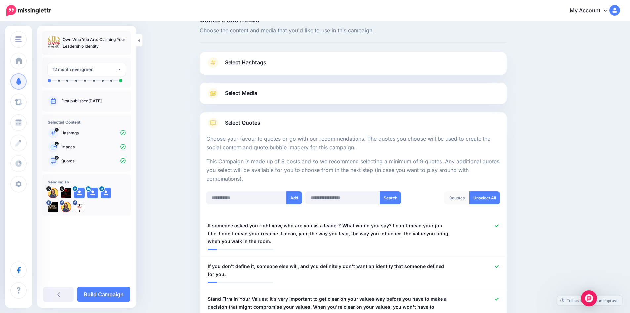
click at [248, 92] on span "Select Media" at bounding box center [241, 93] width 32 height 9
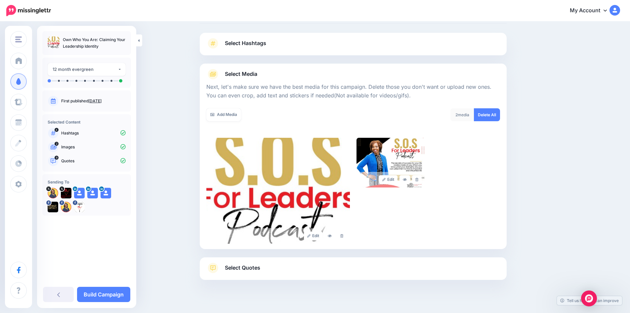
scroll to position [45, 0]
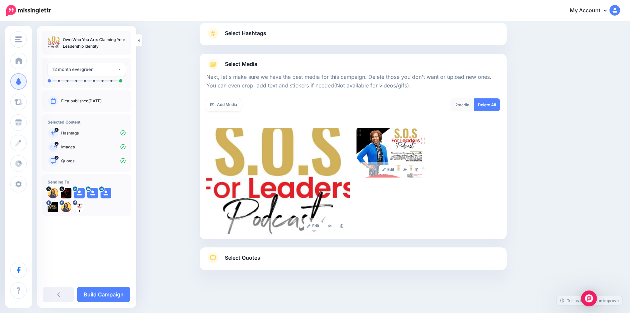
click at [220, 106] on link "Add Media" at bounding box center [223, 104] width 35 height 13
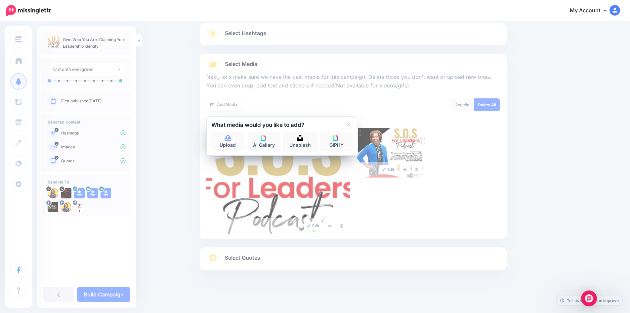
click at [301, 142] on link "Unsplash" at bounding box center [300, 141] width 33 height 19
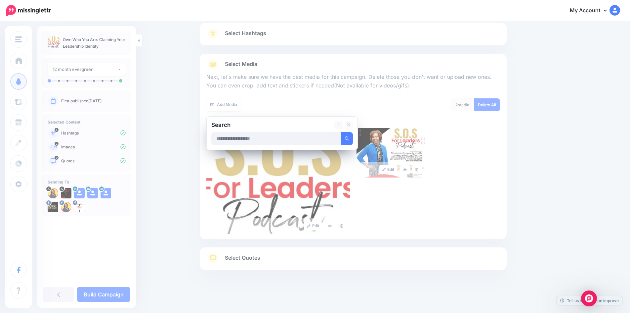
click at [275, 141] on input "text" at bounding box center [276, 138] width 130 height 13
type input "**********"
click at [341, 132] on button "submit" at bounding box center [347, 138] width 12 height 13
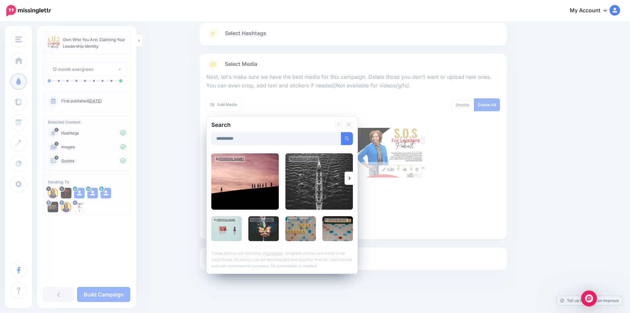
click at [350, 176] on link at bounding box center [350, 177] width 10 height 13
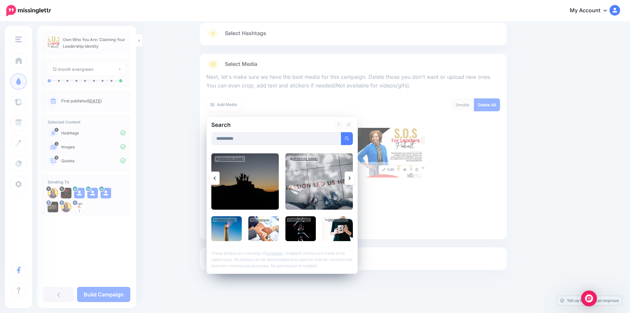
click at [350, 176] on link at bounding box center [350, 177] width 10 height 13
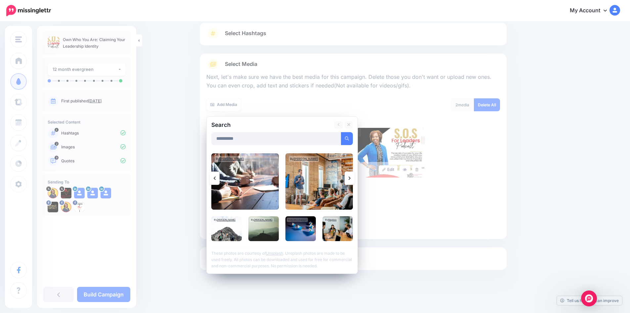
click at [350, 176] on link at bounding box center [350, 177] width 10 height 13
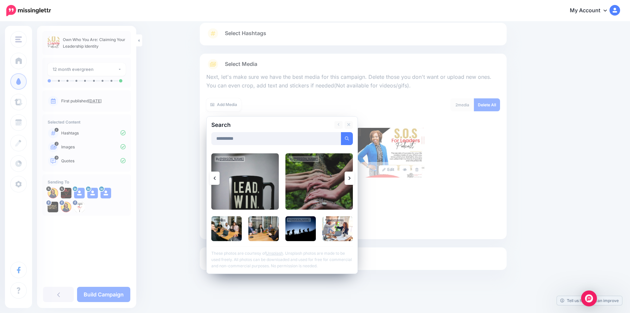
click at [251, 188] on img at bounding box center [244, 181] width 67 height 56
click at [340, 136] on link "Add Media" at bounding box center [339, 138] width 28 height 13
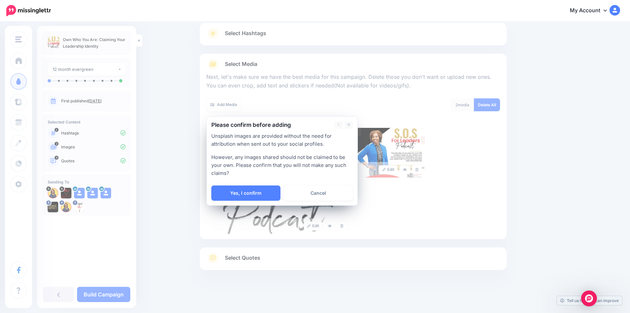
click at [246, 191] on link "Yes, I confirm" at bounding box center [245, 192] width 69 height 15
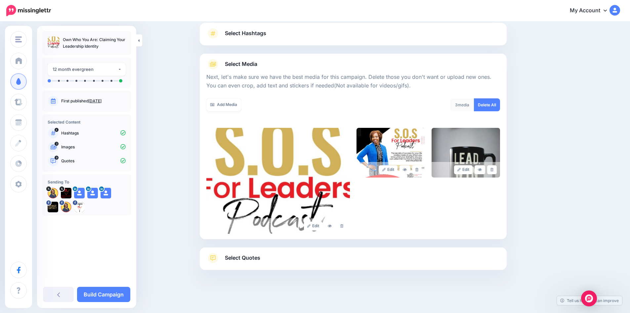
click at [227, 103] on link "Add Media" at bounding box center [223, 104] width 35 height 13
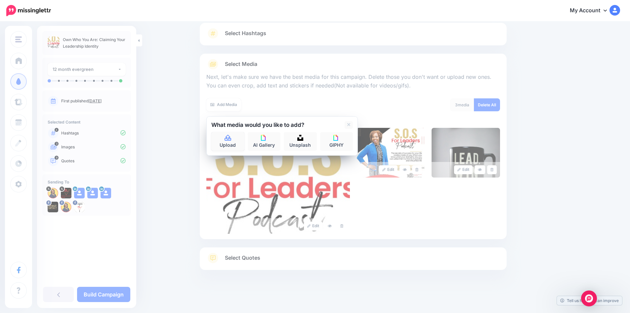
click at [223, 140] on link "Upload" at bounding box center [227, 141] width 33 height 19
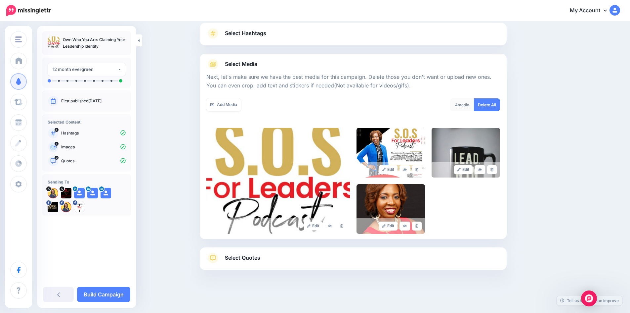
click at [419, 228] on link at bounding box center [417, 225] width 10 height 9
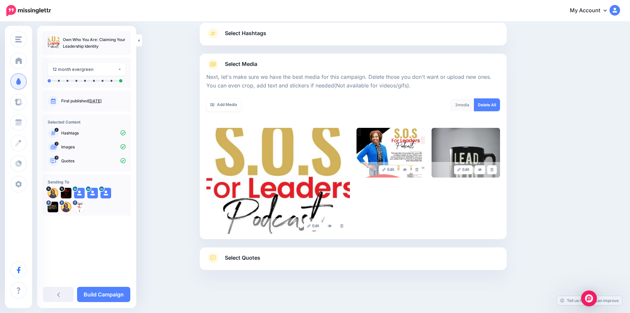
click at [224, 101] on link "Add Media" at bounding box center [223, 104] width 35 height 13
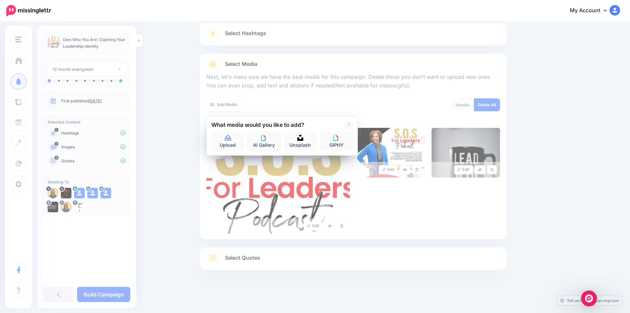
click at [265, 138] on img at bounding box center [264, 138] width 6 height 6
click at [234, 141] on div "No images found. You might want to change the search term and try again." at bounding box center [282, 142] width 142 height 20
click at [250, 144] on div "No images found. You might want to change the search term and try again." at bounding box center [282, 142] width 142 height 20
click at [227, 128] on link at bounding box center [226, 125] width 8 height 8
click at [306, 142] on link "Unsplash" at bounding box center [300, 141] width 33 height 19
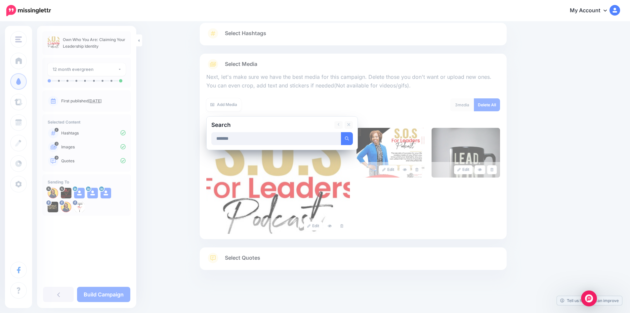
type input "*******"
click at [341, 132] on button "submit" at bounding box center [347, 138] width 12 height 13
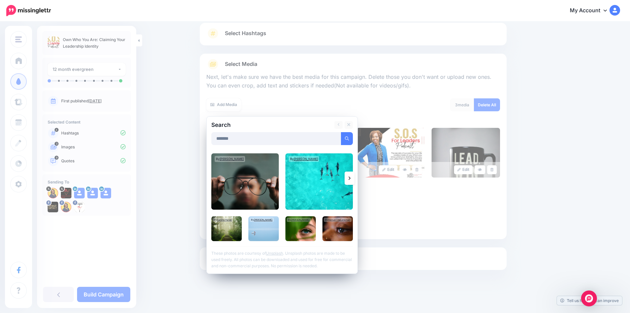
click at [254, 183] on img at bounding box center [244, 181] width 67 height 56
click at [342, 138] on link "Add Media" at bounding box center [339, 138] width 28 height 13
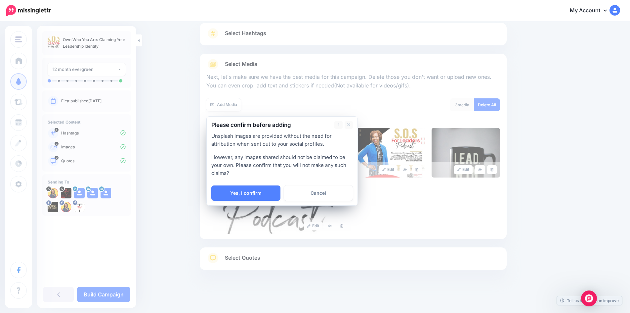
click at [255, 194] on link "Yes, I confirm" at bounding box center [245, 192] width 69 height 15
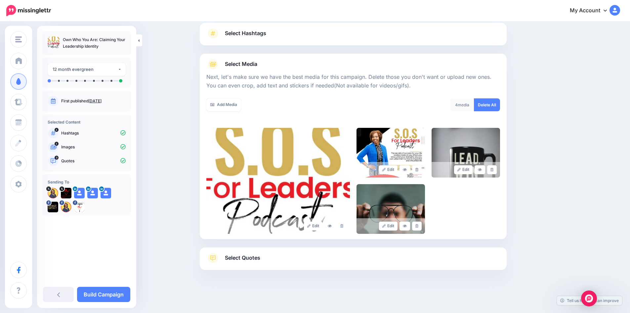
click at [225, 107] on link "Add Media" at bounding box center [223, 104] width 35 height 13
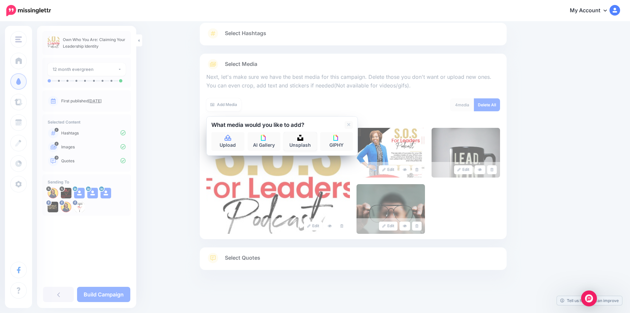
click at [302, 141] on link "Unsplash" at bounding box center [300, 141] width 33 height 19
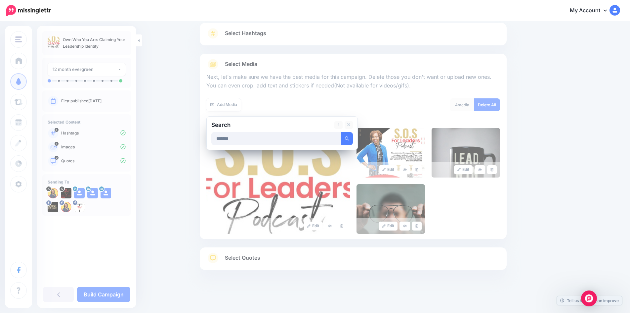
type input "*******"
click at [341, 132] on button "submit" at bounding box center [347, 138] width 12 height 13
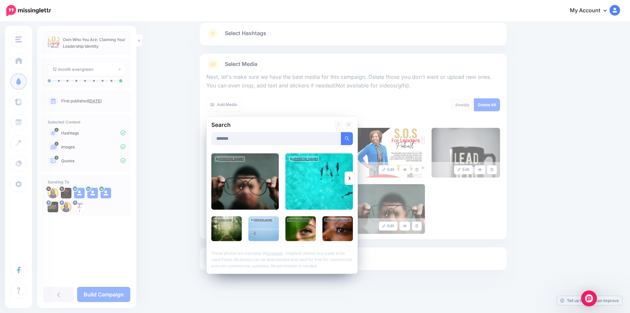
click at [352, 139] on button "submit" at bounding box center [347, 138] width 12 height 13
click at [353, 178] on link at bounding box center [350, 177] width 10 height 13
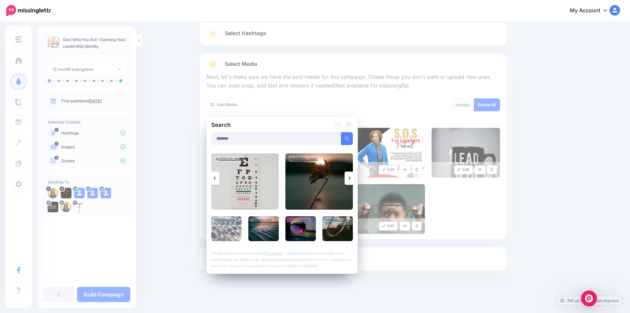
click at [351, 175] on icon at bounding box center [350, 177] width 2 height 5
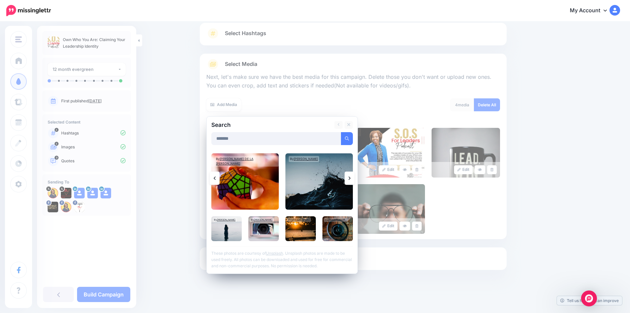
click at [216, 179] on icon at bounding box center [215, 177] width 2 height 5
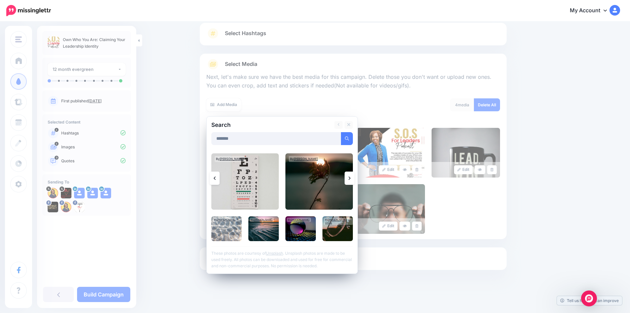
click at [216, 179] on icon at bounding box center [215, 177] width 2 height 5
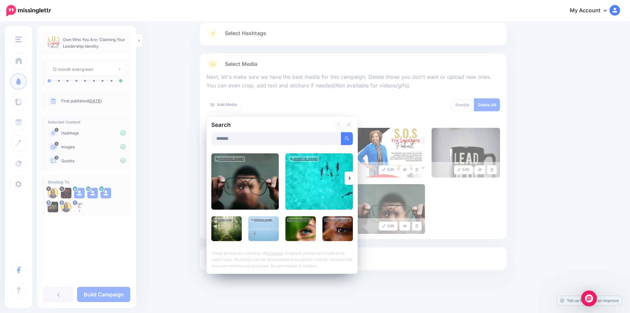
click at [228, 223] on img at bounding box center [226, 228] width 30 height 25
click at [342, 132] on link "Add Media" at bounding box center [339, 138] width 28 height 13
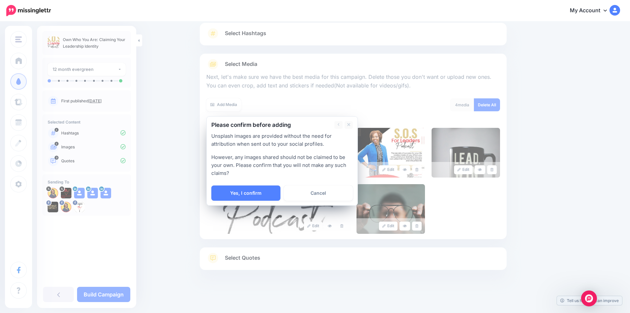
click at [260, 190] on link "Yes, I confirm" at bounding box center [245, 192] width 69 height 15
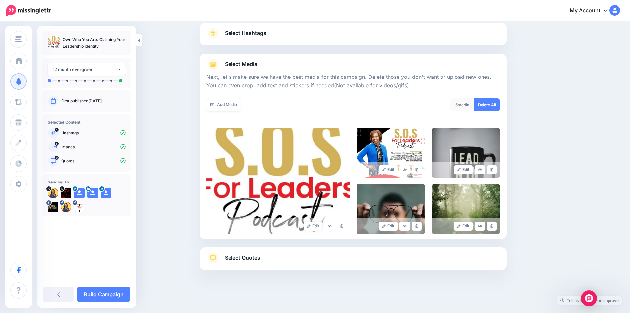
click at [317, 226] on link "Edit" at bounding box center [313, 225] width 19 height 9
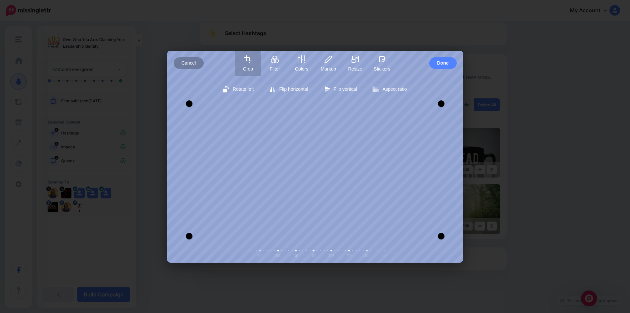
click at [188, 62] on span "Cancel" at bounding box center [189, 63] width 15 height 12
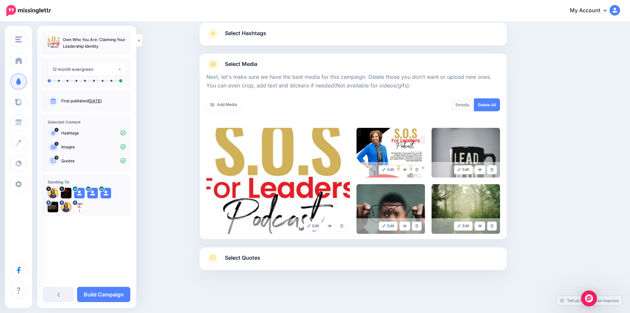
click at [343, 227] on icon at bounding box center [341, 226] width 3 height 4
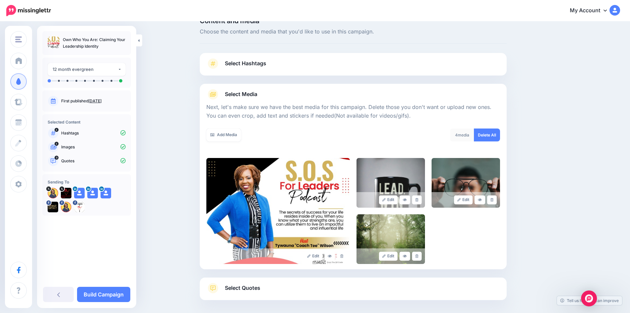
scroll to position [0, 0]
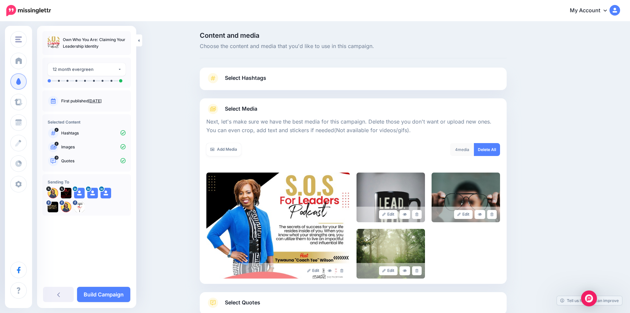
click at [107, 296] on link "Build Campaign" at bounding box center [103, 293] width 53 height 15
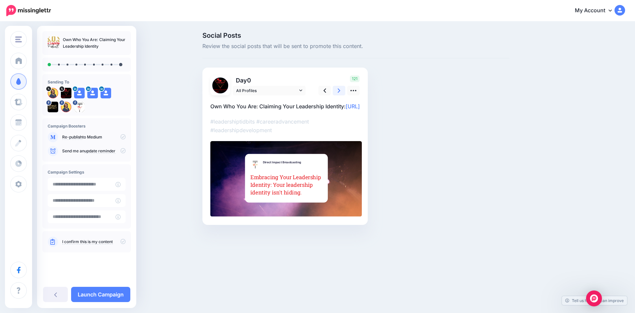
click at [336, 90] on link at bounding box center [339, 91] width 13 height 10
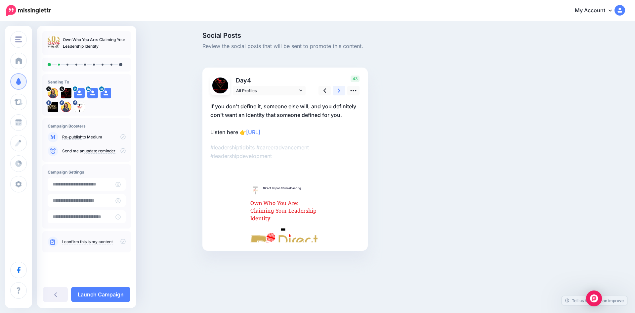
click at [336, 90] on link at bounding box center [339, 91] width 13 height 10
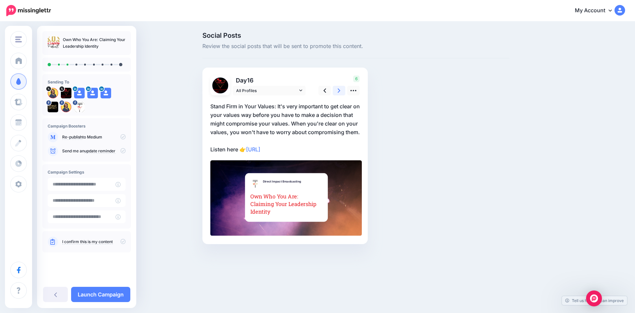
click at [336, 90] on link at bounding box center [339, 91] width 13 height 10
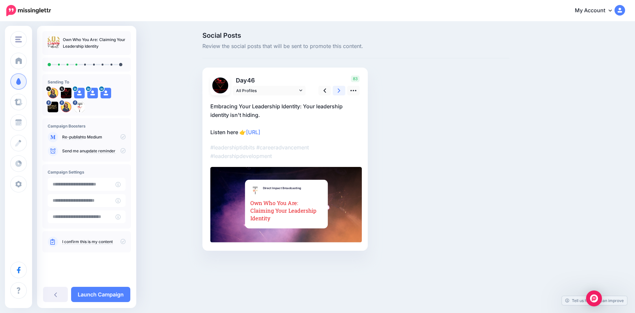
click at [336, 90] on link at bounding box center [339, 91] width 13 height 10
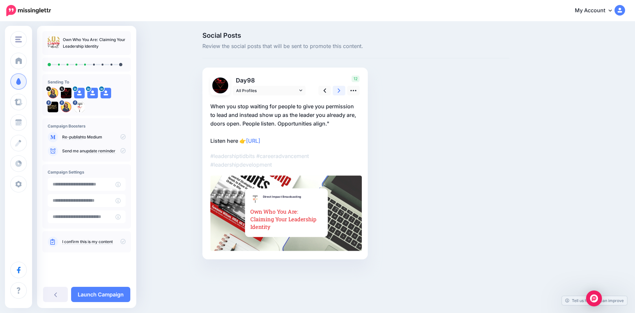
click at [336, 91] on link at bounding box center [339, 91] width 13 height 10
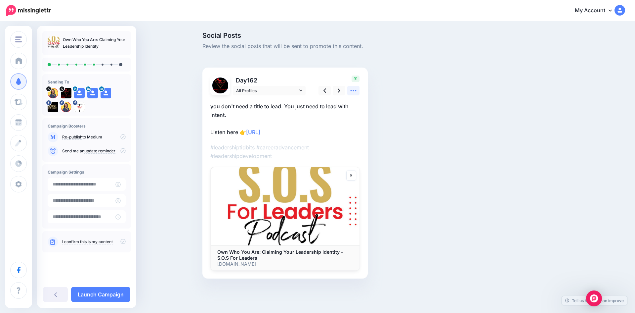
click at [354, 90] on icon at bounding box center [354, 90] width 6 height 1
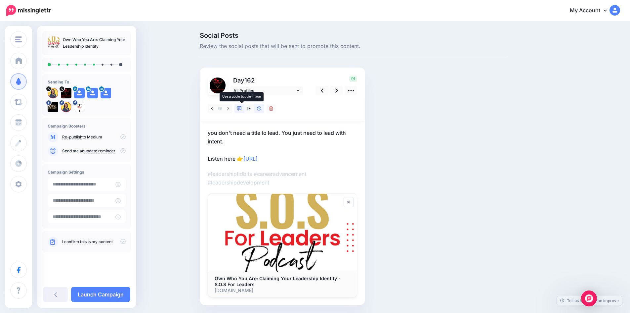
click at [242, 107] on icon at bounding box center [239, 108] width 5 height 5
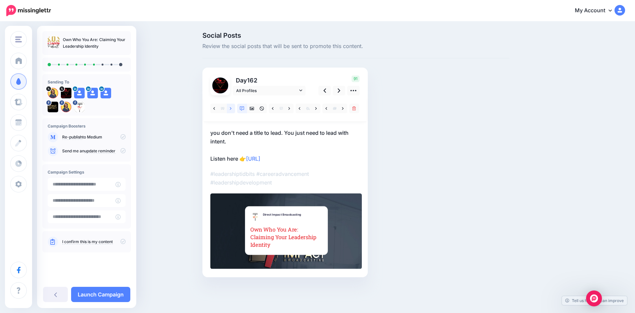
click at [231, 107] on icon at bounding box center [231, 108] width 2 height 5
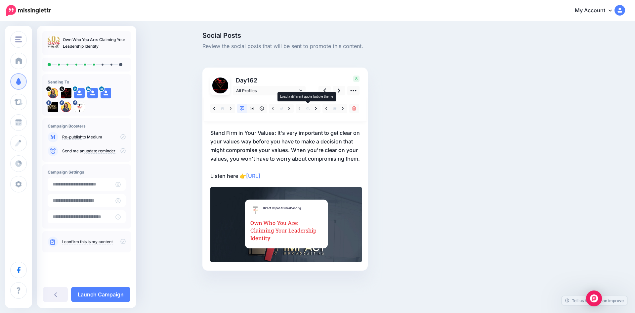
click at [307, 108] on icon at bounding box center [307, 108] width 3 height 3
click at [317, 109] on icon at bounding box center [316, 108] width 2 height 5
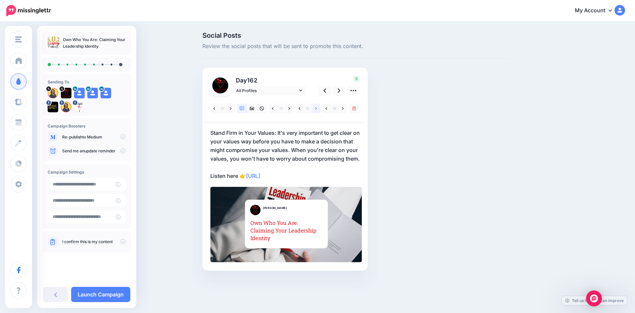
click at [316, 110] on link at bounding box center [316, 109] width 8 height 10
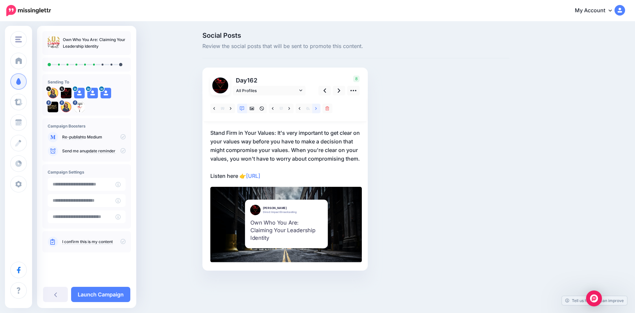
click at [316, 110] on icon at bounding box center [316, 108] width 2 height 5
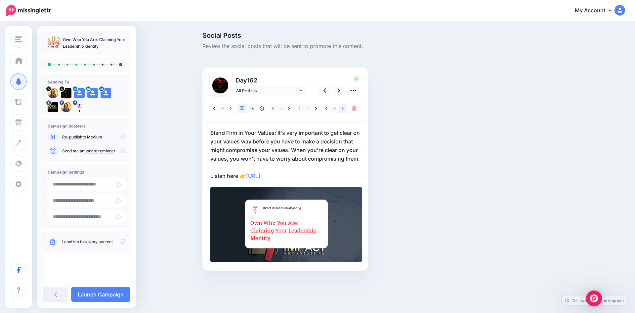
click at [344, 108] on icon at bounding box center [343, 108] width 2 height 3
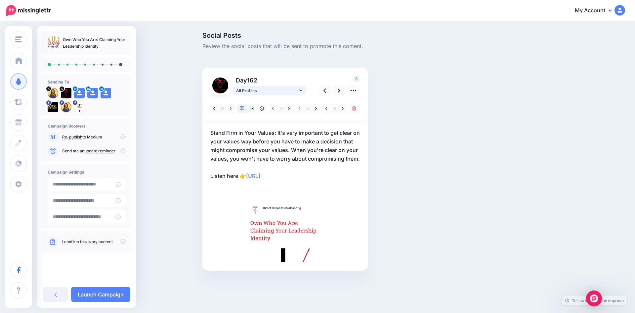
click at [299, 92] on icon at bounding box center [300, 90] width 3 height 5
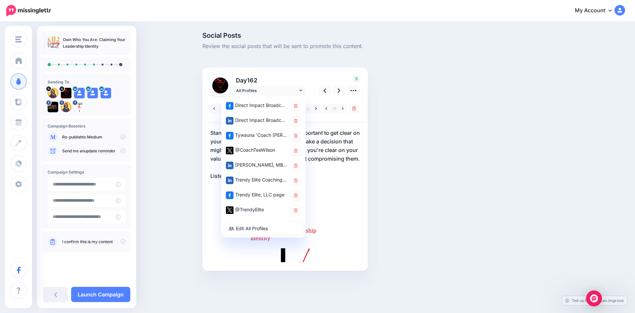
click at [421, 176] on div "Social Posts Review the social posts that will be sent to promote this content." at bounding box center [355, 161] width 317 height 258
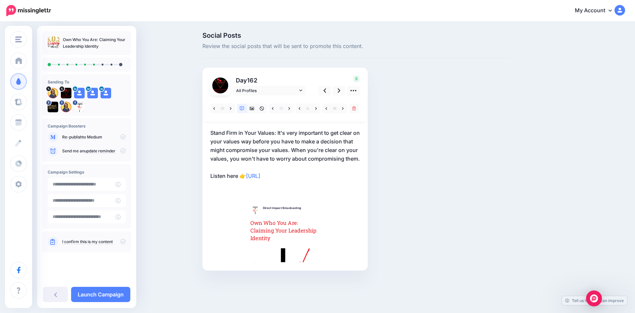
click at [40, 143] on span "Create" at bounding box center [33, 143] width 15 height 6
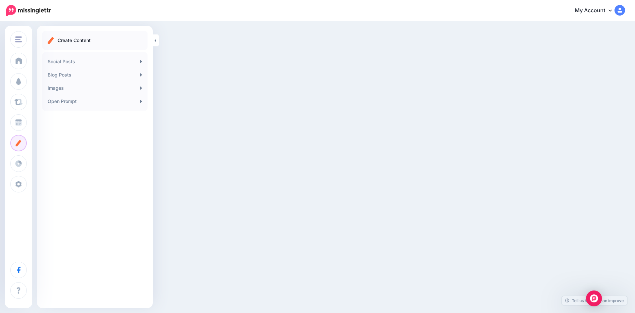
click at [92, 58] on link "Social Posts" at bounding box center [95, 61] width 100 height 13
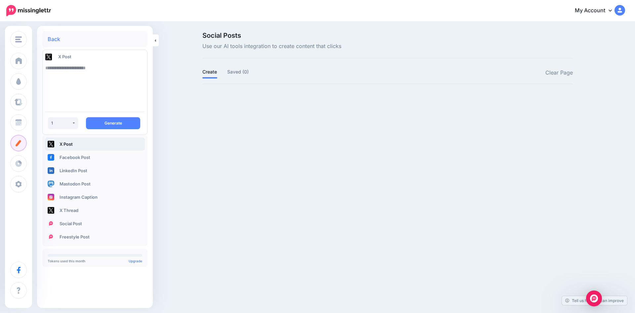
click at [27, 145] on link "Create" at bounding box center [18, 143] width 17 height 17
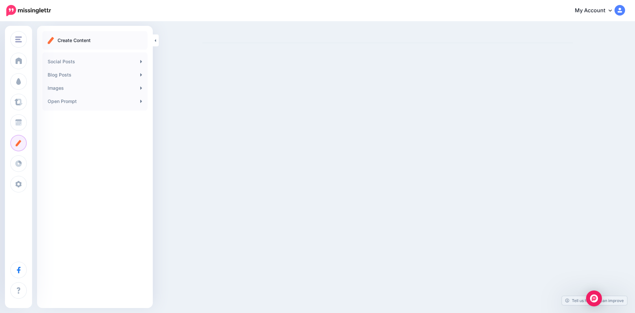
click at [61, 89] on link "Images" at bounding box center [95, 87] width 100 height 13
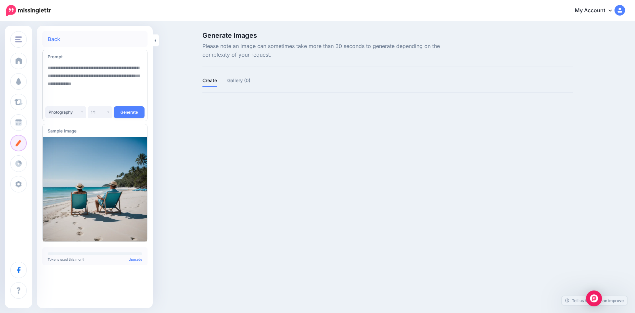
click at [53, 42] on link "Back" at bounding box center [54, 38] width 13 height 5
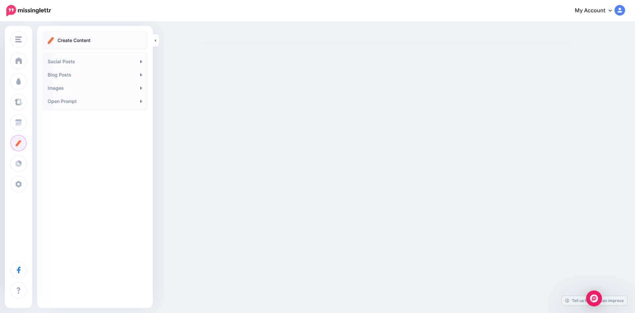
click at [61, 77] on link "Blog Posts" at bounding box center [95, 74] width 100 height 13
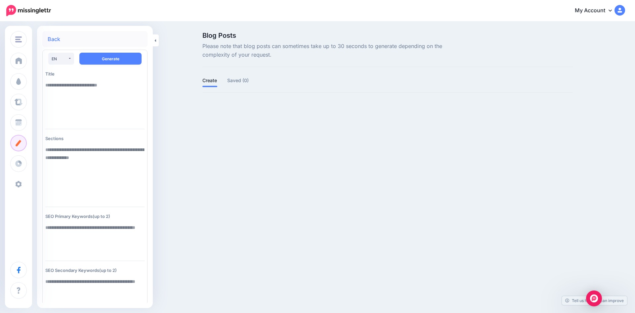
click at [27, 184] on link "Settings" at bounding box center [18, 184] width 17 height 17
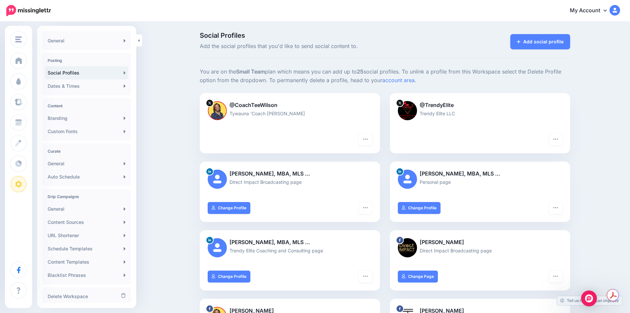
scroll to position [51, 0]
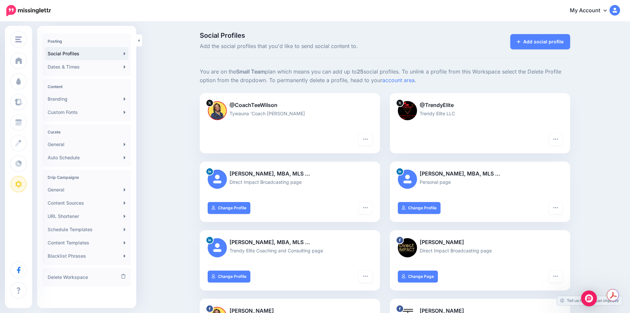
click at [100, 98] on link "Branding" at bounding box center [86, 98] width 83 height 13
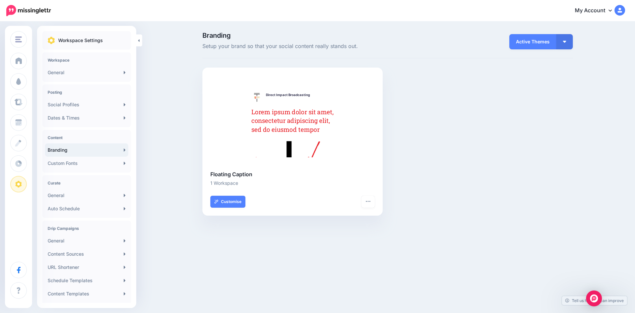
click at [562, 41] on button "button" at bounding box center [564, 41] width 17 height 15
click at [539, 74] on link "My Themes" at bounding box center [546, 74] width 48 height 13
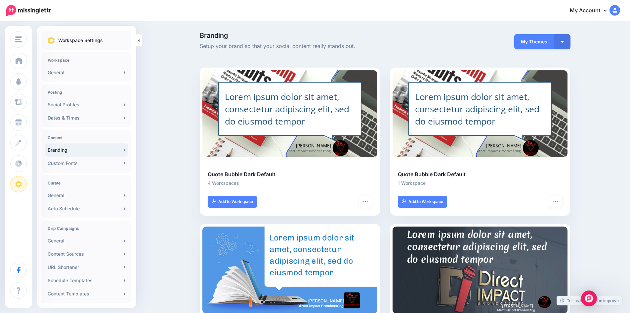
click at [563, 46] on button "button" at bounding box center [562, 41] width 17 height 15
click at [549, 87] on link "Browse Themes" at bounding box center [544, 89] width 48 height 13
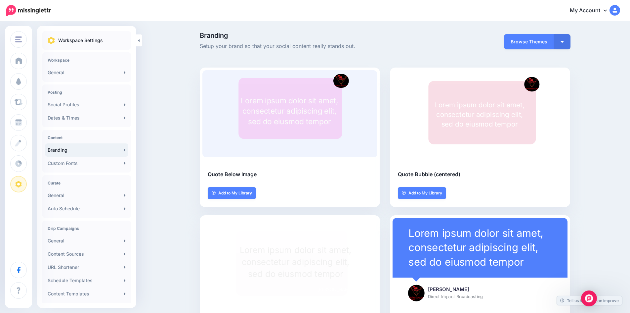
click at [563, 38] on button "button" at bounding box center [562, 41] width 17 height 15
click at [552, 63] on link "Active Themes" at bounding box center [543, 59] width 48 height 13
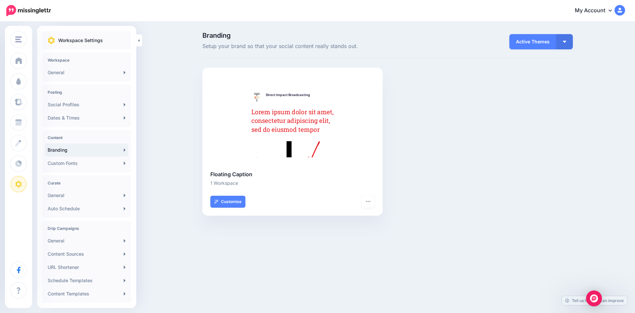
click at [367, 200] on icon "button" at bounding box center [367, 200] width 5 height 5
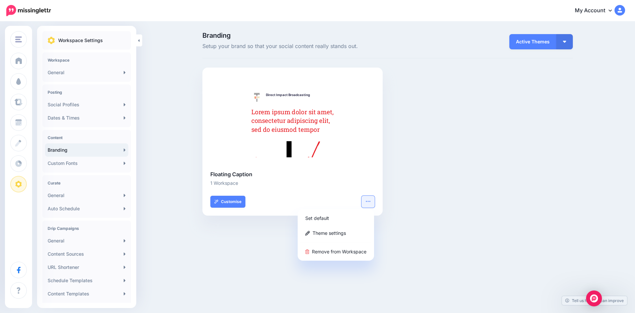
click at [505, 144] on div "Rectangle Direct Impact Broadcasting Direct Impact Broadcasting Lorem ipsum dol…" at bounding box center [387, 145] width 380 height 156
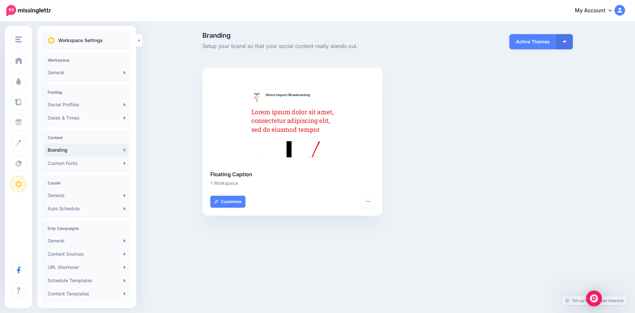
click at [83, 166] on link "Custom Fonts" at bounding box center [86, 162] width 83 height 13
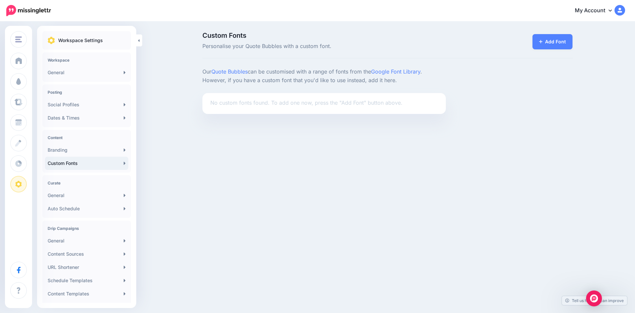
scroll to position [51, 0]
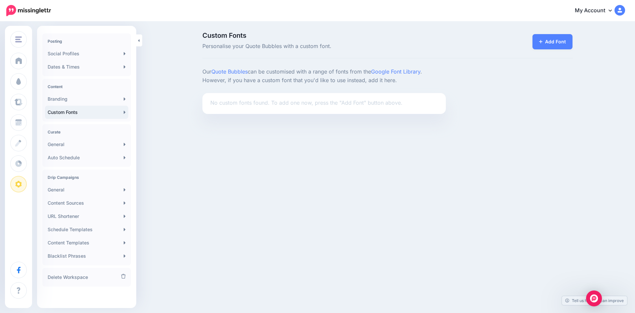
click at [88, 244] on link "Content Templates" at bounding box center [86, 242] width 83 height 13
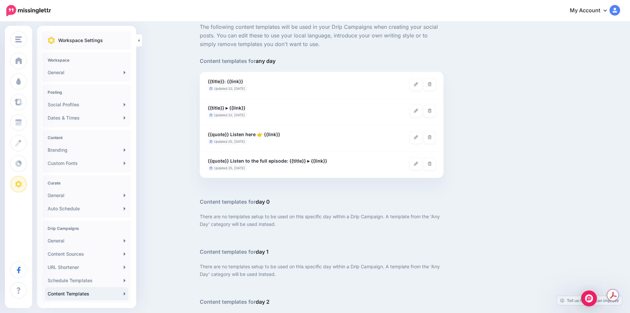
scroll to position [33, 0]
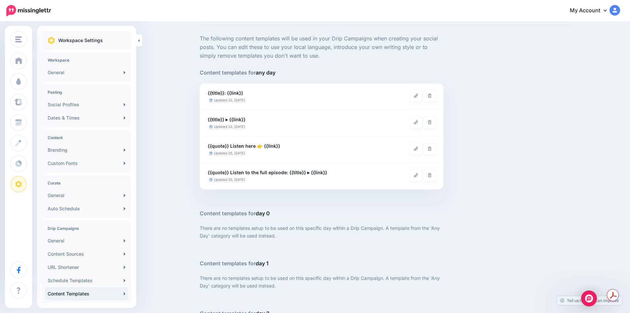
click at [83, 268] on link "URL Shortener" at bounding box center [86, 266] width 83 height 13
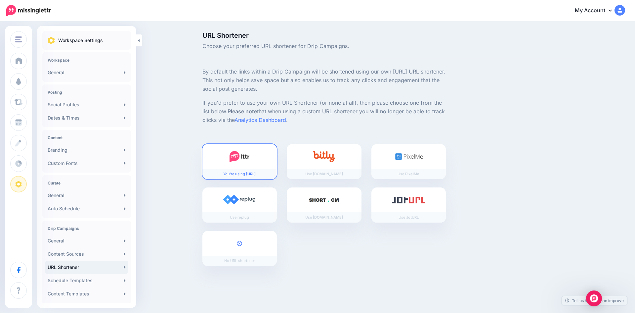
click at [66, 149] on link "Branding" at bounding box center [86, 149] width 83 height 13
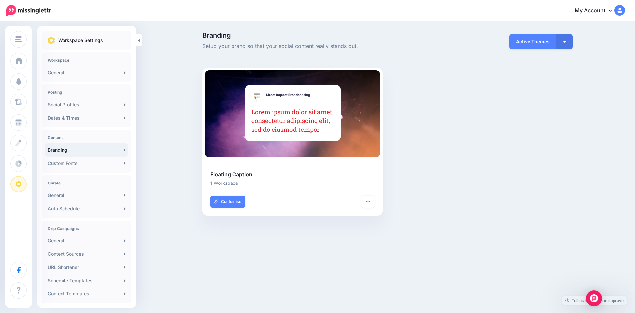
click at [234, 203] on link "Customise" at bounding box center [227, 201] width 35 height 12
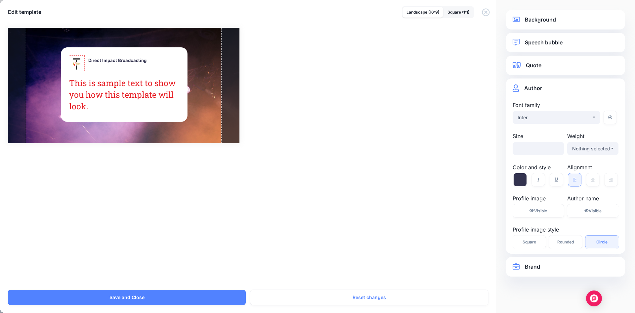
click at [76, 65] on div at bounding box center [77, 63] width 16 height 16
drag, startPoint x: 544, startPoint y: 265, endPoint x: 538, endPoint y: 268, distance: 7.3
click at [543, 266] on link "Brand" at bounding box center [566, 266] width 106 height 9
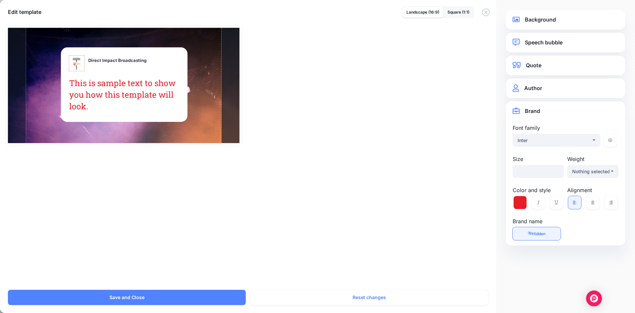
click at [550, 89] on link "Author" at bounding box center [566, 88] width 106 height 9
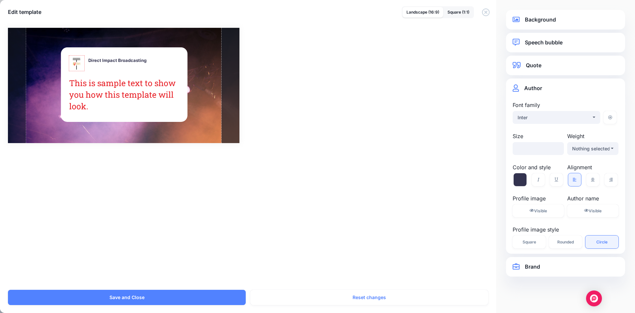
click at [534, 66] on link "Quote" at bounding box center [566, 65] width 106 height 9
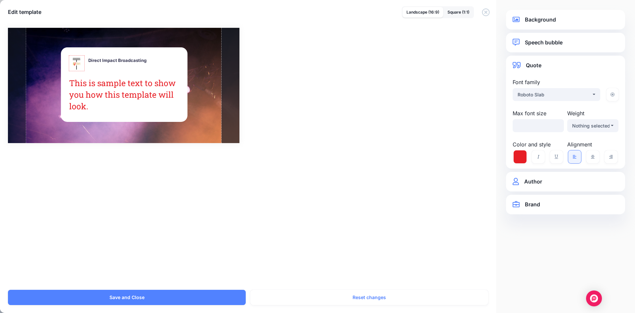
click at [538, 43] on link "Speech bubble" at bounding box center [566, 42] width 106 height 9
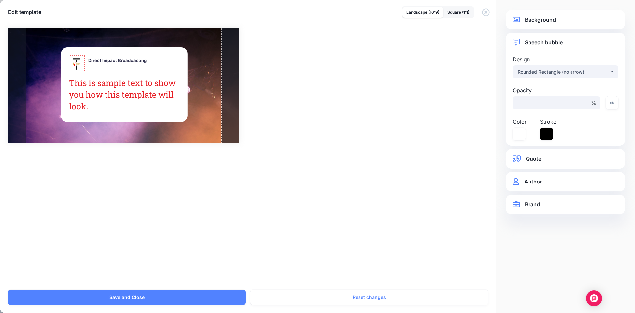
click at [540, 23] on link "Background" at bounding box center [566, 19] width 106 height 9
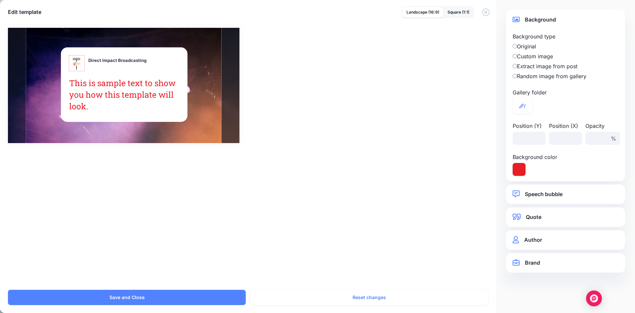
drag, startPoint x: 416, startPoint y: 110, endPoint x: 425, endPoint y: 103, distance: 11.5
click at [416, 110] on div "Rectangle Direct Impact Broadcasting Direct Impact Broadcasting / *** %" at bounding box center [317, 85] width 619 height 115
click at [454, 6] on div "Edit template Landscape (16:9) Square (1:1)" at bounding box center [317, 10] width 635 height 20
click at [487, 12] on icon "button" at bounding box center [486, 12] width 8 height 8
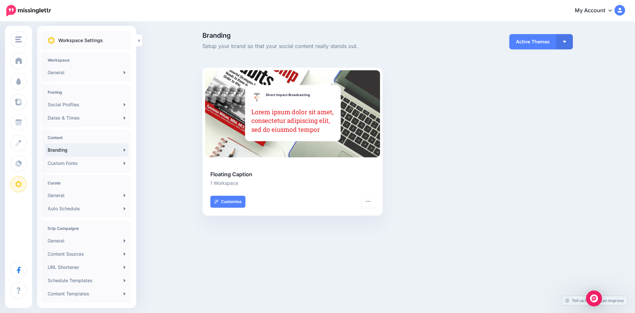
click at [370, 200] on icon "button" at bounding box center [367, 200] width 5 height 5
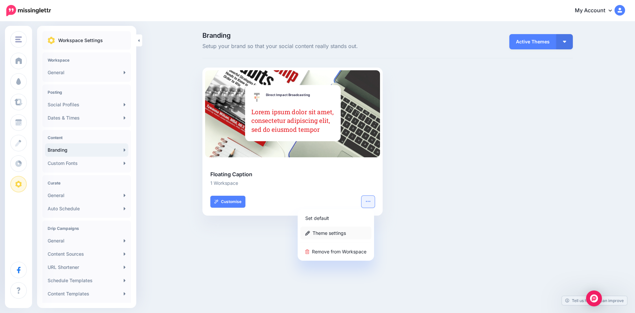
click at [334, 231] on link "Theme settings" at bounding box center [335, 232] width 71 height 13
type input "**********"
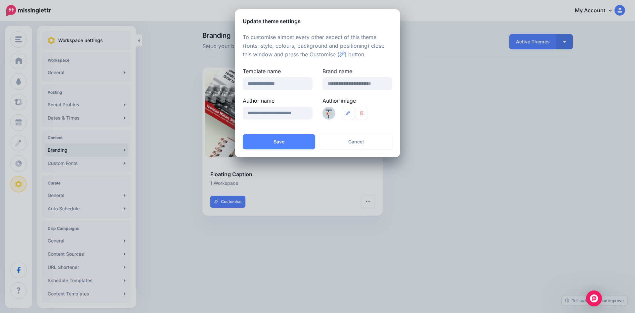
click at [361, 142] on button "Cancel" at bounding box center [356, 141] width 72 height 15
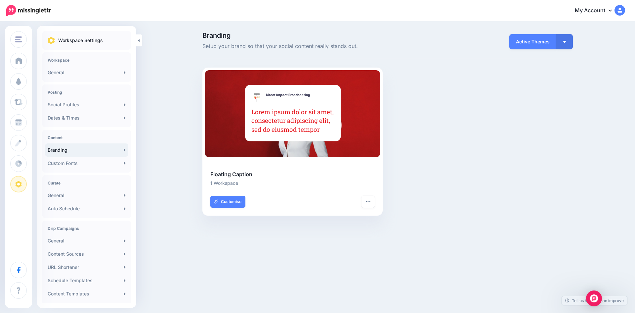
click at [363, 120] on div at bounding box center [292, 113] width 175 height 87
click at [223, 197] on link "Customise" at bounding box center [227, 201] width 35 height 12
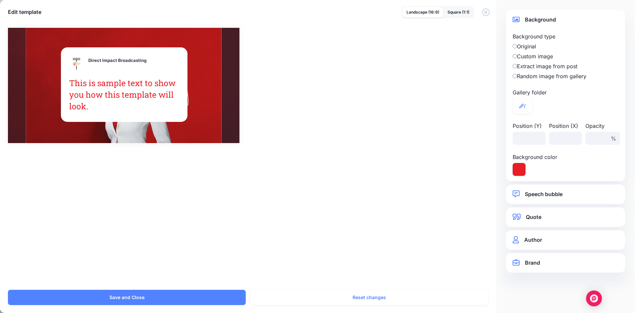
click at [518, 46] on label "Original" at bounding box center [566, 46] width 106 height 8
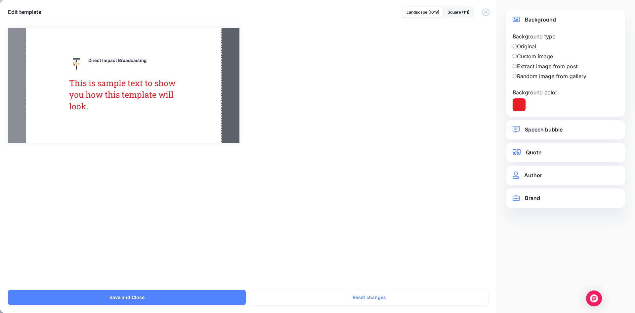
click at [512, 59] on div "Background type Original Custom image Background image" at bounding box center [566, 60] width 116 height 56
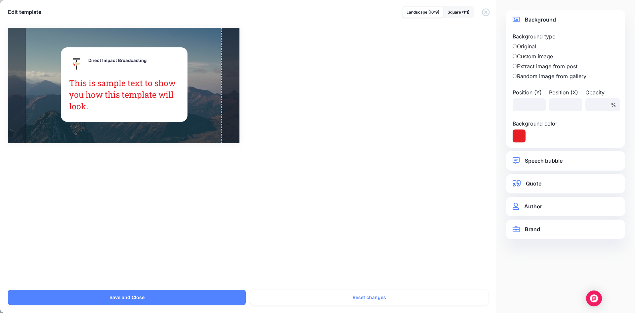
click at [515, 59] on label "Custom image" at bounding box center [566, 56] width 106 height 8
click at [585, 155] on div "**********" at bounding box center [565, 161] width 119 height 20
click at [560, 162] on link "Speech bubble" at bounding box center [566, 160] width 106 height 9
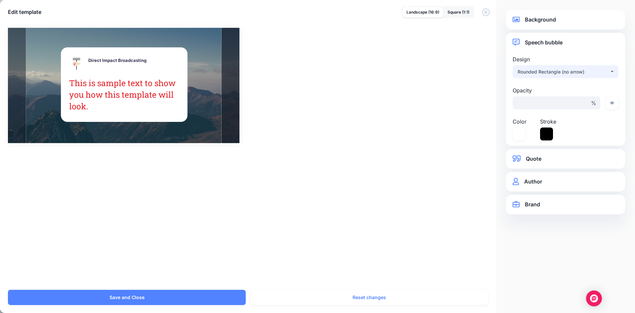
click at [600, 70] on div "Rounded Rectangle (no arrow)" at bounding box center [564, 72] width 92 height 8
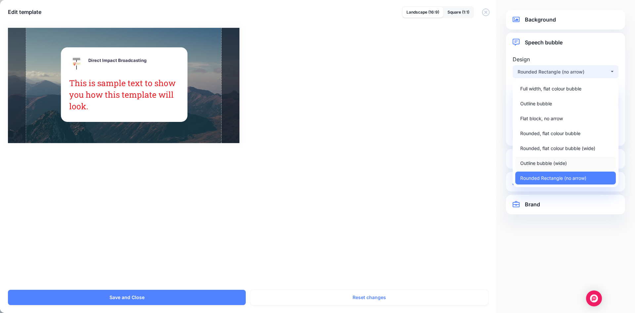
click at [542, 163] on span "Outline bubble (wide)" at bounding box center [543, 163] width 47 height 8
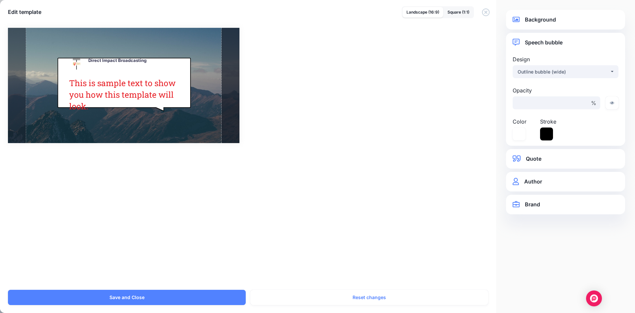
click at [544, 153] on div "**********" at bounding box center [565, 159] width 119 height 20
click at [557, 71] on div "Outline bubble (wide)" at bounding box center [564, 72] width 92 height 8
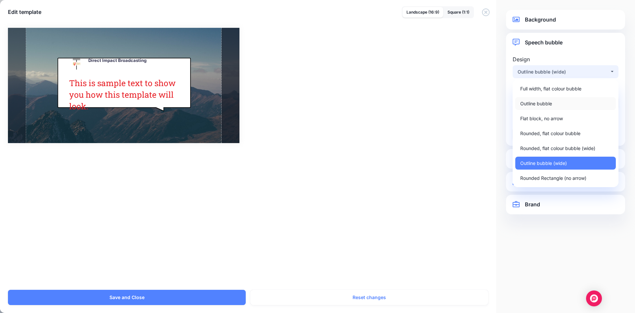
click at [545, 101] on span "Outline bubble" at bounding box center [536, 104] width 32 height 8
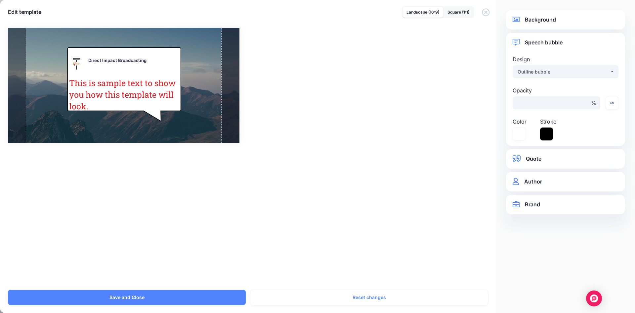
click at [552, 92] on label "Opacity" at bounding box center [557, 90] width 88 height 8
click at [598, 74] on div "Outline bubble" at bounding box center [564, 72] width 92 height 8
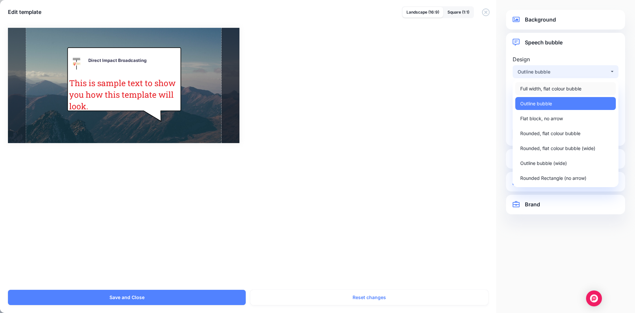
click at [550, 86] on span "Full width, flat colour bubble" at bounding box center [550, 89] width 61 height 8
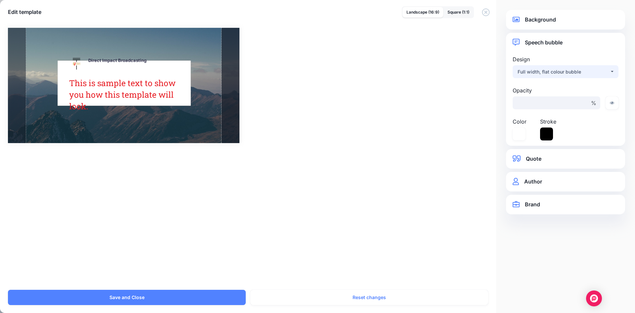
click at [598, 67] on button "Full width, flat colour bubble" at bounding box center [566, 71] width 106 height 13
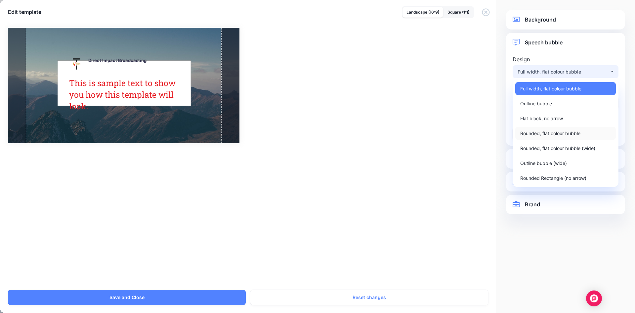
click at [562, 138] on link "Rounded, flat colour bubble" at bounding box center [565, 133] width 101 height 13
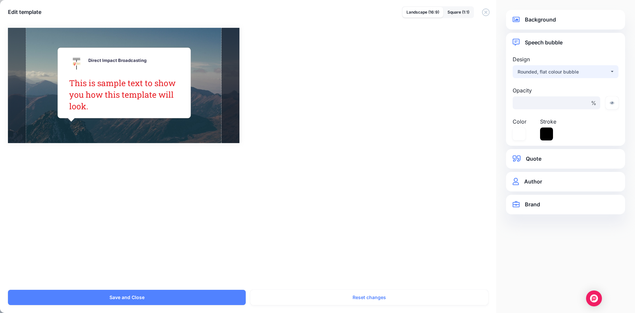
click at [606, 74] on div "Rounded, flat colour bubble" at bounding box center [564, 72] width 92 height 8
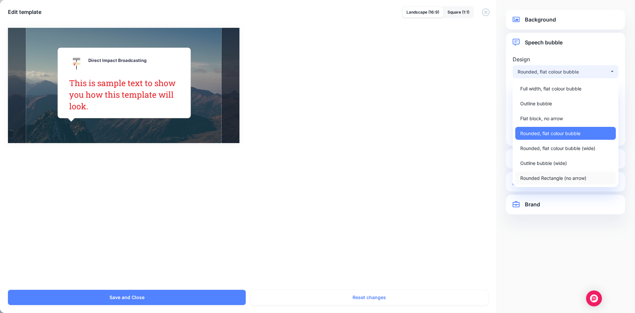
click at [564, 176] on span "Rounded Rectangle (no arrow)" at bounding box center [553, 178] width 66 height 8
select select "*"
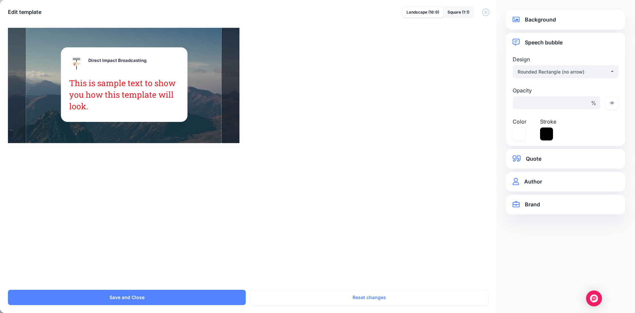
click at [540, 157] on link "Quote" at bounding box center [566, 158] width 106 height 9
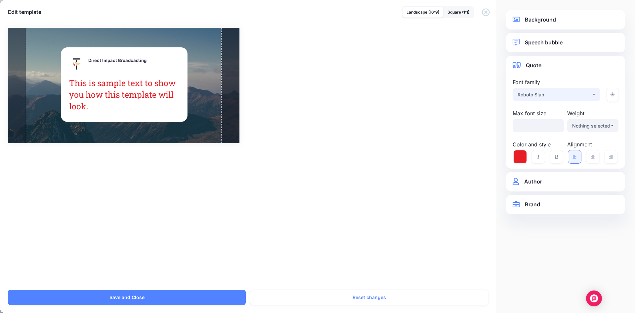
click at [561, 93] on div "Roboto Slab" at bounding box center [555, 95] width 74 height 8
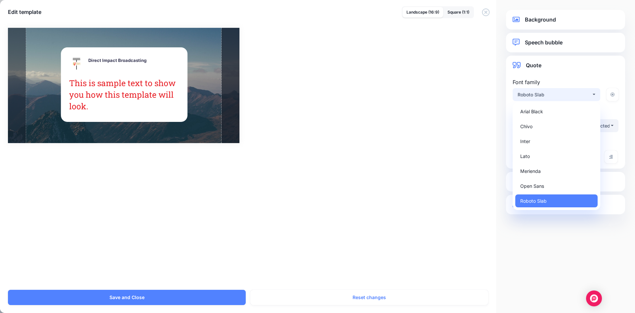
click at [561, 93] on div "Roboto Slab" at bounding box center [555, 95] width 74 height 8
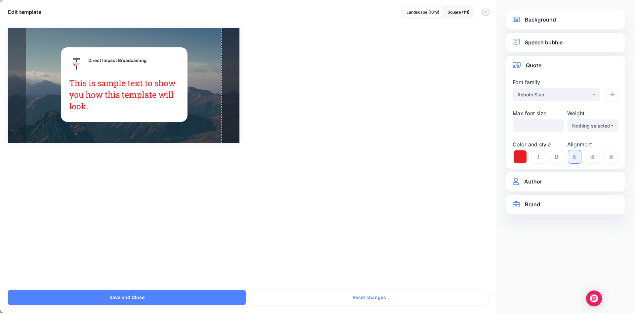
click at [544, 182] on link "Author" at bounding box center [566, 181] width 106 height 9
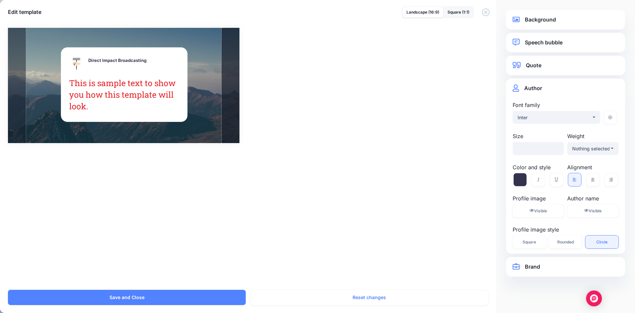
click at [372, 186] on div "Rectangle Direct Impact Broadcasting Direct Impact Broadcasting" at bounding box center [317, 155] width 635 height 270
click at [589, 213] on link "Visible Hidden" at bounding box center [592, 210] width 51 height 13
click at [534, 215] on link "Visible Hidden" at bounding box center [538, 210] width 51 height 13
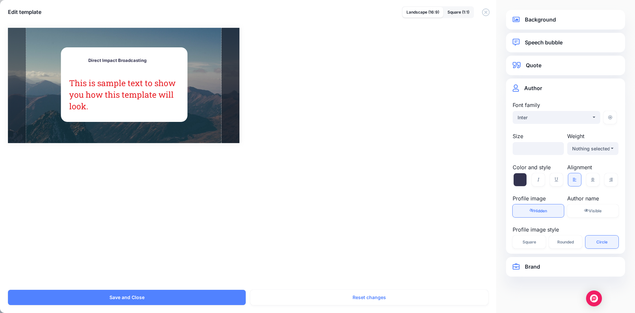
click at [542, 210] on span "Hidden" at bounding box center [540, 210] width 13 height 5
click at [581, 206] on link "Visible Hidden" at bounding box center [592, 210] width 51 height 13
click at [532, 213] on link "Visible Hidden" at bounding box center [538, 210] width 51 height 13
click at [532, 206] on link "Visible Hidden" at bounding box center [538, 210] width 51 height 13
click at [543, 211] on span "Hidden" at bounding box center [540, 210] width 13 height 5
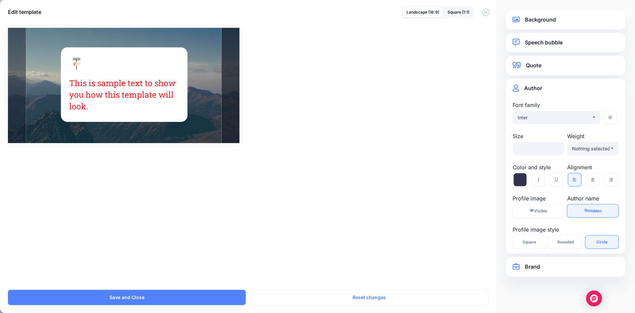
click at [598, 210] on span "Hidden" at bounding box center [594, 210] width 13 height 5
click at [539, 294] on div "Background Background type Original Background image Gallery folder / *** %" at bounding box center [565, 156] width 139 height 313
click at [534, 264] on link "Brand" at bounding box center [566, 266] width 106 height 9
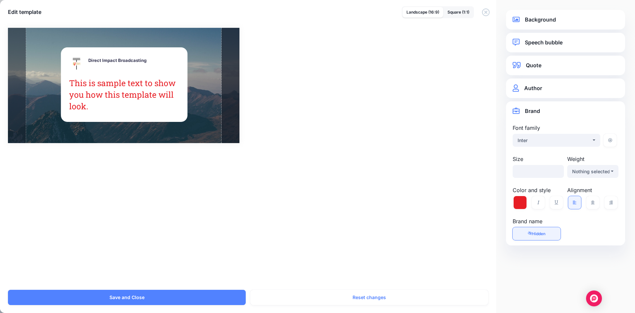
click at [441, 101] on div "Rectangle Direct Impact Broadcasting Direct Impact Broadcasting / *** %" at bounding box center [317, 85] width 619 height 115
click at [486, 10] on icon "button" at bounding box center [486, 12] width 8 height 8
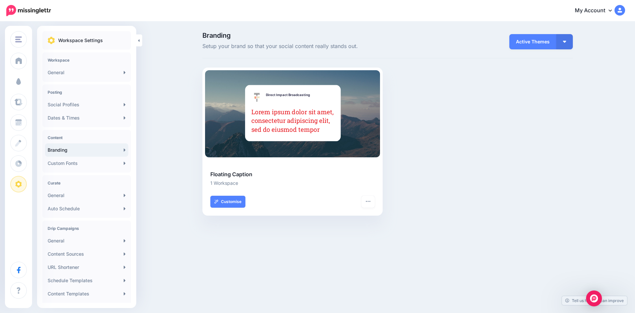
click at [39, 83] on span "Campaigns" at bounding box center [39, 81] width 26 height 6
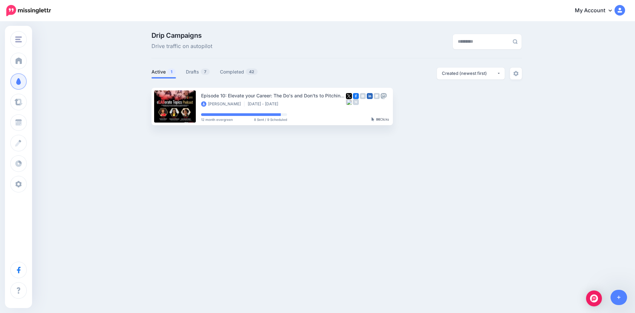
click at [193, 70] on link "Drafts 7" at bounding box center [198, 72] width 24 height 8
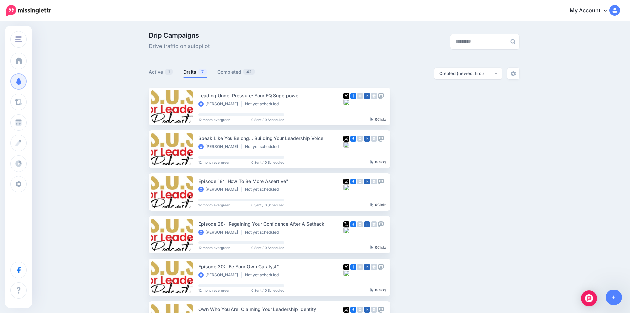
scroll to position [165, 0]
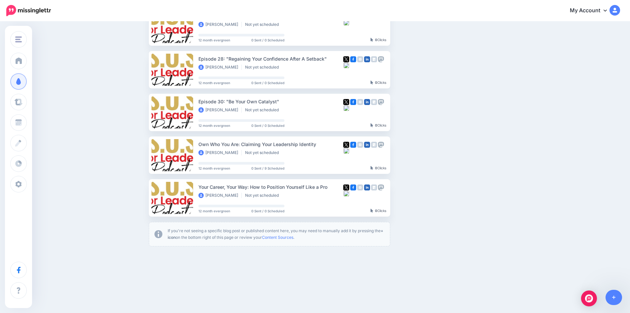
click at [428, 155] on link "Setup Campaign" at bounding box center [417, 155] width 45 height 12
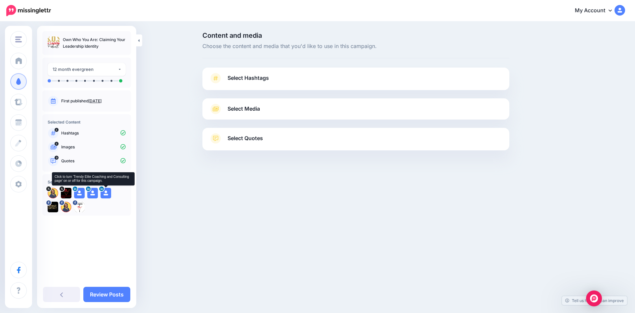
click at [0, 0] on icon at bounding box center [0, 0] width 0 height 0
click at [102, 293] on link "Review Posts" at bounding box center [106, 293] width 47 height 15
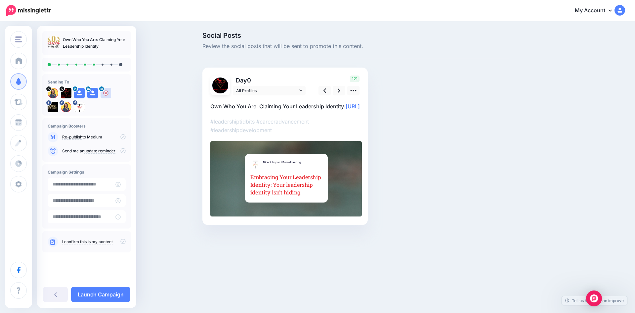
click at [284, 120] on div "Rectangle" at bounding box center [284, 155] width 149 height 121
click at [350, 105] on p "Own Who You Are: Claiming Your Leadership Identity: [URL]" at bounding box center [284, 106] width 149 height 9
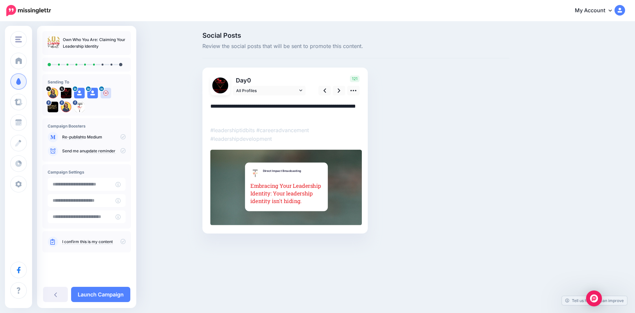
click at [351, 107] on textarea "**********" at bounding box center [284, 110] width 149 height 17
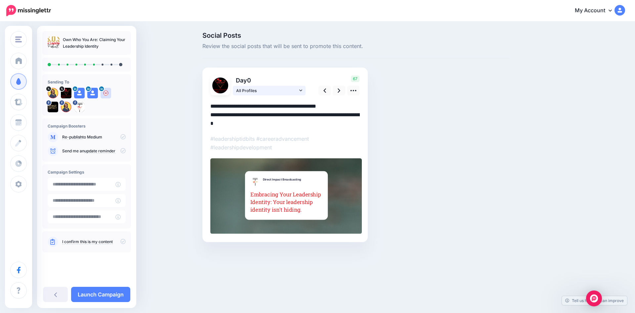
click at [305, 90] on link "All Profiles" at bounding box center [269, 91] width 73 height 10
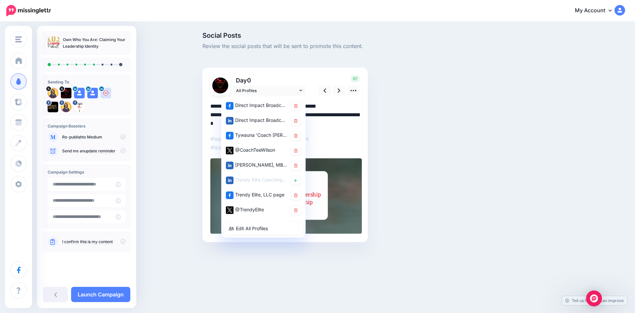
click at [297, 192] on link at bounding box center [296, 194] width 10 height 9
click at [298, 210] on link at bounding box center [296, 209] width 10 height 9
click at [355, 135] on p "#leadershiptidbits #careeradvancement #leadershipdevelopment" at bounding box center [284, 142] width 149 height 17
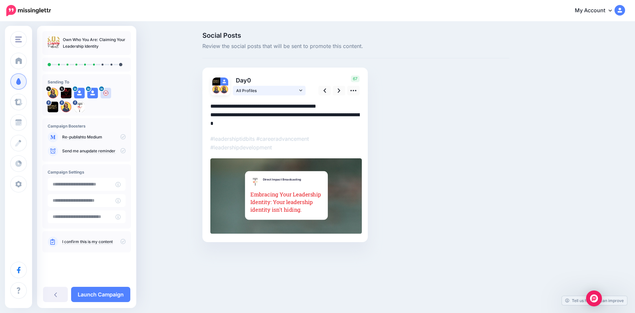
click at [303, 94] on link "All Profiles" at bounding box center [269, 91] width 73 height 10
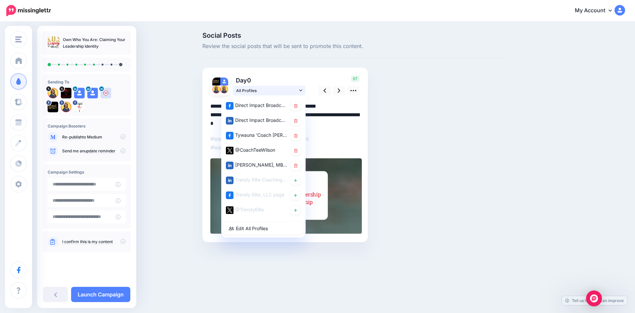
click at [299, 93] on icon at bounding box center [300, 90] width 3 height 5
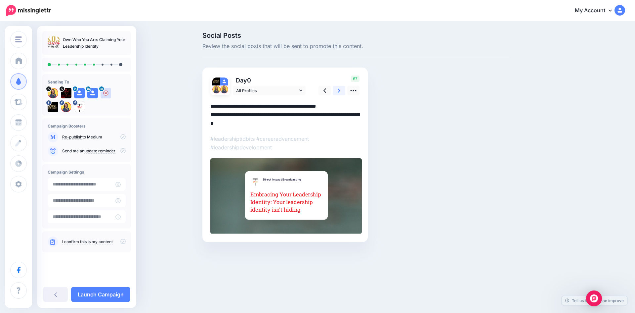
click at [337, 92] on link at bounding box center [339, 91] width 13 height 10
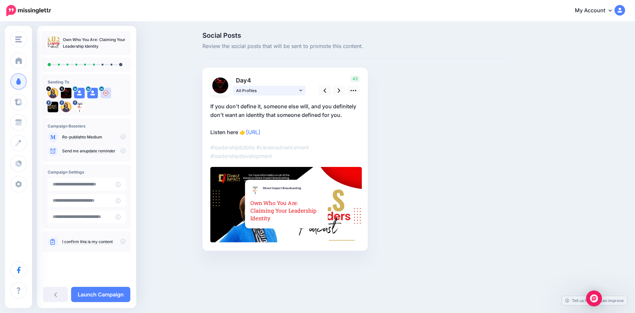
click at [295, 91] on span "All Profiles" at bounding box center [267, 90] width 62 height 7
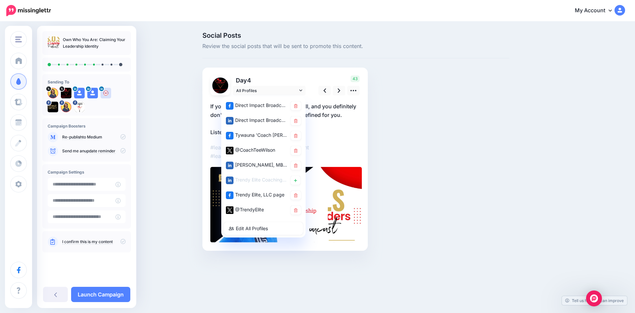
click at [296, 164] on icon at bounding box center [296, 165] width 4 height 4
click at [345, 150] on p "#leadershiptidbits #careeradvancement #leadershipdevelopment" at bounding box center [284, 151] width 149 height 17
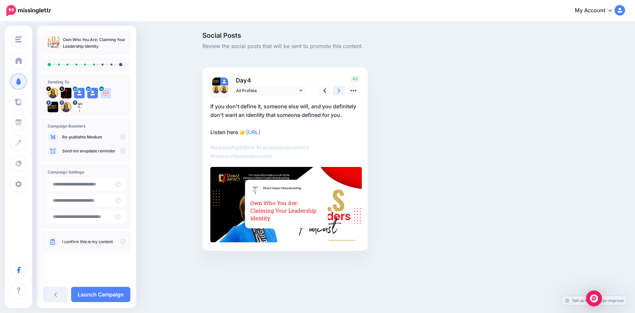
click at [339, 91] on icon at bounding box center [339, 90] width 3 height 4
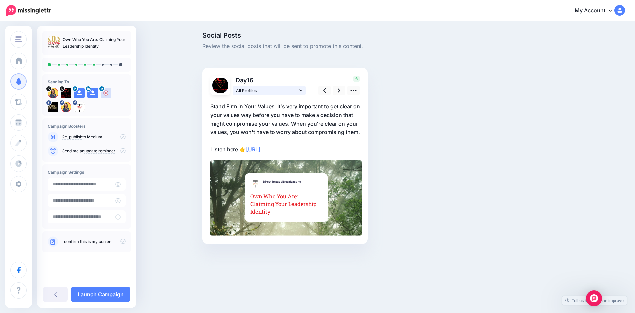
click at [299, 92] on icon at bounding box center [300, 90] width 3 height 5
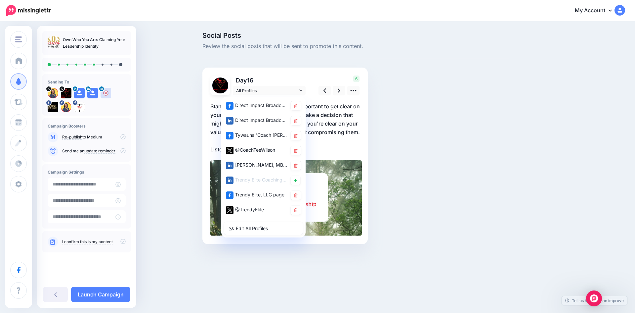
click at [343, 151] on p "Stand Firm in Your Values: It's very important to get clear on your values way …" at bounding box center [284, 128] width 149 height 52
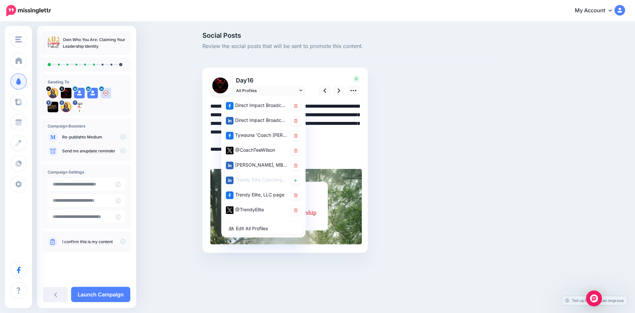
click at [324, 169] on div at bounding box center [285, 206] width 151 height 75
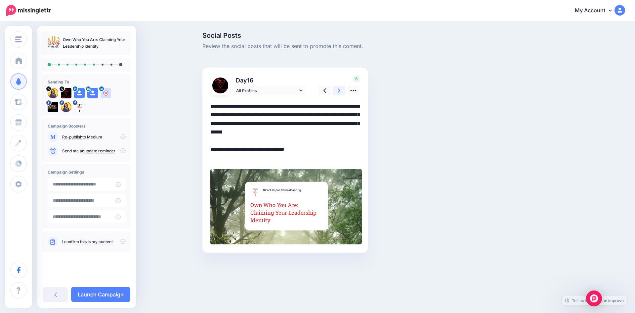
click at [339, 90] on icon at bounding box center [339, 90] width 3 height 4
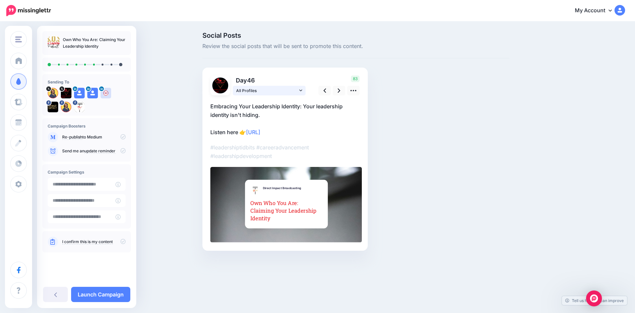
click at [298, 91] on link "All Profiles" at bounding box center [269, 91] width 73 height 10
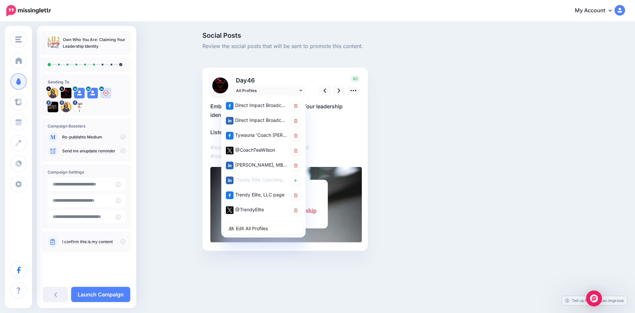
click at [294, 165] on icon at bounding box center [296, 165] width 4 height 4
click at [345, 146] on p "#leadershiptidbits #careeradvancement #leadershipdevelopment" at bounding box center [284, 151] width 149 height 17
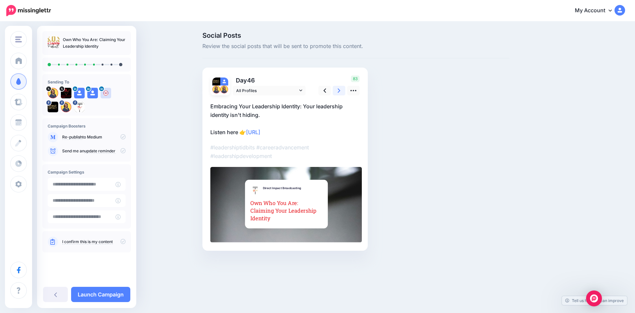
click at [339, 90] on icon at bounding box center [339, 90] width 3 height 4
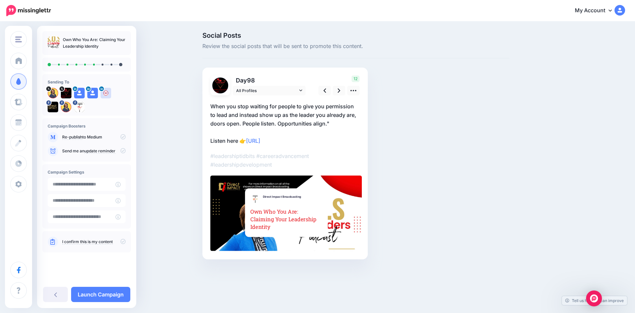
click at [330, 122] on p "When you stop waiting for people to give you permission to lead and instead sho…" at bounding box center [284, 123] width 149 height 43
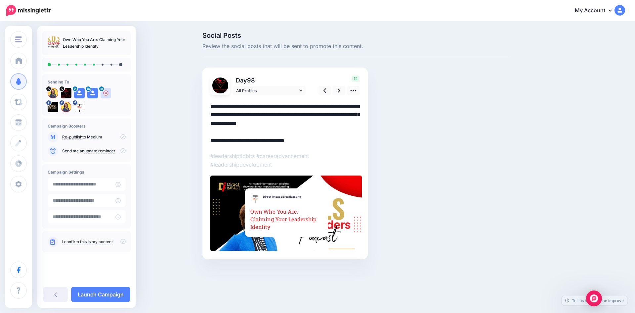
click at [328, 122] on textarea "**********" at bounding box center [284, 123] width 149 height 43
click at [330, 152] on p "#leadershiptidbits #careeradvancement #leadershipdevelopment" at bounding box center [284, 159] width 149 height 17
click at [300, 89] on icon at bounding box center [300, 90] width 3 height 5
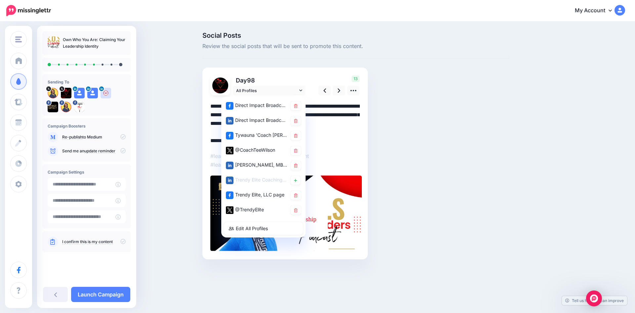
click at [337, 156] on p "#leadershiptidbits #careeradvancement #leadershipdevelopment" at bounding box center [284, 159] width 149 height 17
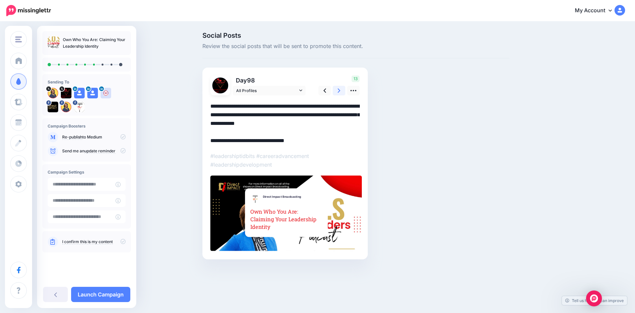
click at [341, 91] on link at bounding box center [339, 91] width 13 height 10
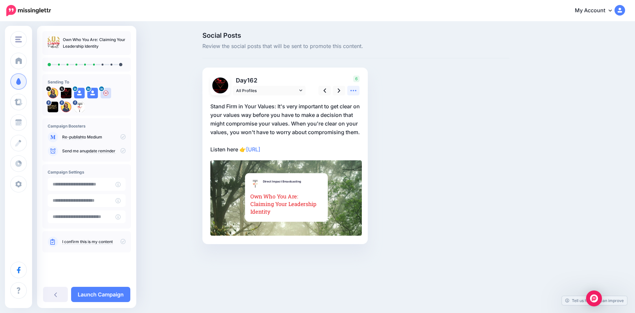
click at [354, 92] on icon at bounding box center [353, 90] width 7 height 7
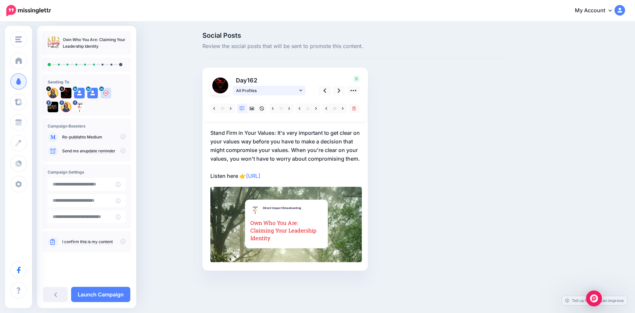
click at [298, 90] on link "All Profiles" at bounding box center [269, 91] width 73 height 10
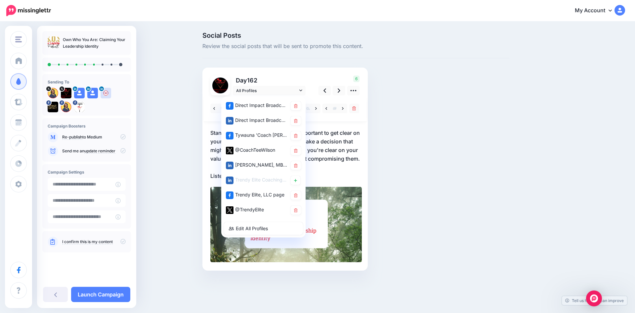
click at [296, 166] on icon at bounding box center [296, 165] width 4 height 4
click at [338, 178] on p "Stand Firm in Your Values: It's very important to get clear on your values way …" at bounding box center [284, 154] width 149 height 52
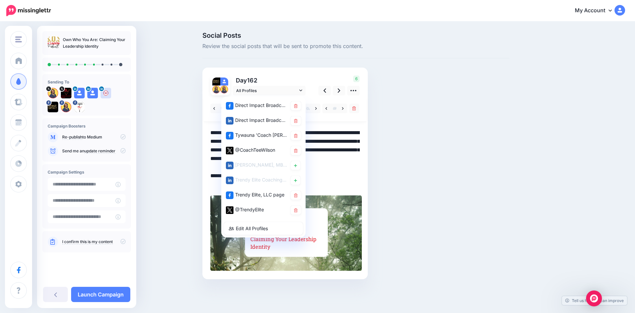
click at [343, 149] on textarea "**********" at bounding box center [284, 158] width 149 height 60
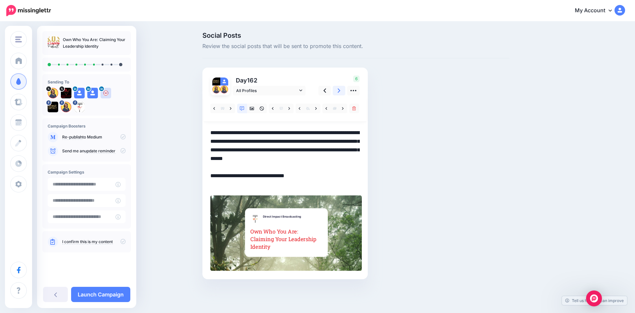
click at [337, 95] on link at bounding box center [339, 91] width 13 height 10
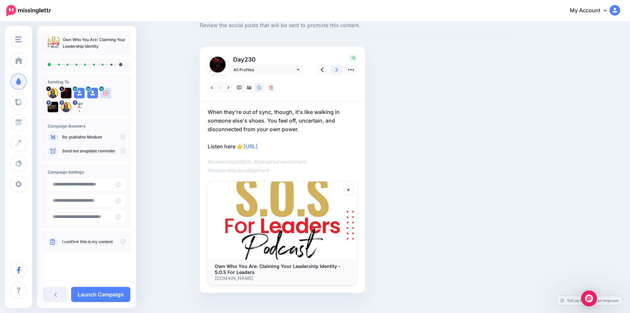
scroll to position [30, 0]
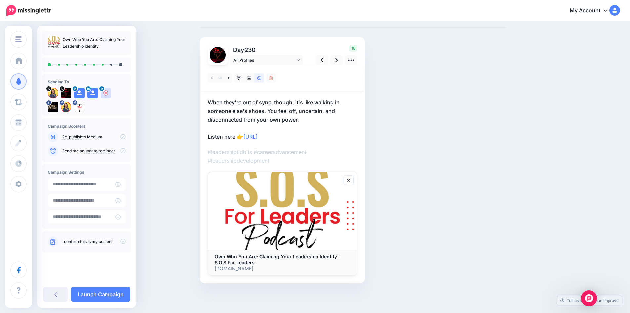
click at [336, 106] on p "When they're out of sync, though, it's like walking in someone else's shoes. Yo…" at bounding box center [282, 119] width 149 height 43
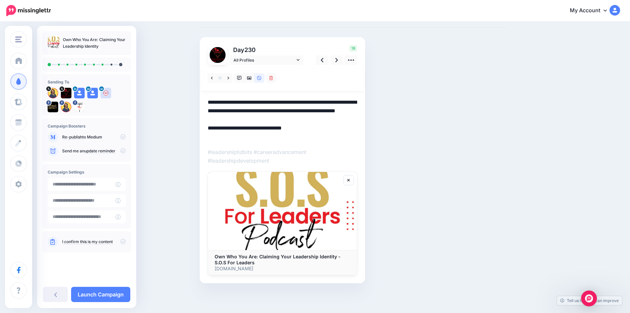
click at [310, 105] on textarea "**********" at bounding box center [282, 119] width 149 height 43
click at [296, 103] on textarea "**********" at bounding box center [282, 119] width 149 height 43
click at [331, 131] on textarea "**********" at bounding box center [282, 119] width 149 height 43
click at [300, 57] on link "All Profiles" at bounding box center [266, 60] width 73 height 10
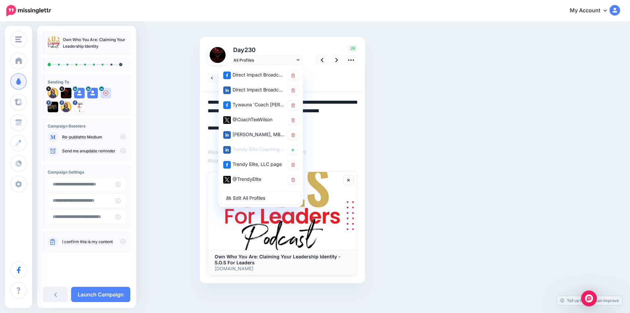
click at [298, 134] on link at bounding box center [293, 134] width 10 height 9
click at [343, 136] on textarea "**********" at bounding box center [282, 119] width 149 height 43
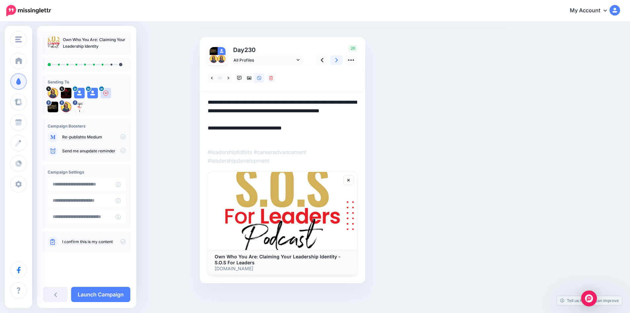
click at [338, 61] on icon at bounding box center [336, 60] width 3 height 7
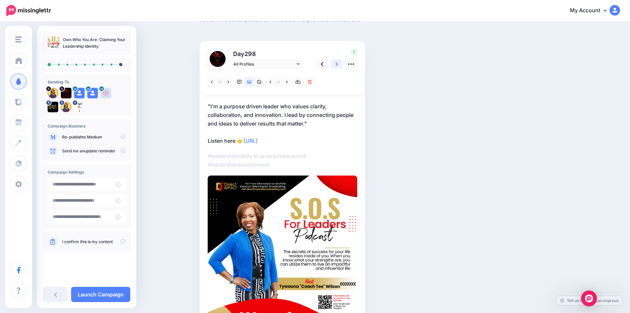
scroll to position [0, 0]
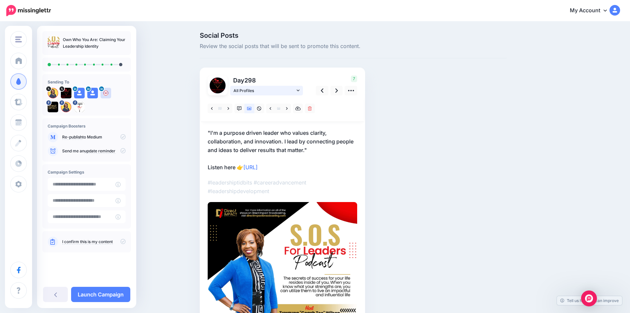
click at [299, 90] on icon at bounding box center [298, 90] width 3 height 5
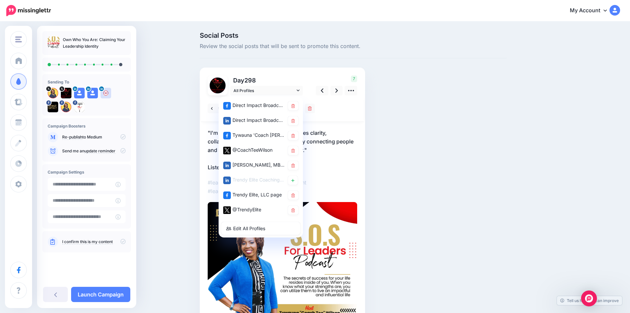
click at [294, 167] on link at bounding box center [293, 165] width 10 height 9
click at [347, 168] on p ""I'm a purpose driven leader who values clarity, collaboration, and innovation.…" at bounding box center [282, 149] width 149 height 43
click at [343, 148] on textarea "**********" at bounding box center [282, 149] width 149 height 43
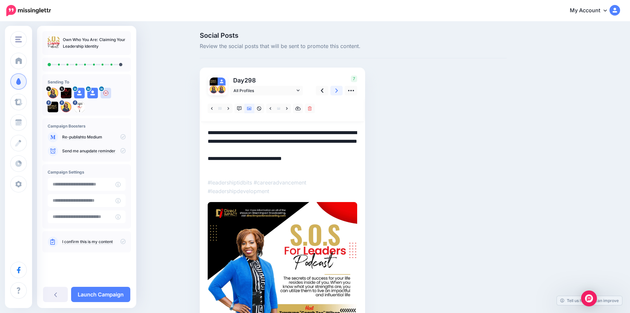
click at [338, 90] on icon at bounding box center [336, 90] width 3 height 7
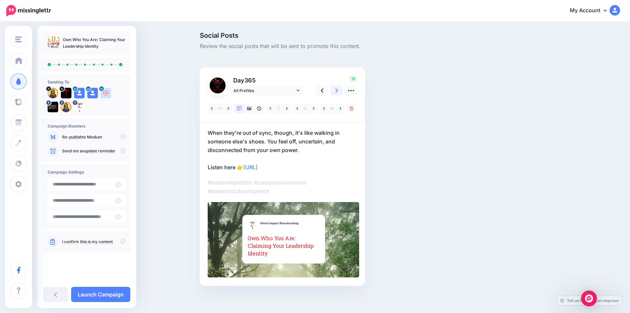
click at [338, 90] on icon at bounding box center [336, 90] width 3 height 4
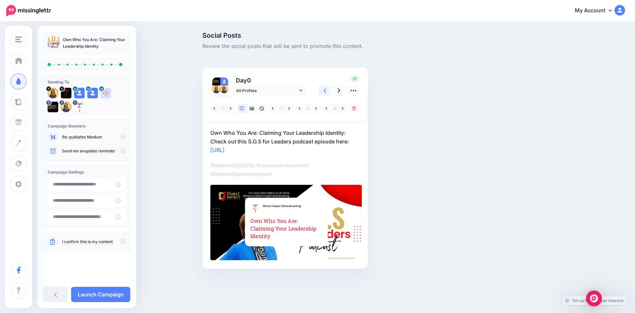
click at [323, 91] on link at bounding box center [324, 91] width 13 height 10
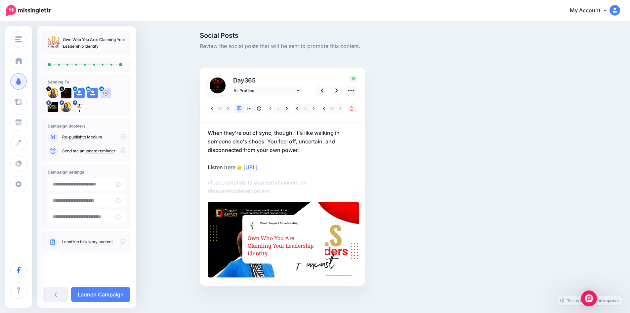
click at [287, 136] on p "When they're out of sync, though, it's like walking in someone else's shoes. Yo…" at bounding box center [282, 149] width 149 height 43
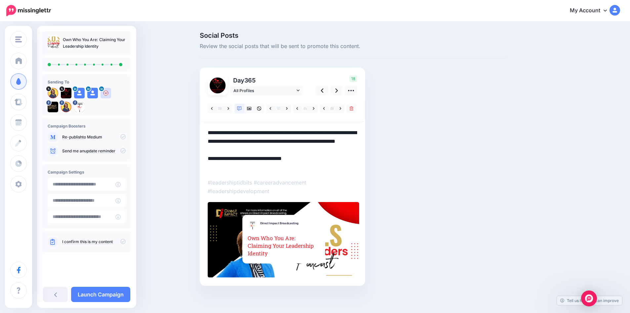
click at [295, 132] on textarea "**********" at bounding box center [282, 149] width 149 height 43
click at [339, 161] on textarea "**********" at bounding box center [282, 149] width 149 height 43
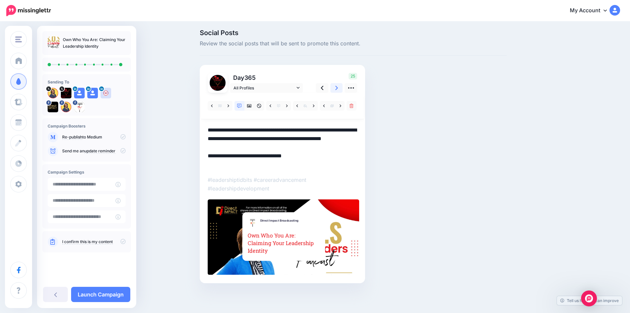
click at [336, 85] on link at bounding box center [336, 88] width 13 height 10
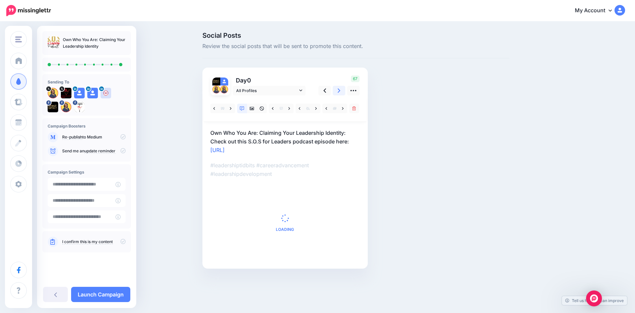
click at [339, 89] on icon at bounding box center [339, 90] width 3 height 7
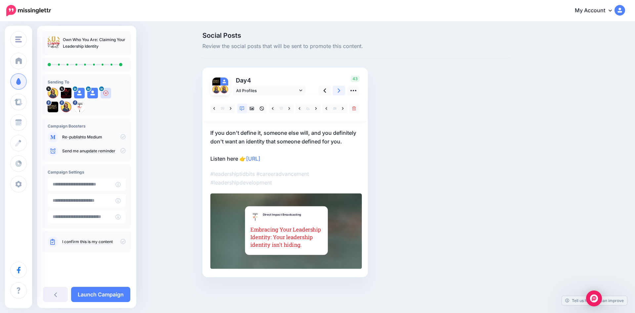
click at [339, 89] on icon at bounding box center [339, 90] width 3 height 7
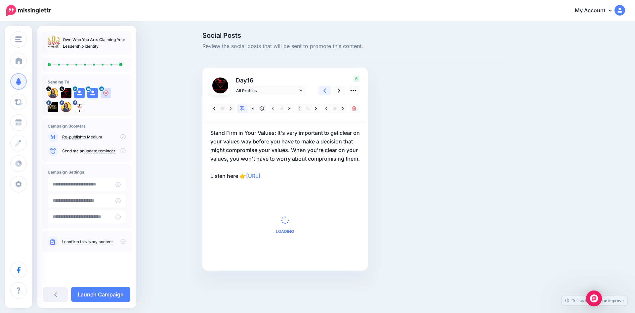
click at [326, 89] on link at bounding box center [324, 91] width 13 height 10
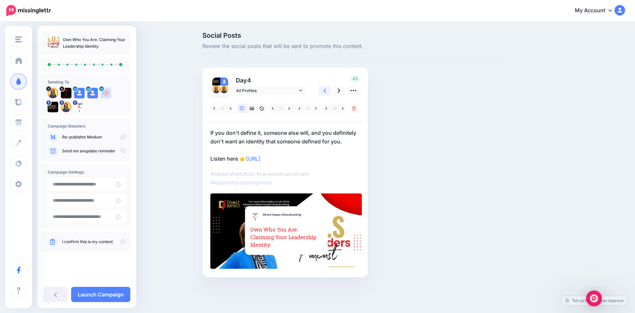
click at [326, 89] on link at bounding box center [324, 91] width 13 height 10
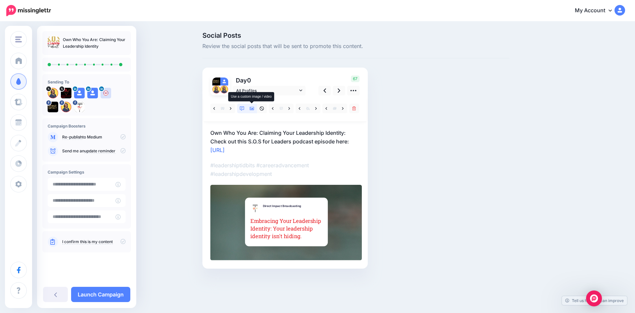
click at [252, 108] on icon at bounding box center [252, 108] width 5 height 3
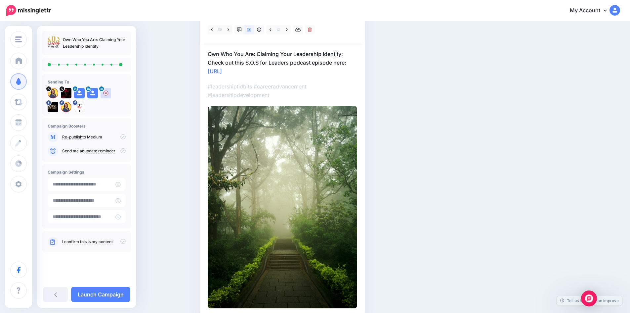
scroll to position [46, 0]
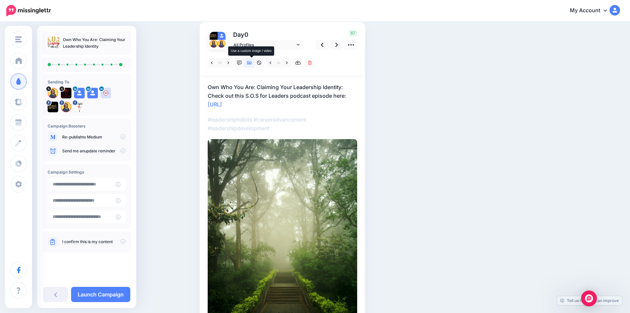
click at [254, 63] on link at bounding box center [249, 63] width 10 height 10
click at [251, 63] on icon at bounding box center [249, 63] width 5 height 5
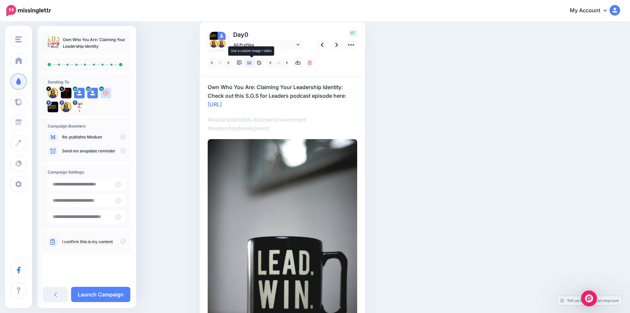
click at [252, 65] on icon at bounding box center [249, 63] width 5 height 5
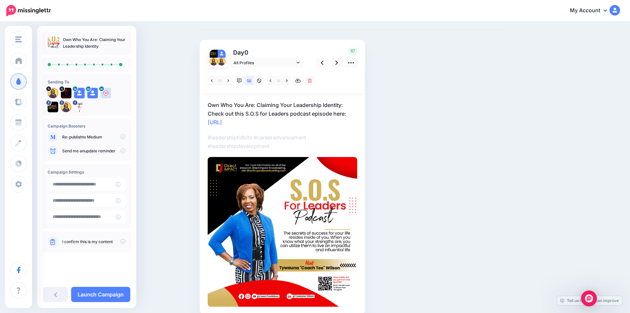
scroll to position [13, 0]
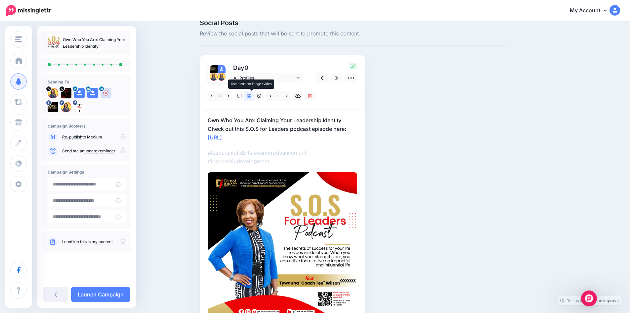
click at [252, 98] on icon at bounding box center [249, 96] width 5 height 5
click at [288, 95] on icon at bounding box center [287, 96] width 2 height 5
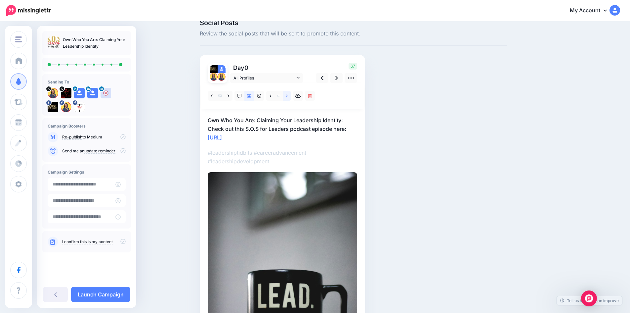
click at [288, 95] on icon at bounding box center [287, 96] width 2 height 5
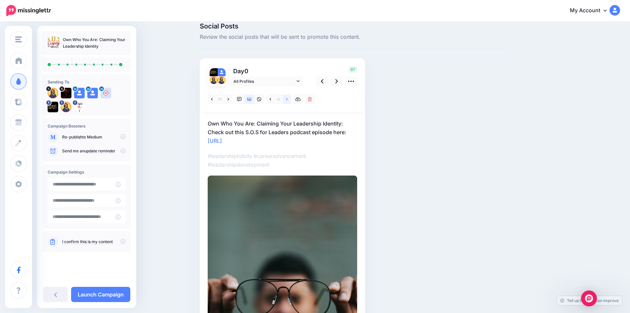
scroll to position [0, 0]
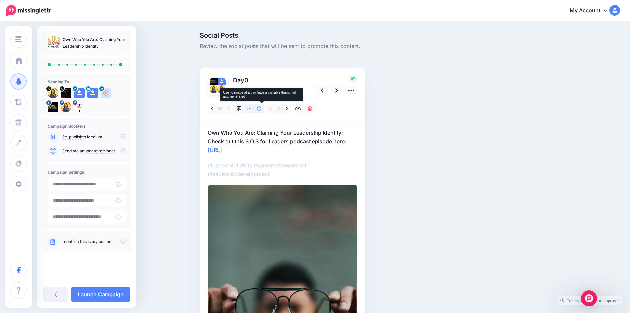
click at [262, 110] on icon at bounding box center [259, 108] width 5 height 5
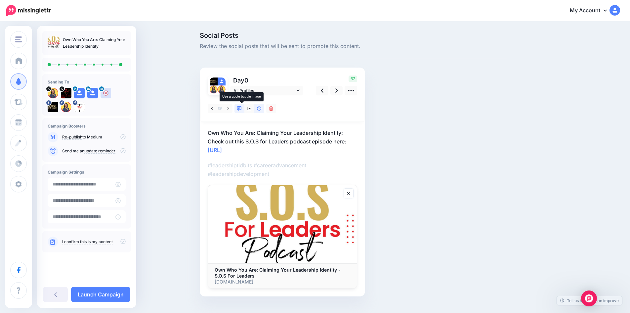
click at [242, 108] on icon at bounding box center [239, 108] width 5 height 5
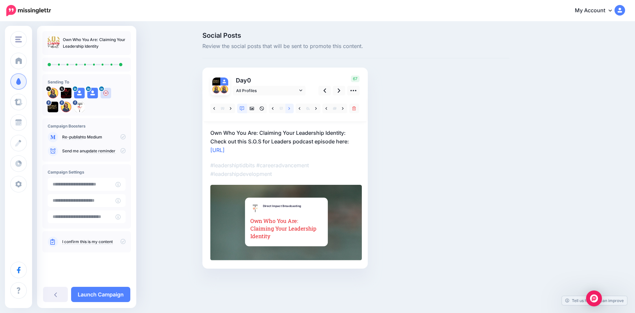
click at [288, 109] on link at bounding box center [289, 109] width 8 height 10
click at [341, 108] on link at bounding box center [343, 109] width 8 height 10
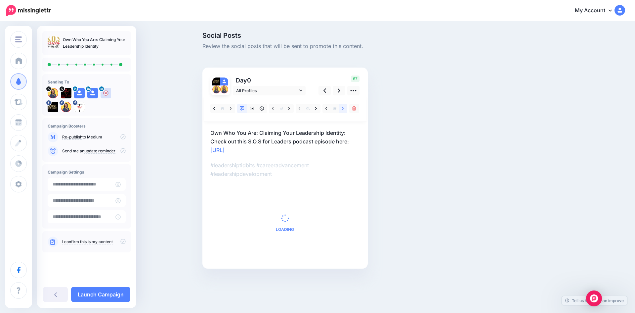
click at [343, 108] on icon at bounding box center [343, 108] width 2 height 5
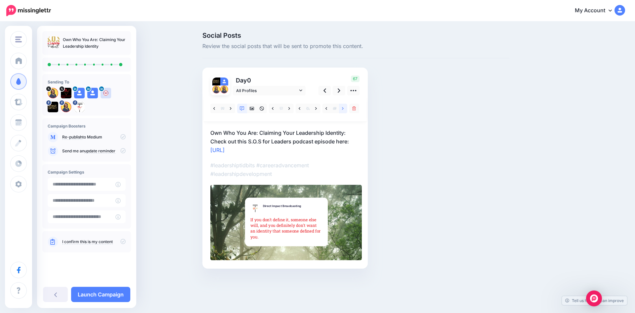
click at [343, 108] on icon at bounding box center [343, 108] width 2 height 5
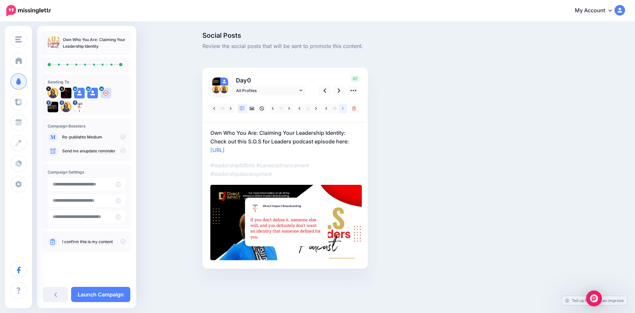
click at [345, 109] on link at bounding box center [343, 109] width 8 height 10
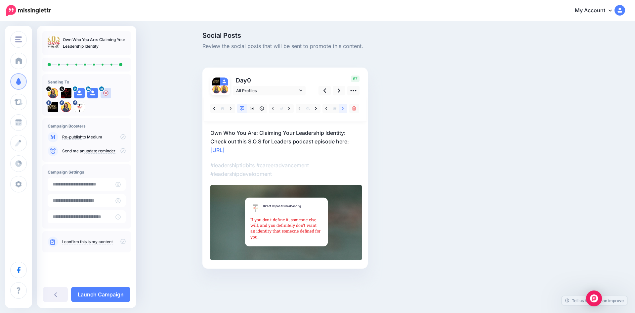
click at [343, 108] on icon at bounding box center [343, 108] width 2 height 5
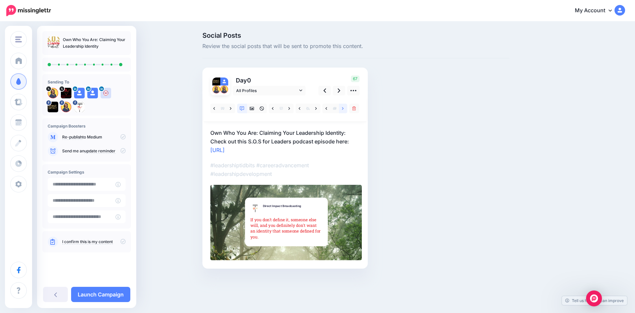
click at [343, 108] on icon at bounding box center [343, 108] width 2 height 5
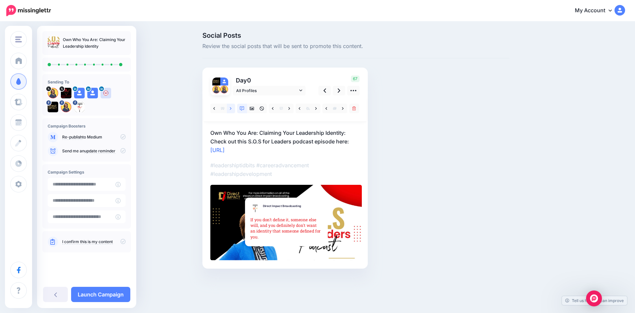
click at [232, 109] on icon at bounding box center [231, 108] width 2 height 5
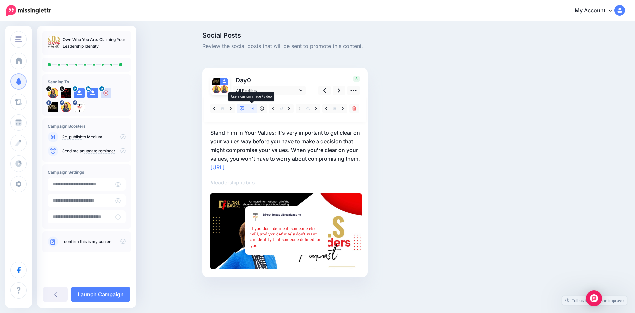
click at [254, 109] on icon at bounding box center [252, 108] width 5 height 3
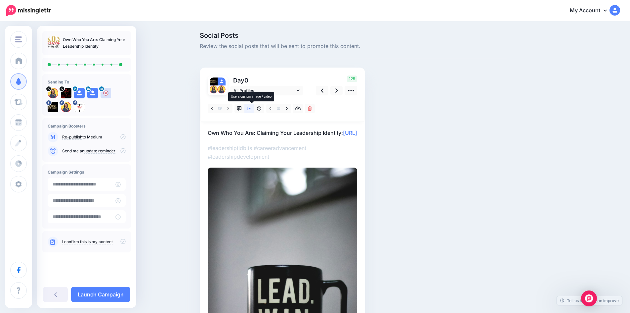
click at [252, 108] on icon at bounding box center [249, 108] width 5 height 3
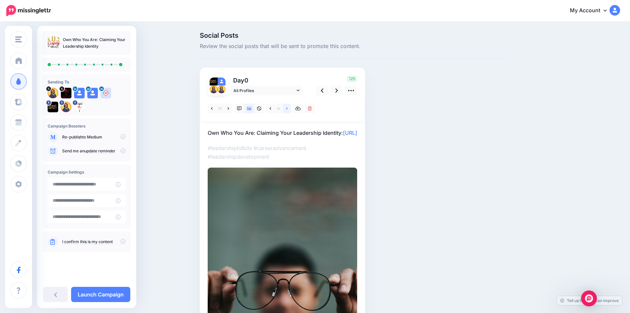
click at [288, 109] on icon at bounding box center [287, 108] width 2 height 5
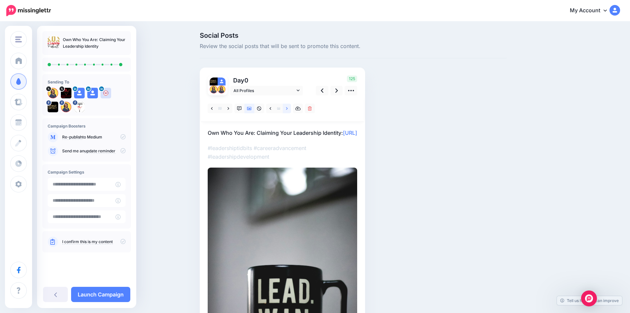
click at [288, 108] on icon at bounding box center [287, 108] width 2 height 5
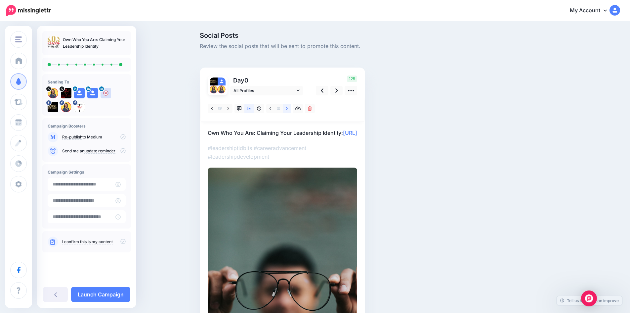
click at [288, 108] on icon at bounding box center [287, 108] width 2 height 5
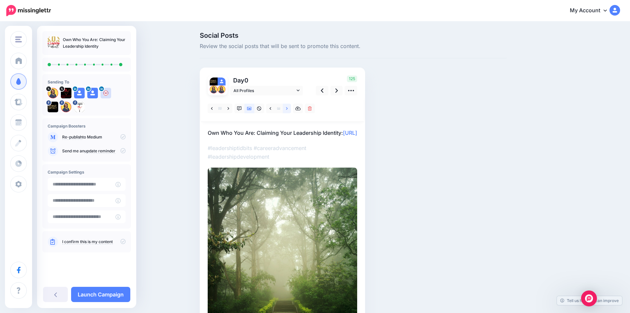
click at [288, 108] on icon at bounding box center [287, 108] width 2 height 5
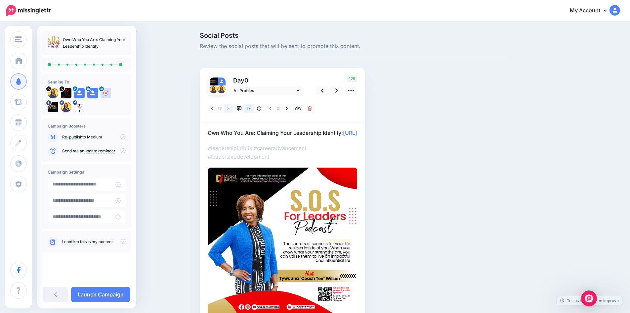
click at [229, 108] on icon at bounding box center [229, 108] width 2 height 5
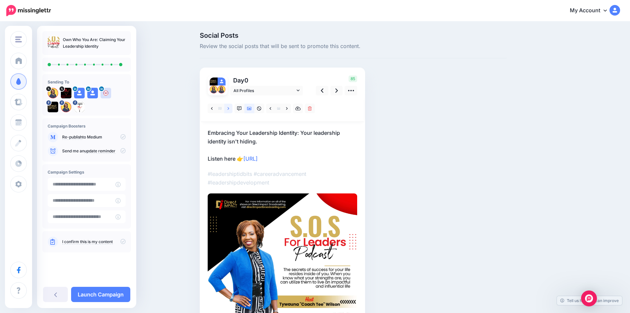
click at [229, 108] on icon at bounding box center [229, 108] width 2 height 5
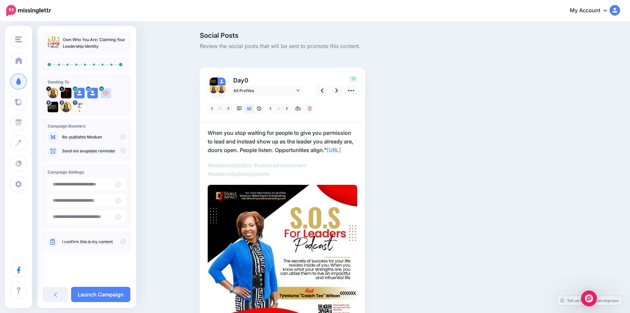
click at [336, 148] on p "When you stop waiting for people to give you permission to lead and instead sho…" at bounding box center [282, 141] width 149 height 26
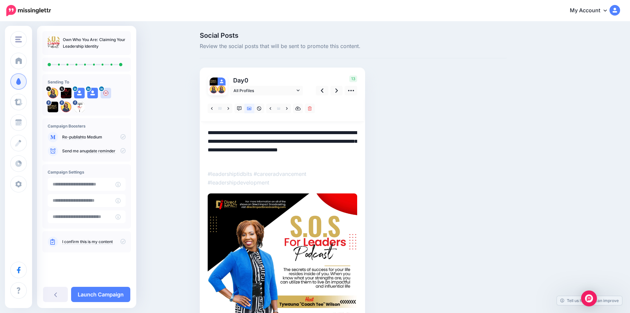
click at [327, 153] on textarea "**********" at bounding box center [282, 145] width 149 height 34
type textarea "**********"
click at [300, 91] on icon at bounding box center [298, 90] width 3 height 5
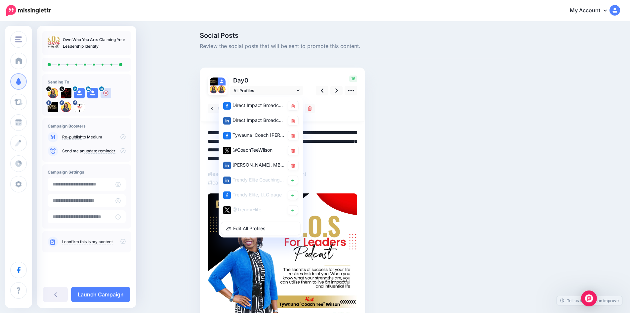
click at [311, 74] on div "Day 0 All Profiles 16" at bounding box center [282, 208] width 165 height 283
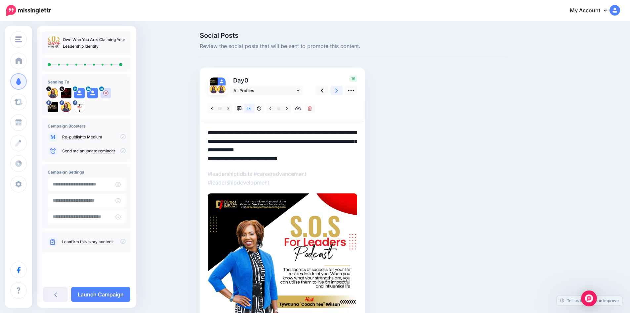
click at [337, 92] on link at bounding box center [336, 91] width 13 height 10
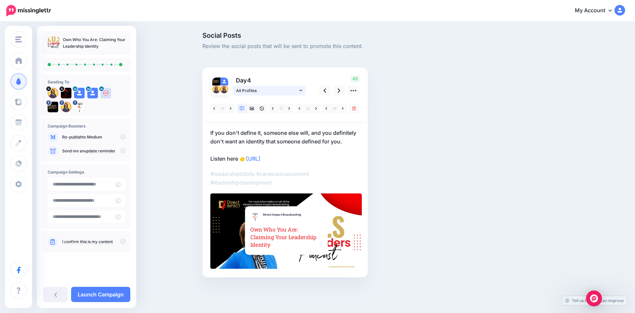
click at [300, 89] on icon at bounding box center [300, 90] width 3 height 5
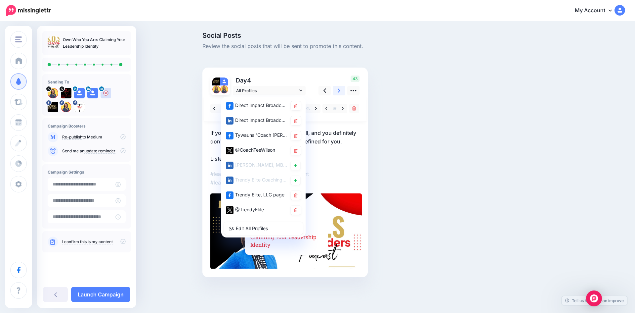
click at [337, 89] on link at bounding box center [339, 91] width 13 height 10
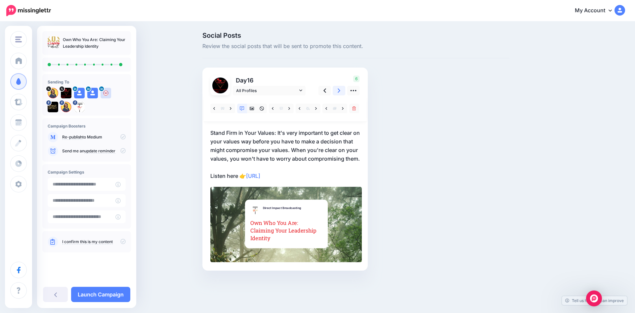
click at [340, 90] on icon at bounding box center [339, 90] width 3 height 4
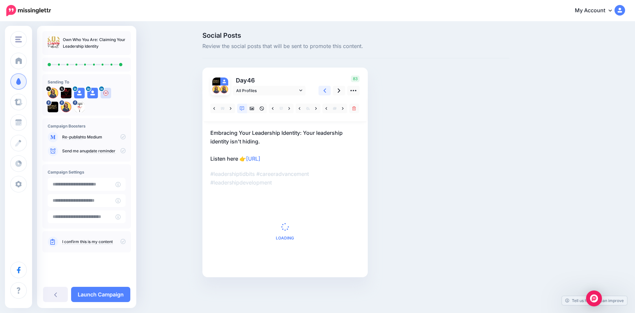
click at [325, 89] on icon at bounding box center [324, 90] width 3 height 4
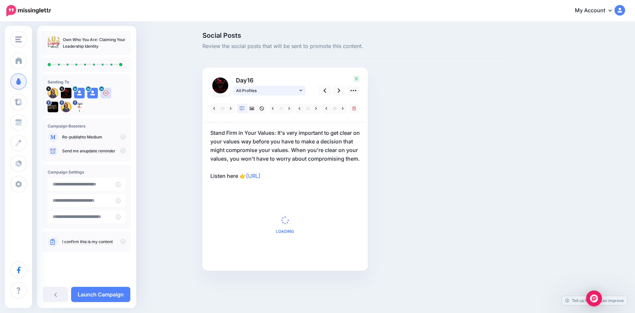
click at [300, 90] on icon at bounding box center [300, 90] width 3 height 5
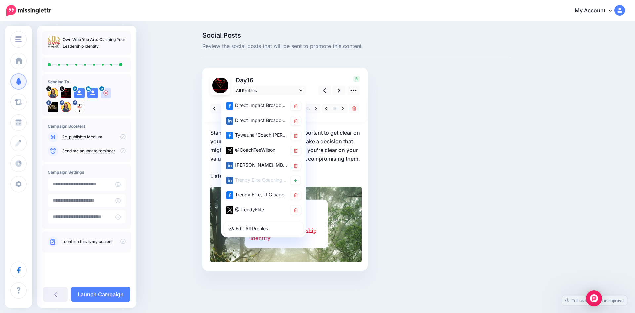
click at [310, 65] on div "Social Posts Review the social posts that will be sent to promote this content.…" at bounding box center [355, 161] width 317 height 258
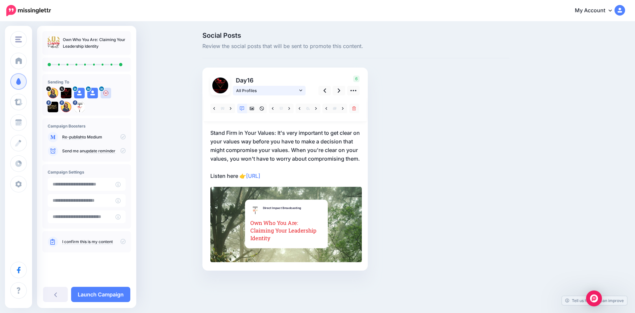
click at [299, 92] on icon at bounding box center [300, 90] width 3 height 5
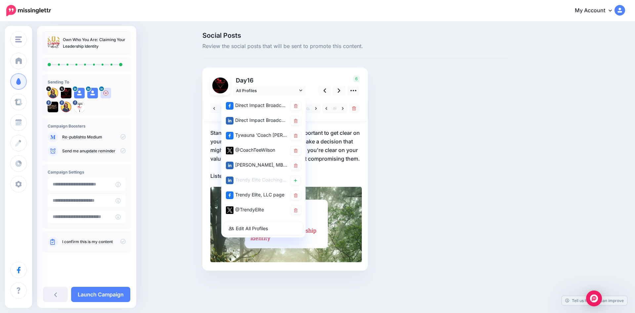
click at [295, 166] on icon at bounding box center [296, 165] width 4 height 4
click at [312, 70] on div "Day 16 All Profiles" at bounding box center [284, 168] width 165 height 203
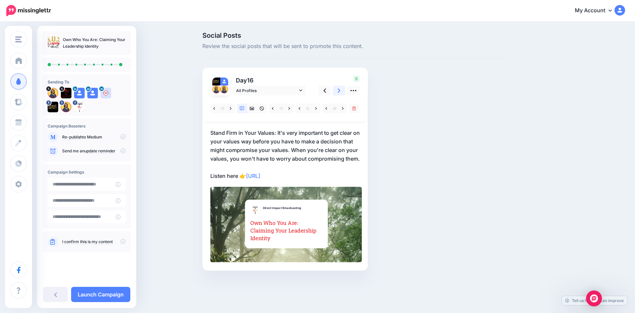
click at [337, 90] on link at bounding box center [339, 91] width 13 height 10
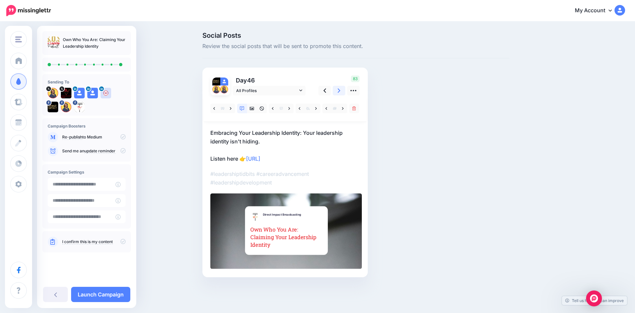
click at [336, 91] on link at bounding box center [339, 91] width 13 height 10
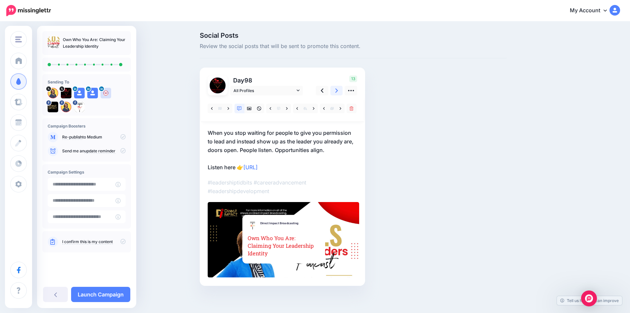
scroll to position [3, 0]
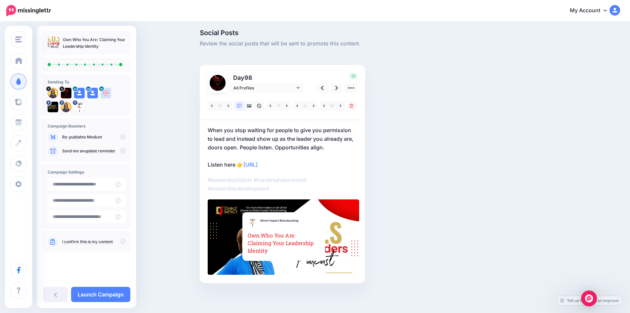
type input "**********"
click at [82, 187] on input "**********" at bounding box center [82, 184] width 68 height 13
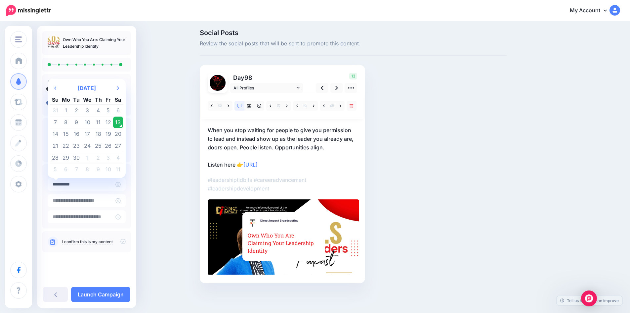
click at [117, 119] on td "13" at bounding box center [118, 122] width 10 height 12
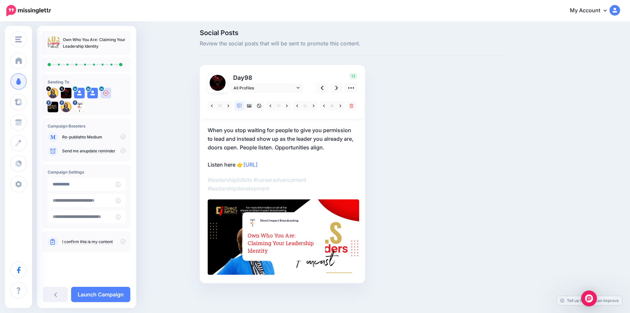
click at [94, 298] on link "Launch Campaign" at bounding box center [100, 293] width 59 height 15
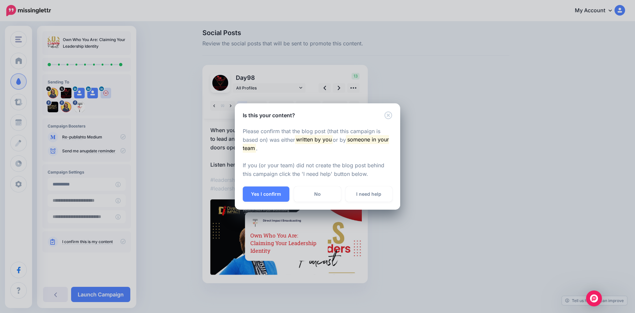
click at [263, 192] on button "Yes I confirm" at bounding box center [266, 193] width 47 height 15
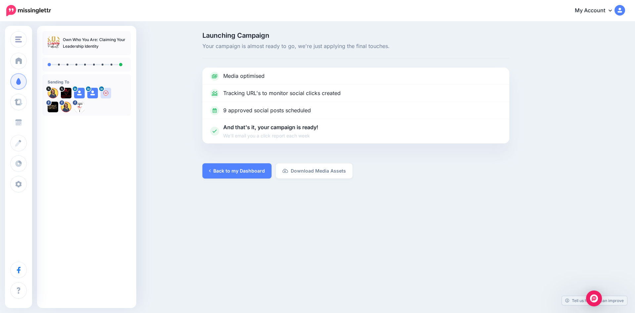
click at [42, 121] on span "Schedule" at bounding box center [36, 122] width 21 height 6
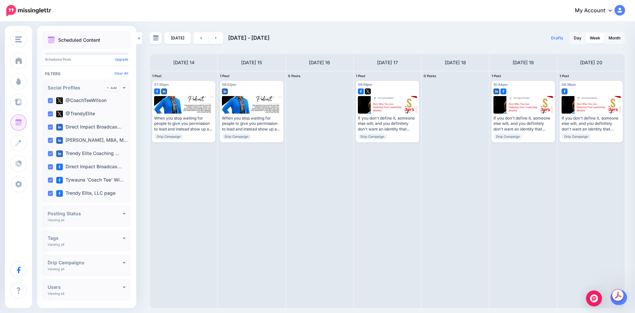
click at [157, 38] on img at bounding box center [156, 38] width 6 height 6
click at [613, 37] on link "Month" at bounding box center [615, 38] width 20 height 11
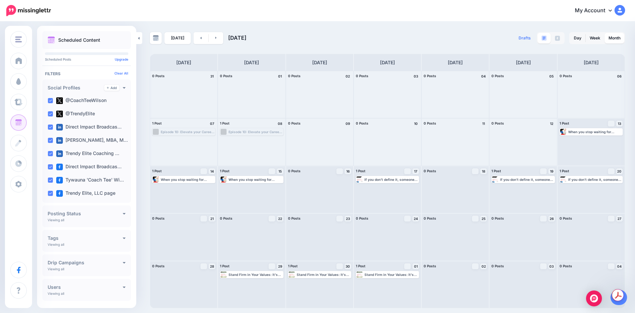
click at [575, 134] on div "When you stop waiting for people to give you permission to lead and instead sho…" at bounding box center [595, 132] width 54 height 4
click at [618, 139] on icon "button" at bounding box center [617, 140] width 4 height 4
click at [580, 131] on div "When you stop waiting for people to give you permission to lead and instead sho…" at bounding box center [595, 132] width 54 height 4
click at [369, 27] on div "Today September 2025 Drafts 0 Day Week Month" at bounding box center [317, 165] width 635 height 286
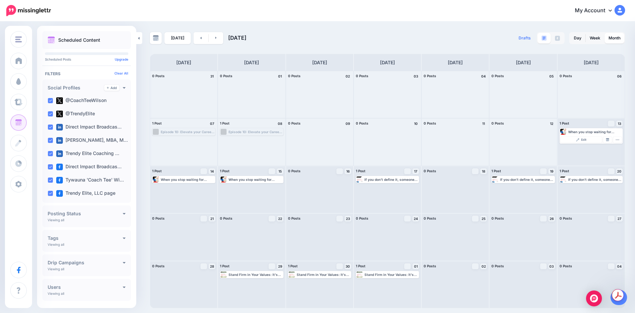
click at [215, 39] on icon at bounding box center [216, 38] width 2 height 4
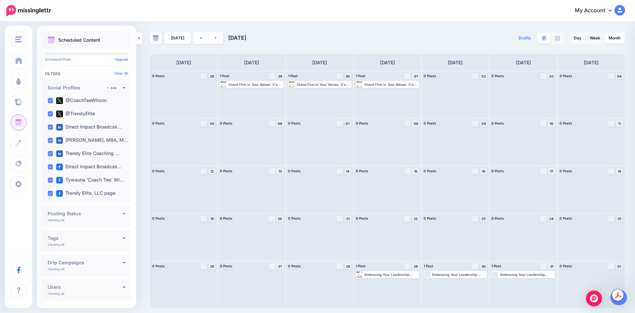
click at [215, 39] on icon at bounding box center [216, 38] width 2 height 4
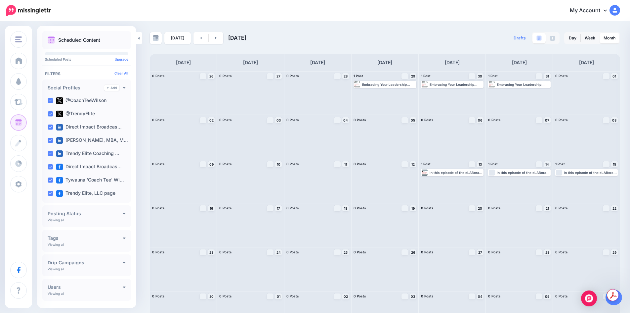
click at [443, 173] on div "In this episode of the eLABorate Topics podcast, hosts Lona Small, Tywauna Wils…" at bounding box center [456, 172] width 53 height 4
click at [215, 38] on icon at bounding box center [215, 38] width 1 height 2
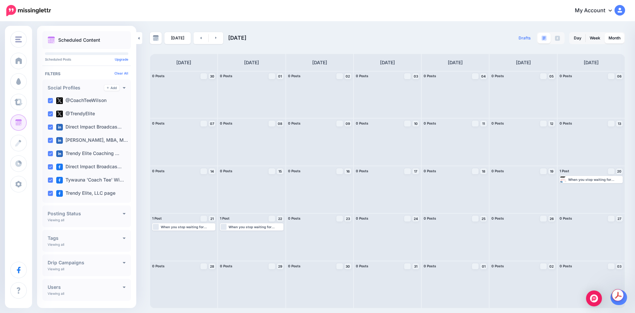
click at [215, 38] on icon at bounding box center [215, 38] width 1 height 2
click at [200, 36] on icon at bounding box center [201, 38] width 2 height 4
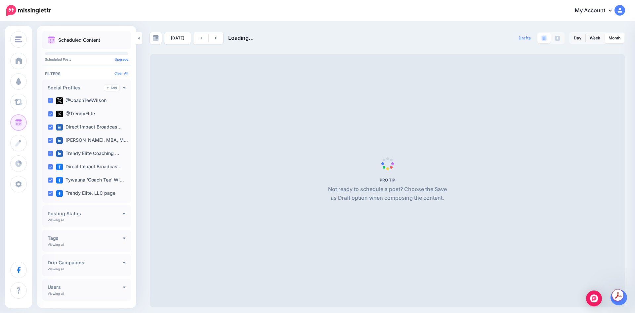
click at [200, 36] on icon at bounding box center [201, 38] width 2 height 4
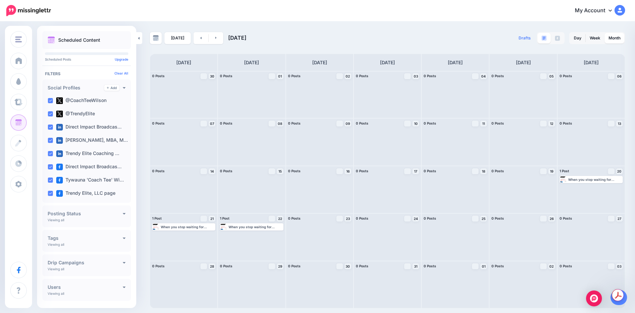
click at [202, 38] on link at bounding box center [200, 38] width 15 height 12
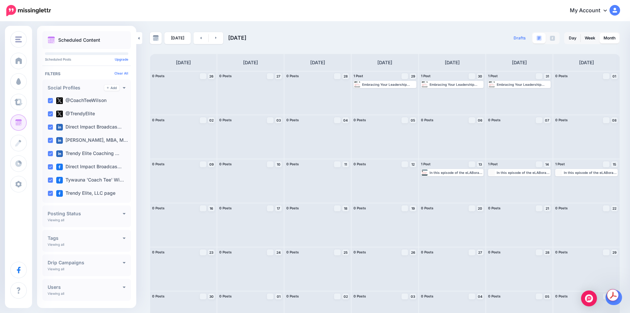
click at [202, 38] on link at bounding box center [200, 38] width 15 height 12
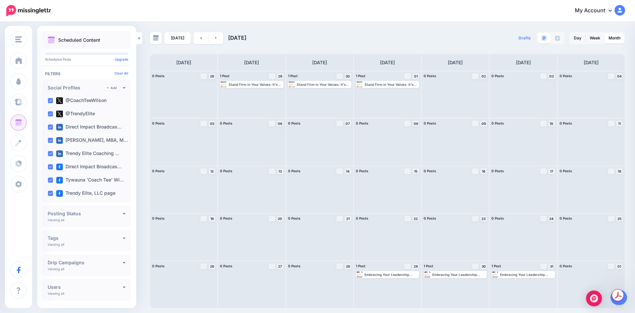
click at [200, 37] on icon at bounding box center [201, 38] width 2 height 4
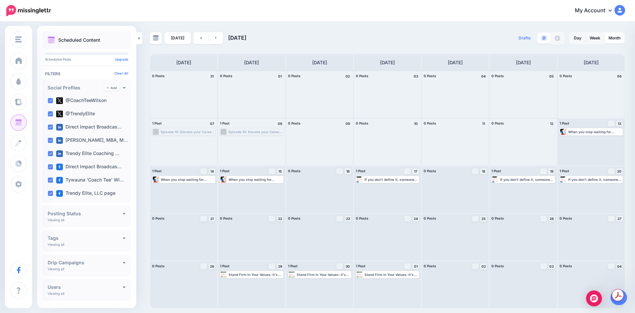
click at [239, 131] on div "Episode 10: Elevate your Career: The Do's and Don'ts to Pitching yourself Liste…" at bounding box center [256, 132] width 54 height 4
click at [27, 125] on link "Schedule" at bounding box center [18, 122] width 17 height 17
click at [27, 187] on link "Settings" at bounding box center [18, 184] width 17 height 17
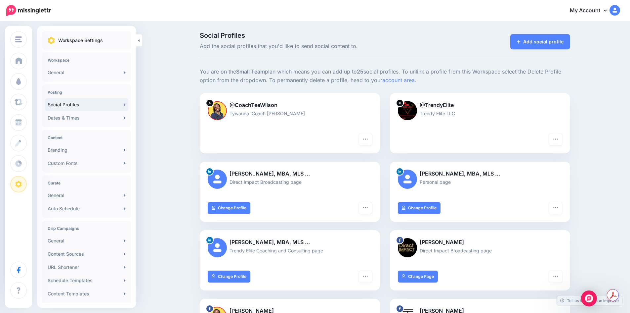
scroll to position [33, 0]
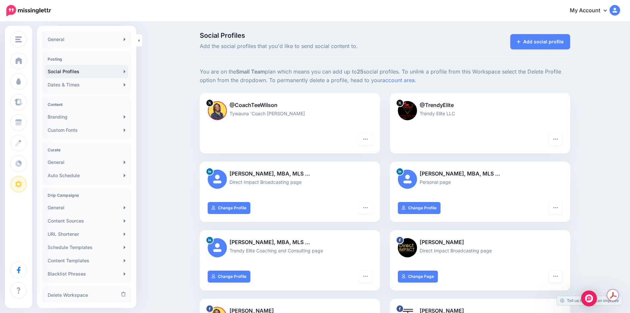
click at [72, 86] on link "Dates & Times" at bounding box center [86, 84] width 83 height 13
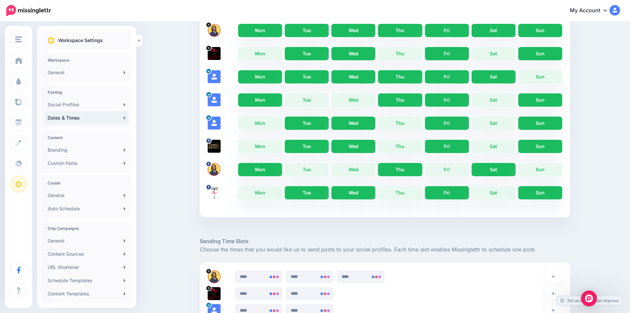
scroll to position [232, 0]
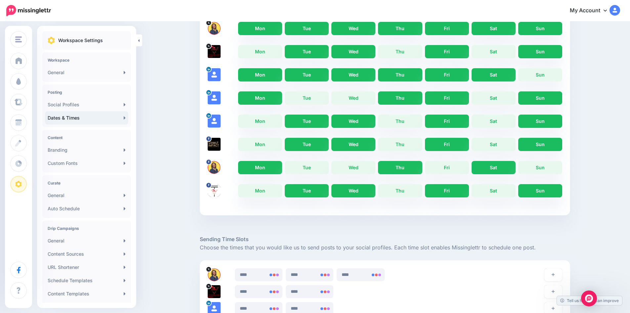
click at [540, 73] on link "Sun" at bounding box center [540, 74] width 44 height 13
click at [496, 95] on link "Sat" at bounding box center [494, 97] width 44 height 13
click at [401, 99] on link "Thu" at bounding box center [400, 97] width 44 height 13
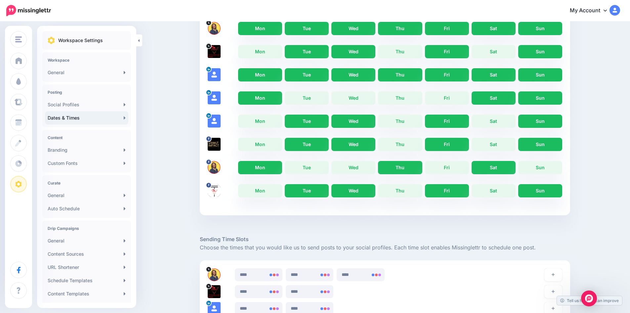
click at [454, 97] on link "Fri" at bounding box center [447, 97] width 44 height 13
click at [272, 97] on link "Mon" at bounding box center [260, 97] width 44 height 13
click at [507, 122] on link "Sat" at bounding box center [494, 120] width 44 height 13
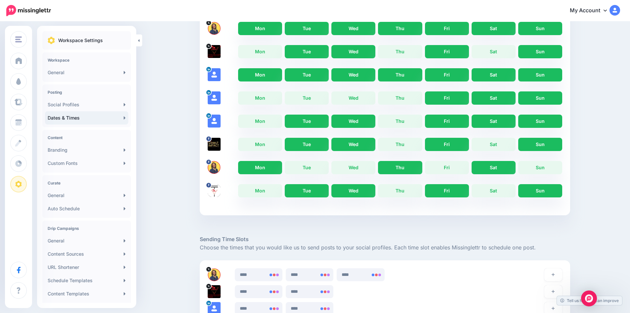
click at [450, 99] on link "Fri" at bounding box center [447, 97] width 44 height 13
drag, startPoint x: 355, startPoint y: 119, endPoint x: 328, endPoint y: 120, distance: 26.8
click at [354, 119] on link "Wed" at bounding box center [353, 120] width 44 height 13
click at [308, 122] on link "Tue" at bounding box center [307, 120] width 44 height 13
click at [254, 141] on link "Mon" at bounding box center [260, 144] width 44 height 13
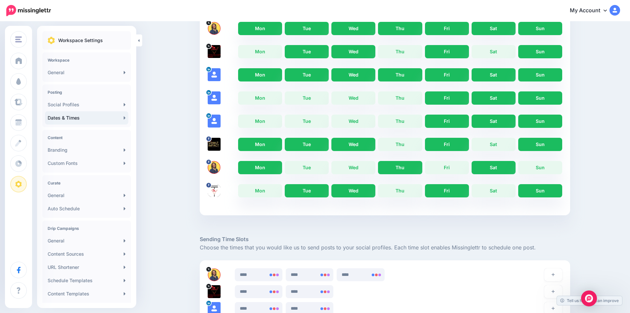
click at [405, 144] on link "Thu" at bounding box center [400, 144] width 44 height 13
click at [507, 140] on link "Sat" at bounding box center [494, 144] width 44 height 13
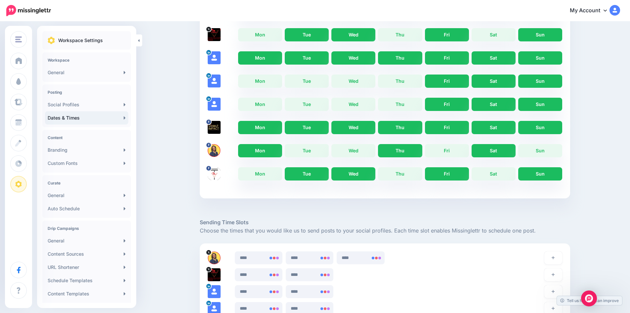
scroll to position [265, 0]
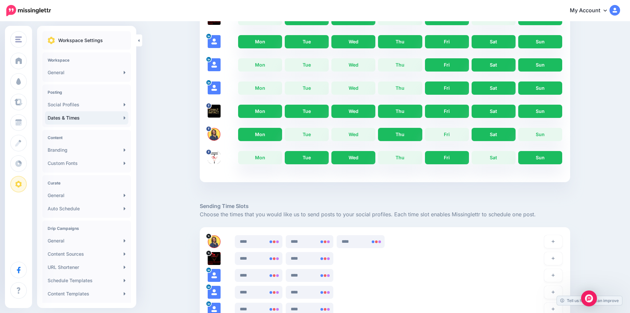
drag, startPoint x: 313, startPoint y: 139, endPoint x: 322, endPoint y: 136, distance: 9.3
click at [314, 139] on link "Tue" at bounding box center [307, 134] width 44 height 13
click at [359, 132] on link "Wed" at bounding box center [353, 134] width 44 height 13
click at [446, 131] on link "Fri" at bounding box center [447, 134] width 44 height 13
click at [536, 128] on link "Sun" at bounding box center [540, 134] width 44 height 13
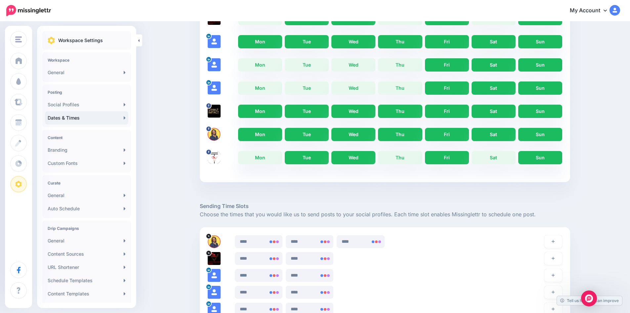
click at [506, 155] on link "Sat" at bounding box center [494, 157] width 44 height 13
click at [400, 158] on link "Thu" at bounding box center [400, 157] width 44 height 13
click at [271, 159] on link "Mon" at bounding box center [260, 157] width 44 height 13
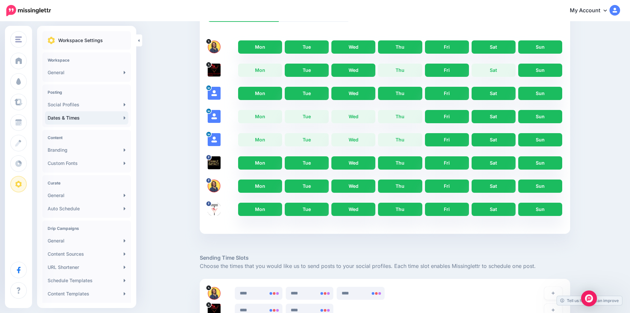
scroll to position [197, 0]
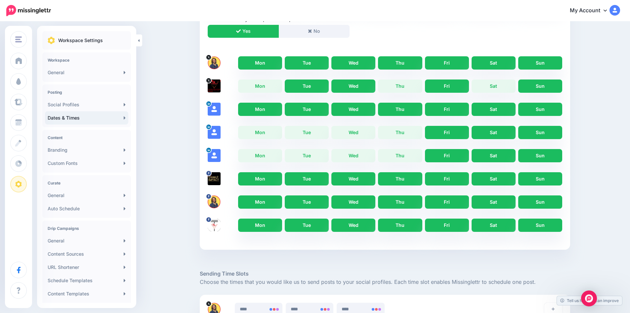
click at [505, 85] on link "Sat" at bounding box center [494, 85] width 44 height 13
click at [401, 81] on link "Thu" at bounding box center [400, 85] width 44 height 13
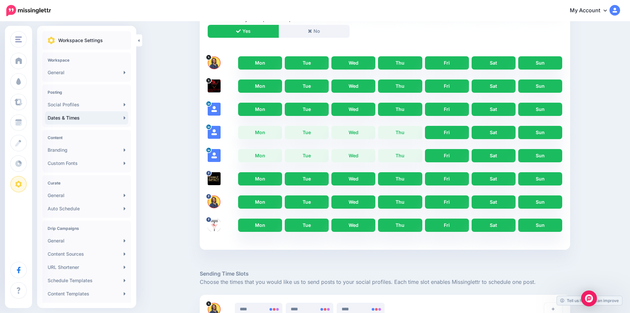
click at [273, 88] on link "Mon" at bounding box center [260, 85] width 44 height 13
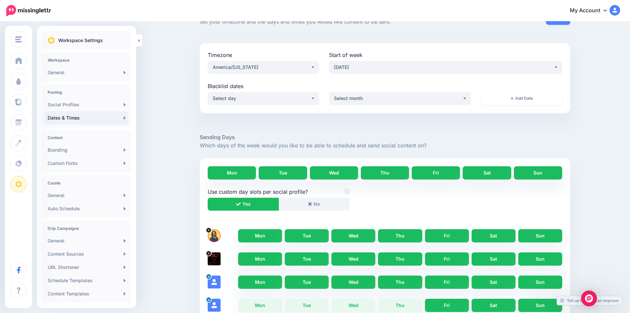
scroll to position [0, 0]
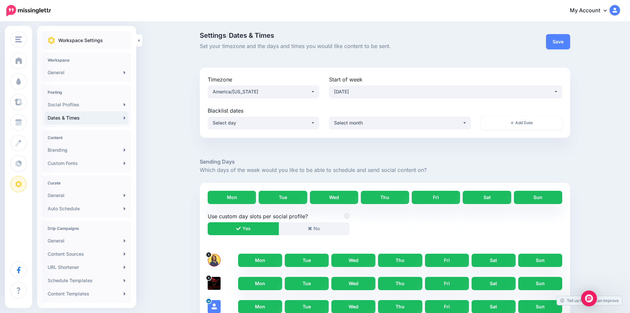
click at [563, 37] on button "Save" at bounding box center [558, 41] width 24 height 15
click at [40, 60] on span "Dashboard" at bounding box center [38, 61] width 25 height 6
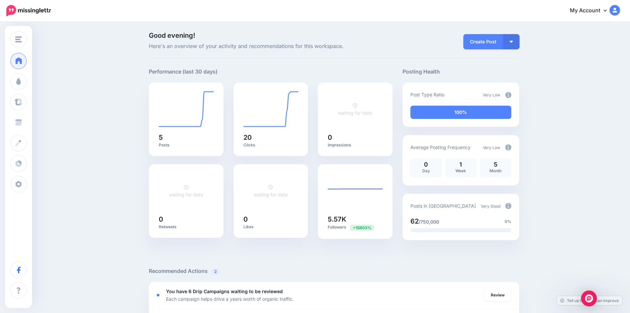
click at [43, 121] on span "Schedule" at bounding box center [36, 122] width 21 height 6
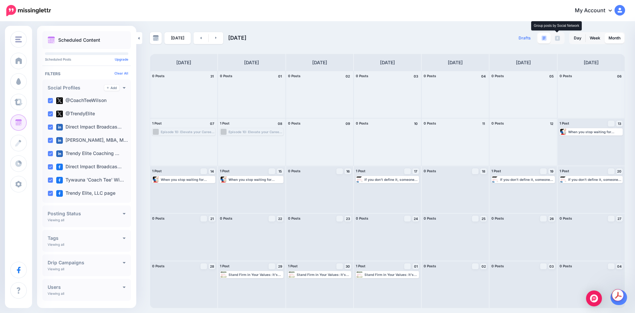
click at [556, 38] on img at bounding box center [557, 38] width 5 height 5
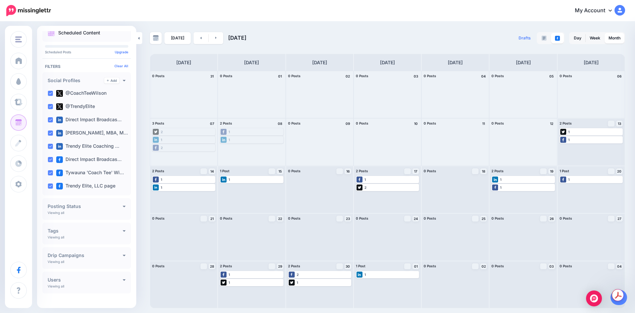
scroll to position [14, 0]
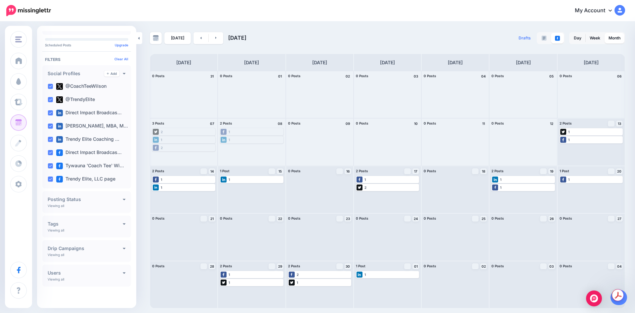
click at [72, 252] on div "**********" at bounding box center [86, 251] width 89 height 22
click at [123, 248] on icon at bounding box center [124, 248] width 3 height 2
drag, startPoint x: 122, startPoint y: 260, endPoint x: 113, endPoint y: 263, distance: 8.6
click at [121, 261] on button "All Campaigns" at bounding box center [87, 262] width 78 height 13
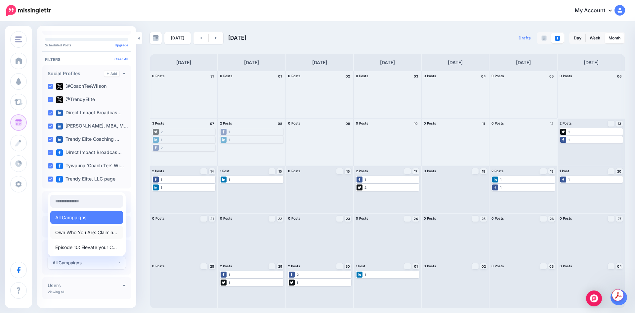
click at [80, 231] on span "Own Who You Are: Claiming Your Leadership Identity" at bounding box center [86, 232] width 63 height 8
select select "********"
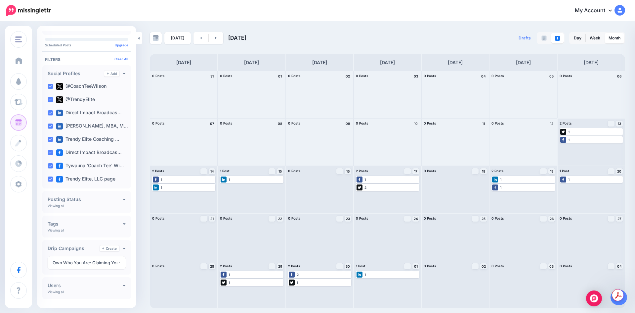
click at [42, 60] on span "Dashboard" at bounding box center [38, 61] width 25 height 6
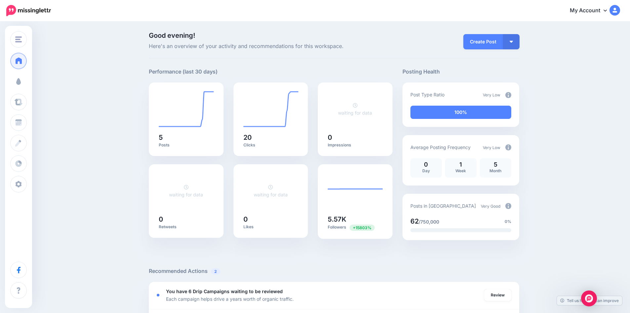
click at [41, 83] on span "Campaigns" at bounding box center [39, 81] width 26 height 6
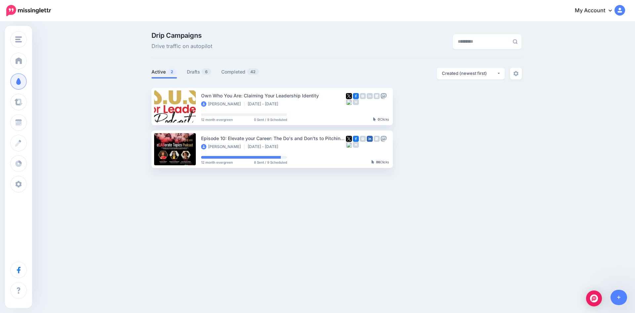
click at [451, 147] on button "button" at bounding box center [450, 149] width 12 height 12
click at [408, 273] on link "Delete Campaign" at bounding box center [414, 273] width 77 height 13
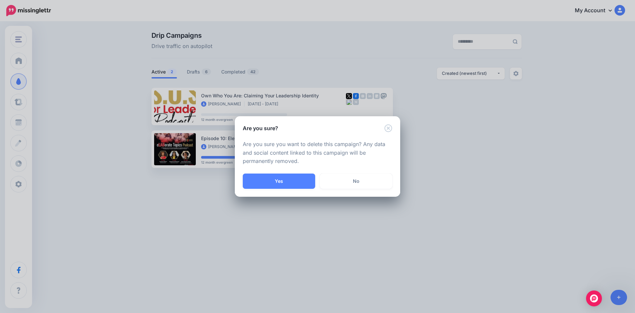
click at [274, 176] on button "Yes" at bounding box center [279, 180] width 72 height 15
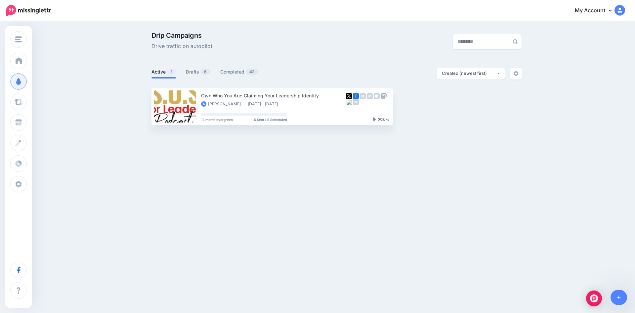
click at [193, 72] on link "Drafts 6" at bounding box center [198, 72] width 24 height 8
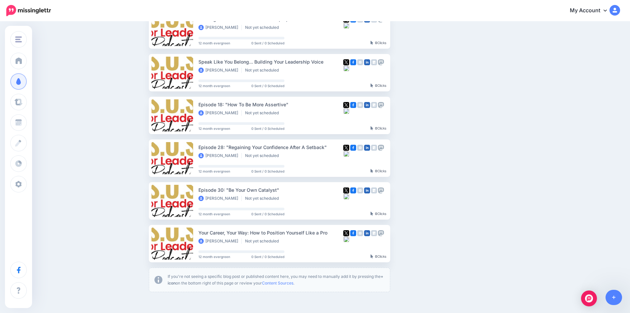
scroll to position [122, 0]
